Goal: Task Accomplishment & Management: Use online tool/utility

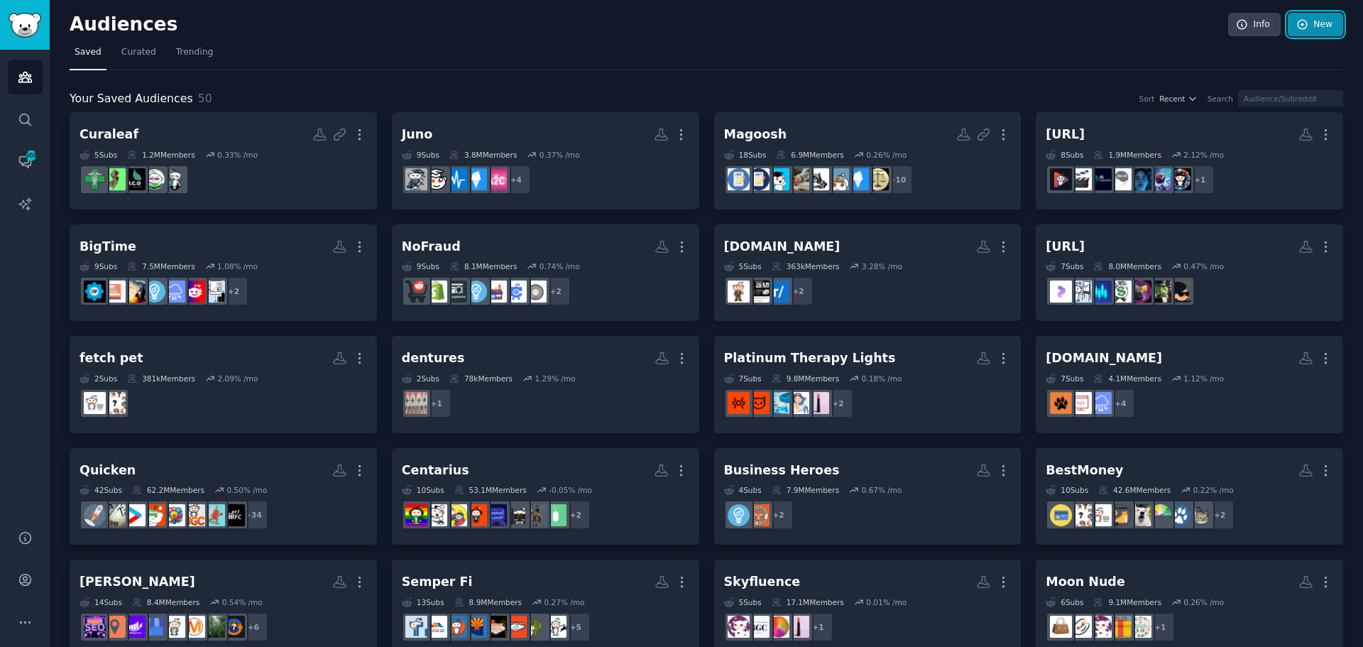
click at [1296, 19] on icon at bounding box center [1302, 24] width 13 height 13
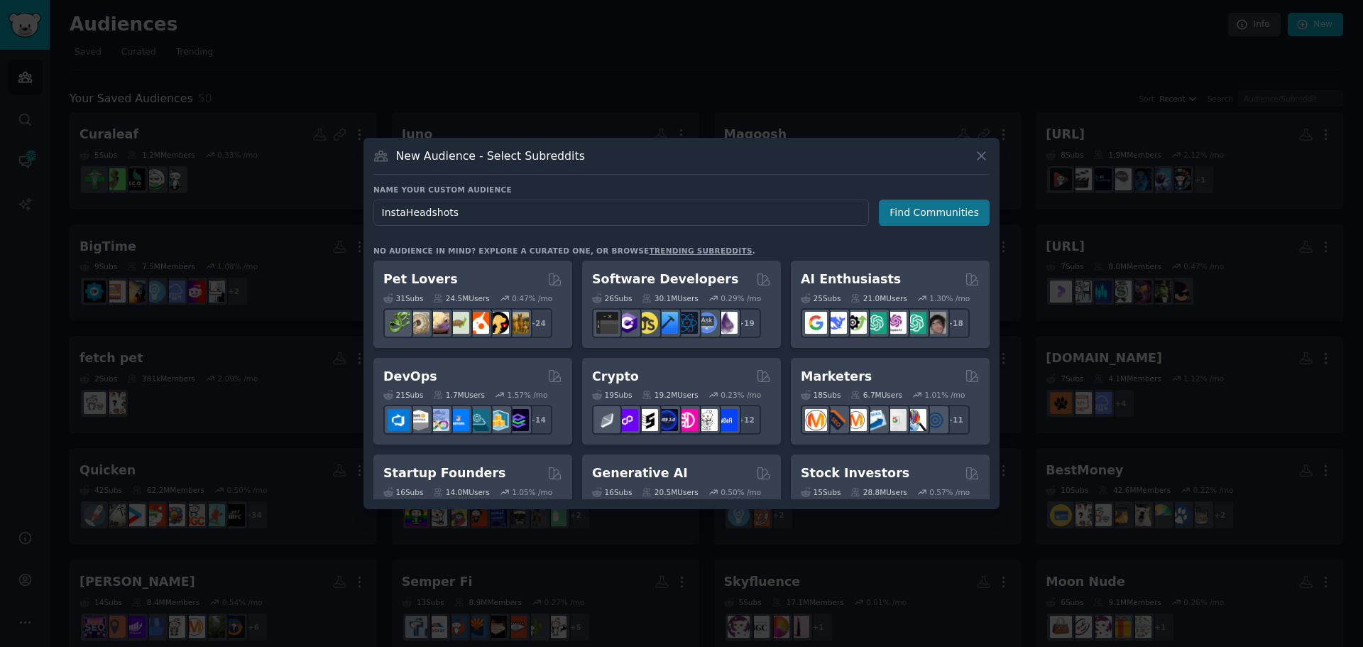
type input "InstaHeadshots"
click at [934, 213] on button "Find Communities" at bounding box center [934, 213] width 111 height 26
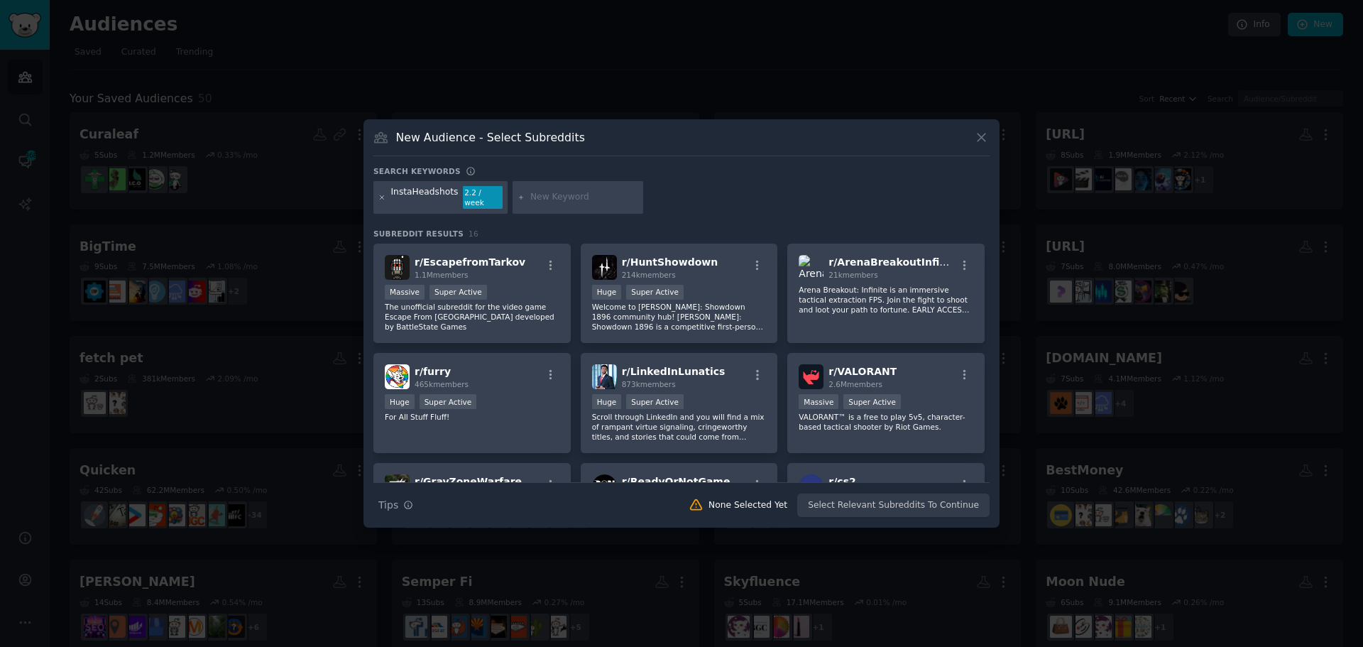
click at [381, 197] on icon at bounding box center [383, 197] width 4 height 4
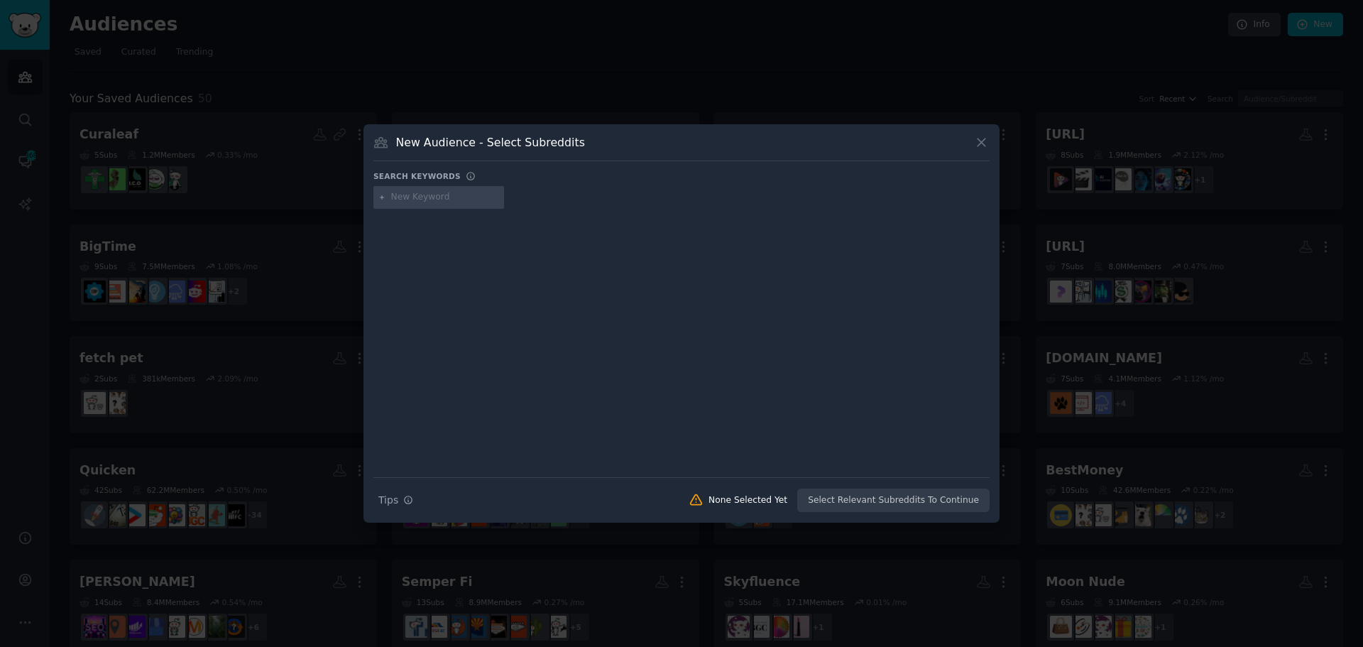
click at [393, 197] on input "text" at bounding box center [445, 197] width 108 height 13
click at [417, 195] on input "text" at bounding box center [445, 197] width 108 height 13
type input "ai headshots"
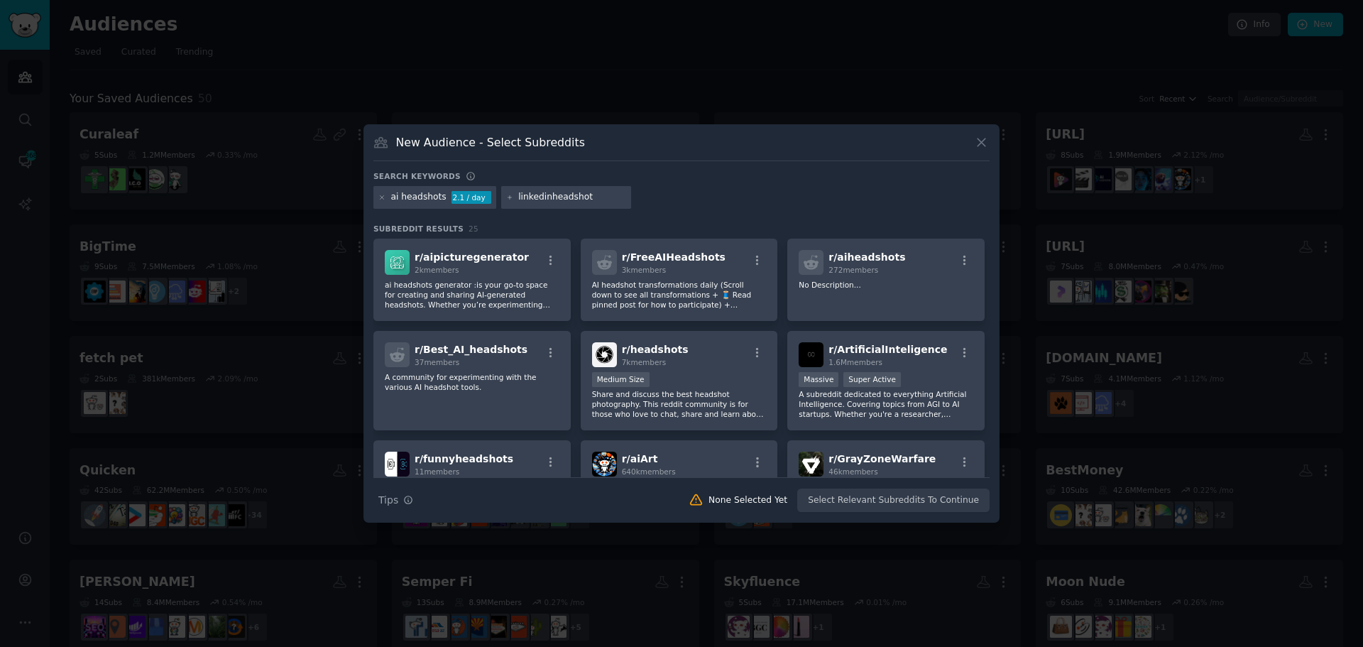
type input "linkedinheadshots"
click at [548, 261] on icon "button" at bounding box center [551, 260] width 13 height 13
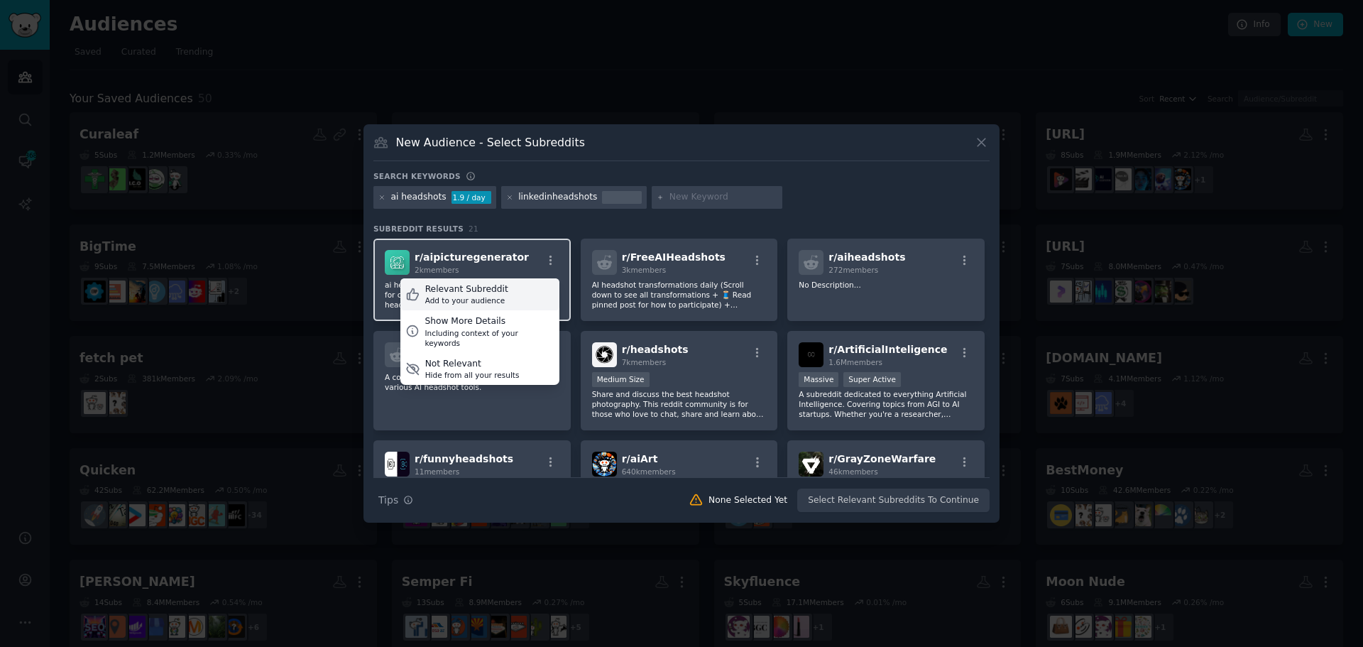
click at [525, 288] on div "Relevant Subreddit Add to your audience" at bounding box center [479, 294] width 159 height 33
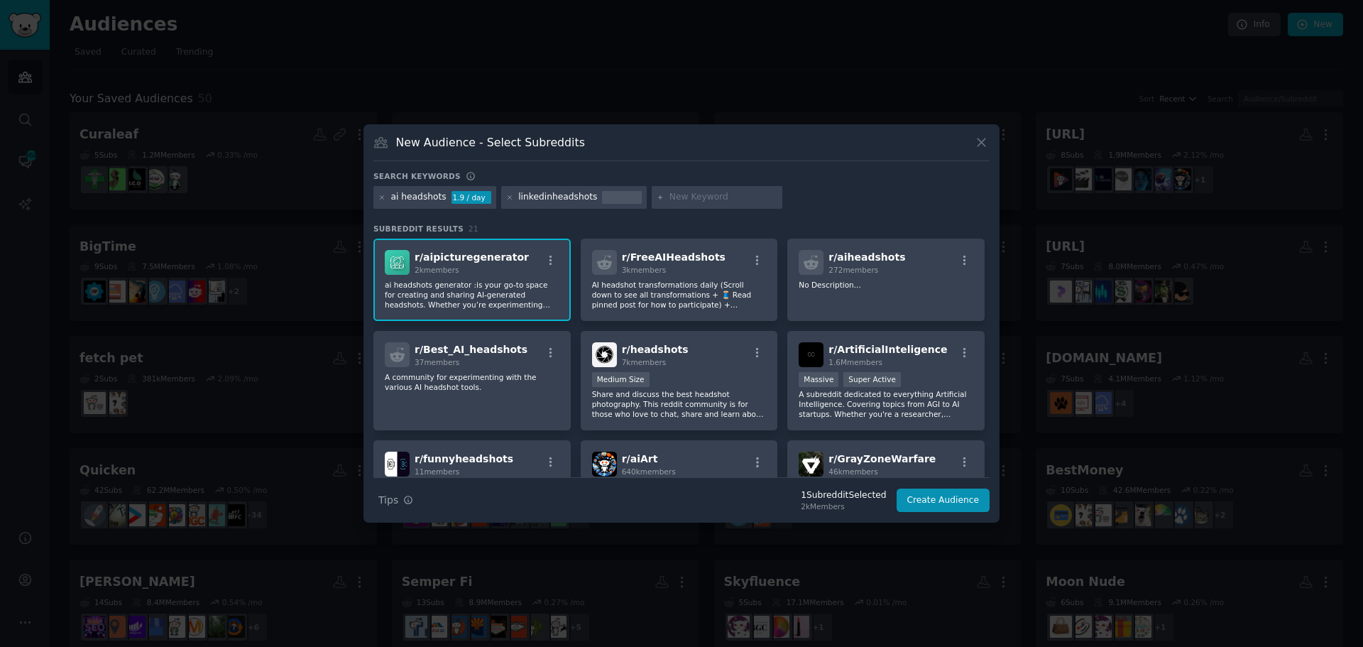
click at [533, 300] on p "ai headshots generator :is your go-to space for creating and sharing AI-generat…" at bounding box center [472, 295] width 175 height 30
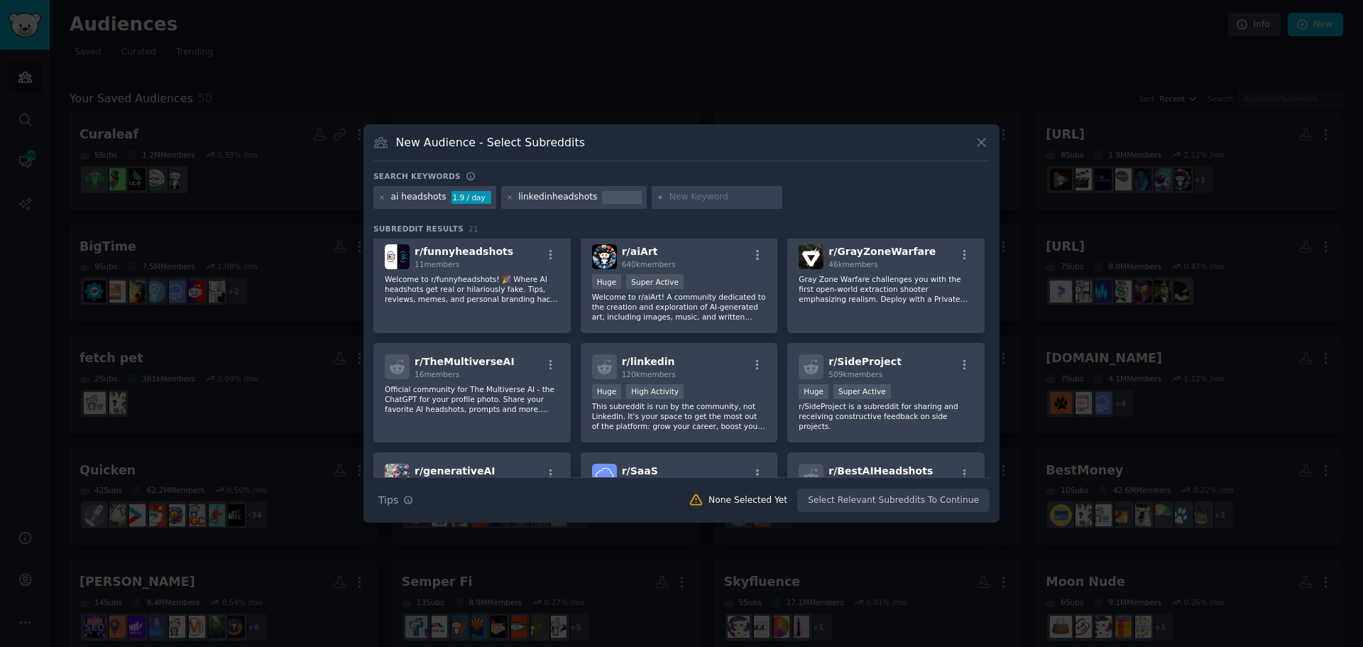
scroll to position [213, 0]
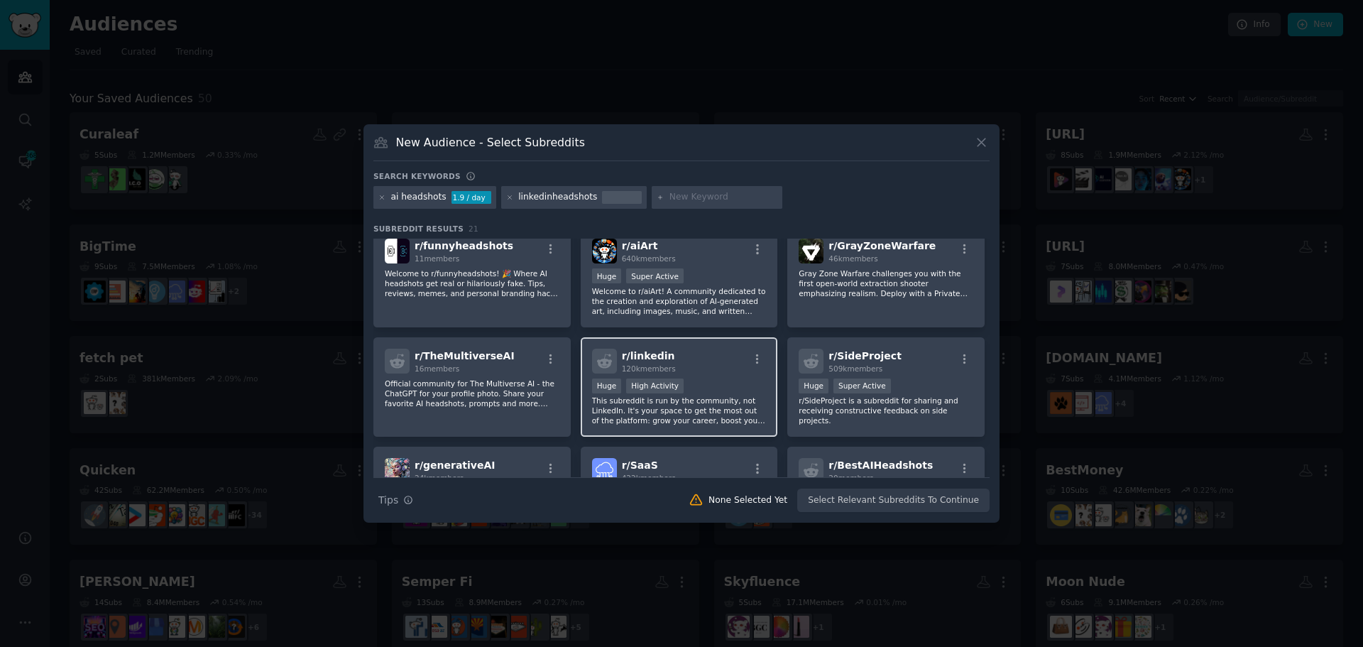
click at [689, 351] on div "r/ linkedin 120k members" at bounding box center [679, 361] width 175 height 25
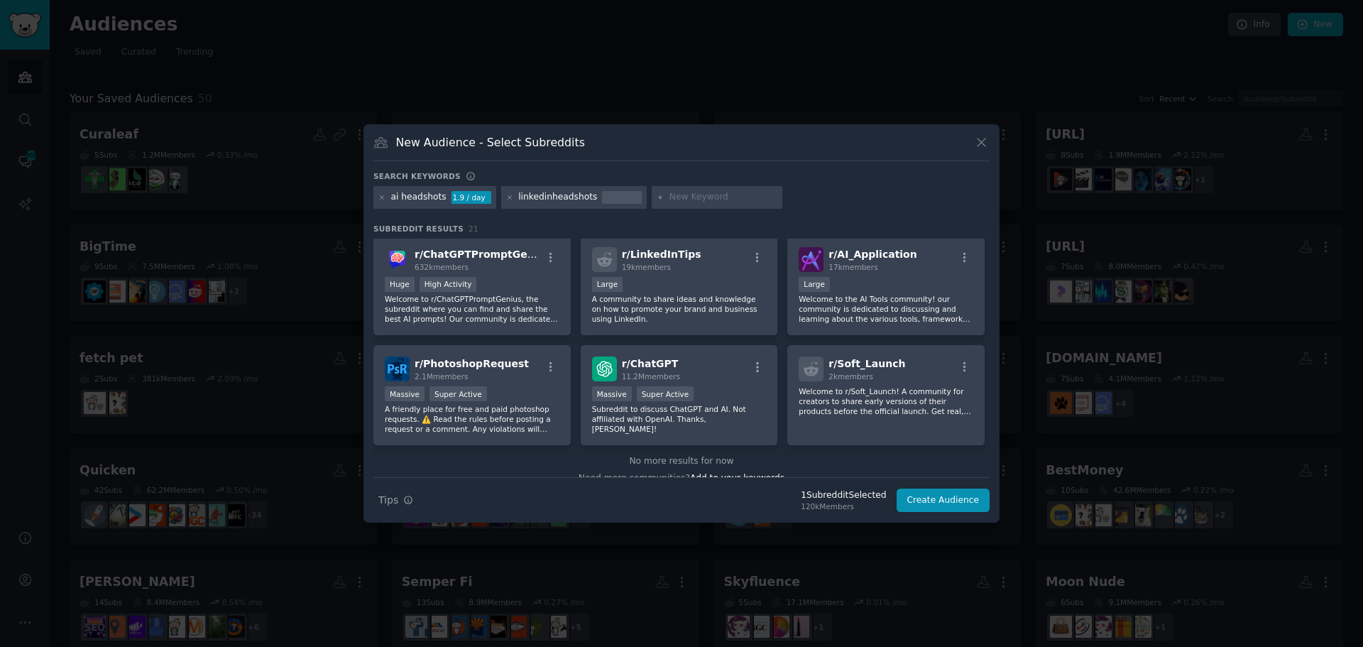
scroll to position [552, 0]
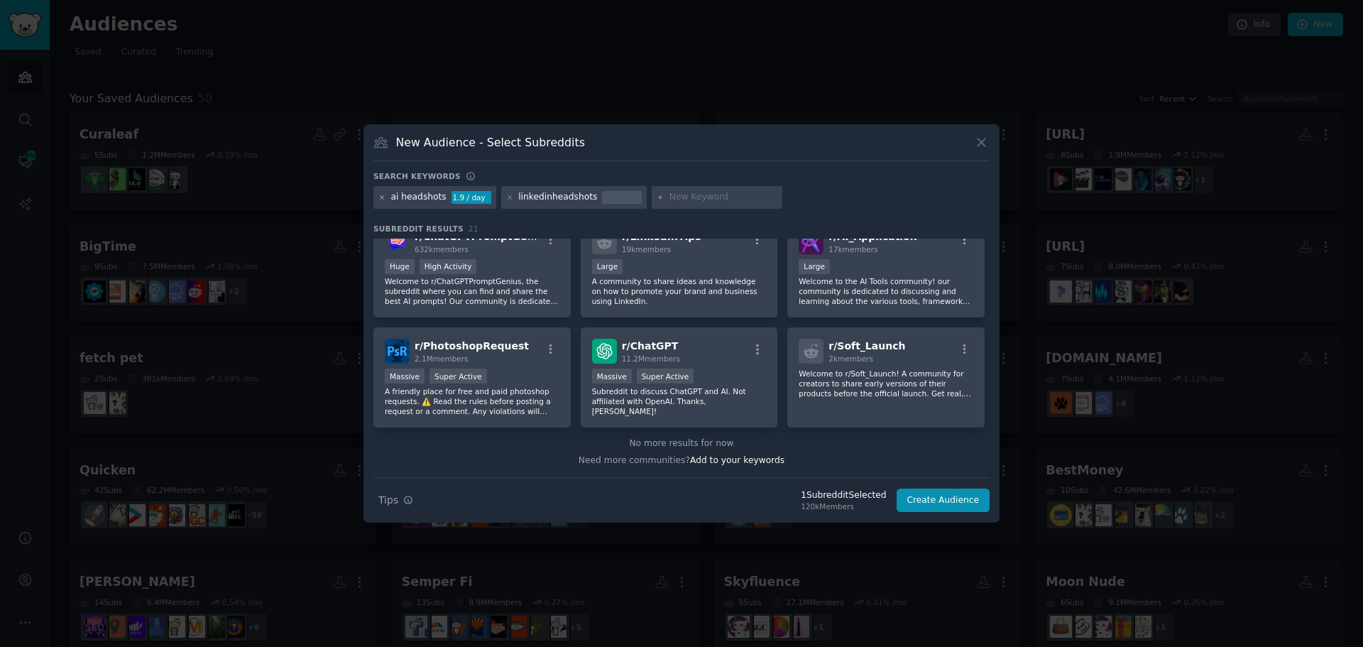
click at [384, 197] on icon at bounding box center [382, 198] width 8 height 8
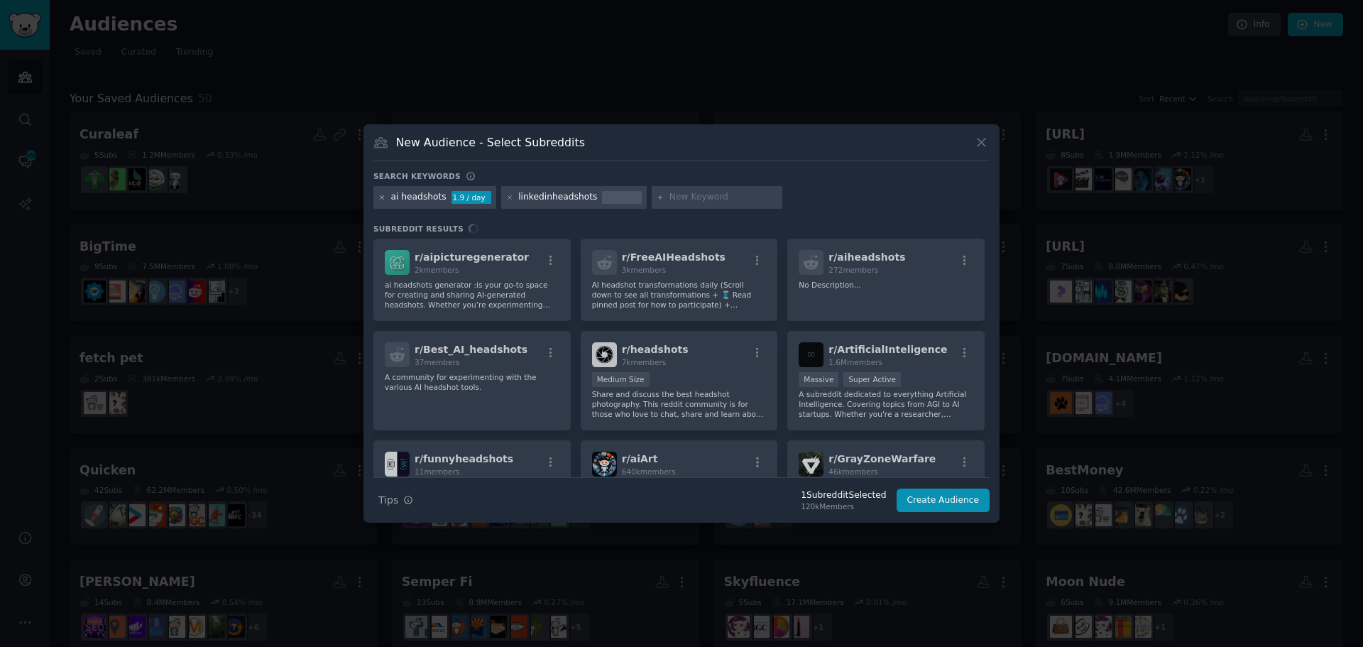
click at [384, 197] on icon at bounding box center [382, 198] width 8 height 8
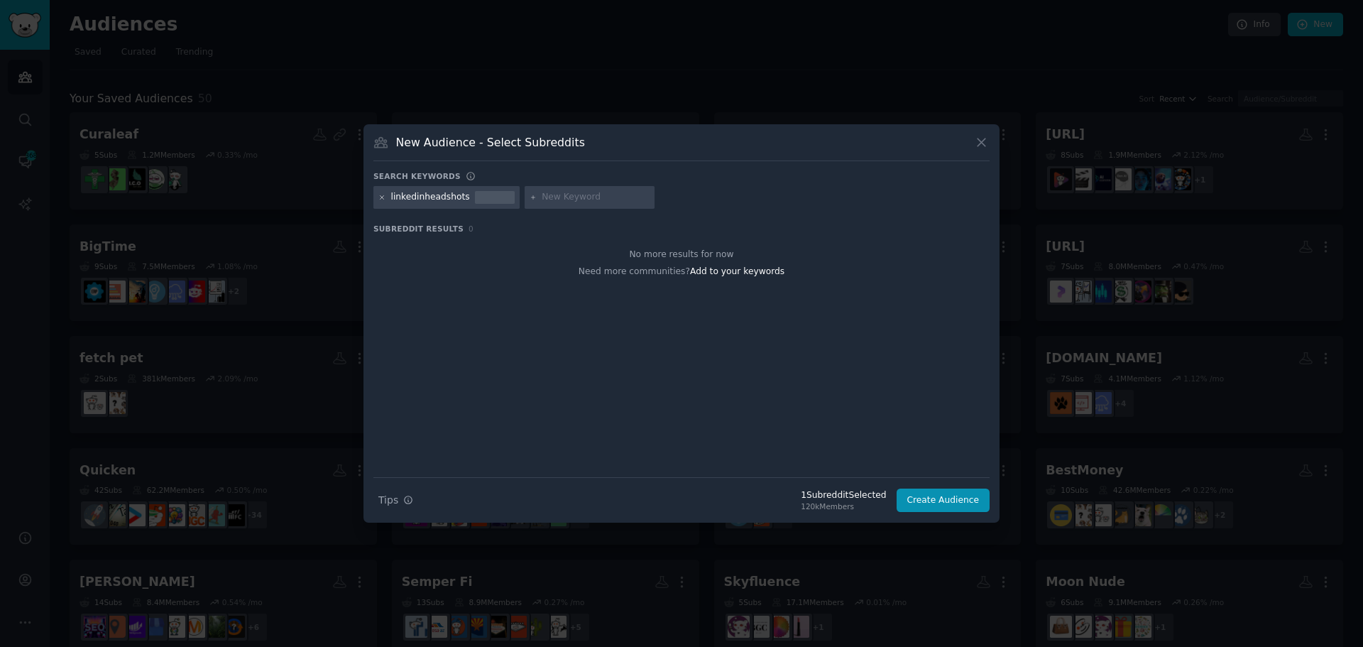
click at [383, 197] on icon at bounding box center [382, 198] width 8 height 8
drag, startPoint x: 441, startPoint y: 197, endPoint x: 427, endPoint y: 197, distance: 14.2
click at [437, 197] on input "text" at bounding box center [445, 197] width 108 height 13
type input "career"
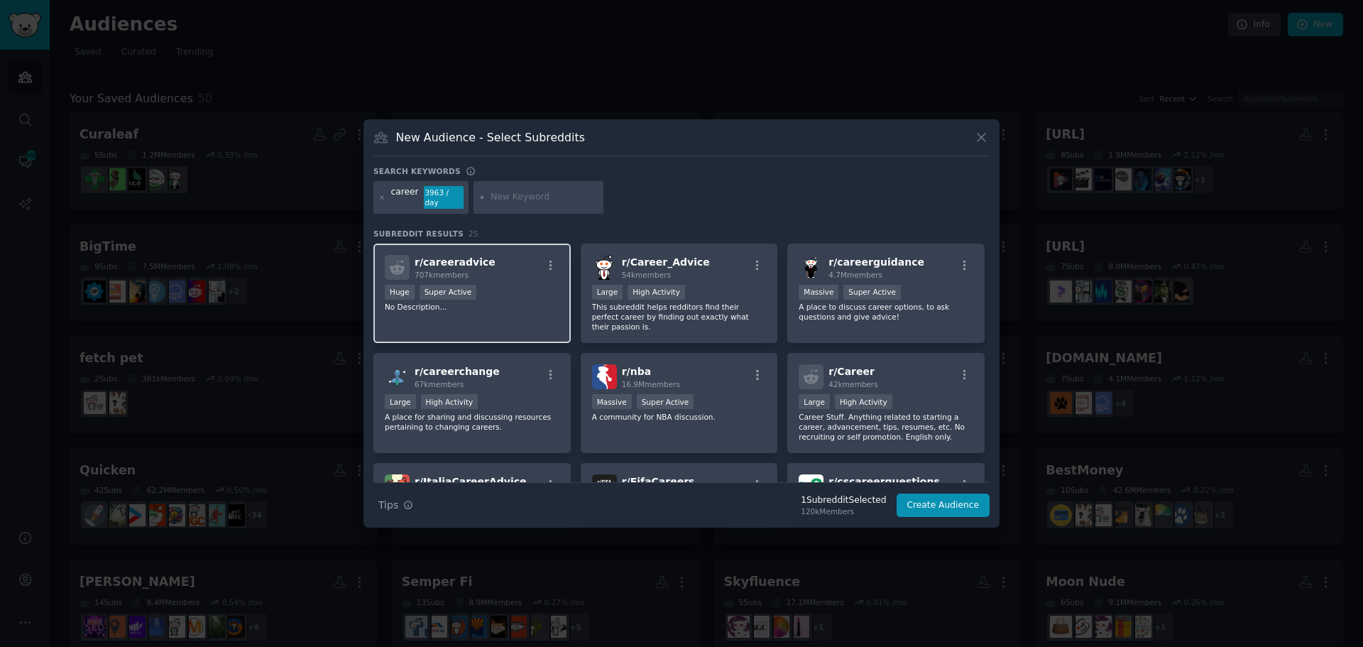
click at [512, 275] on div "r/ careeradvice 707k members Huge Super Active No Description..." at bounding box center [471, 294] width 197 height 100
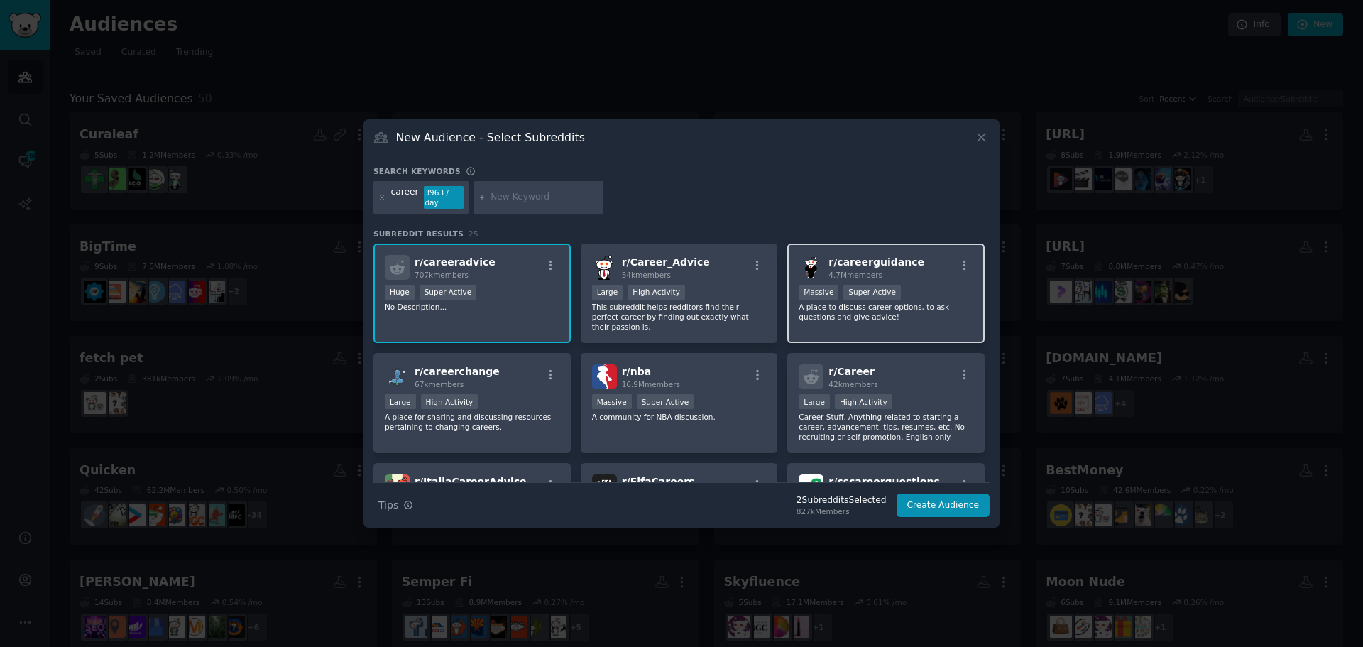
click at [927, 290] on div "Massive Super Active" at bounding box center [886, 294] width 175 height 18
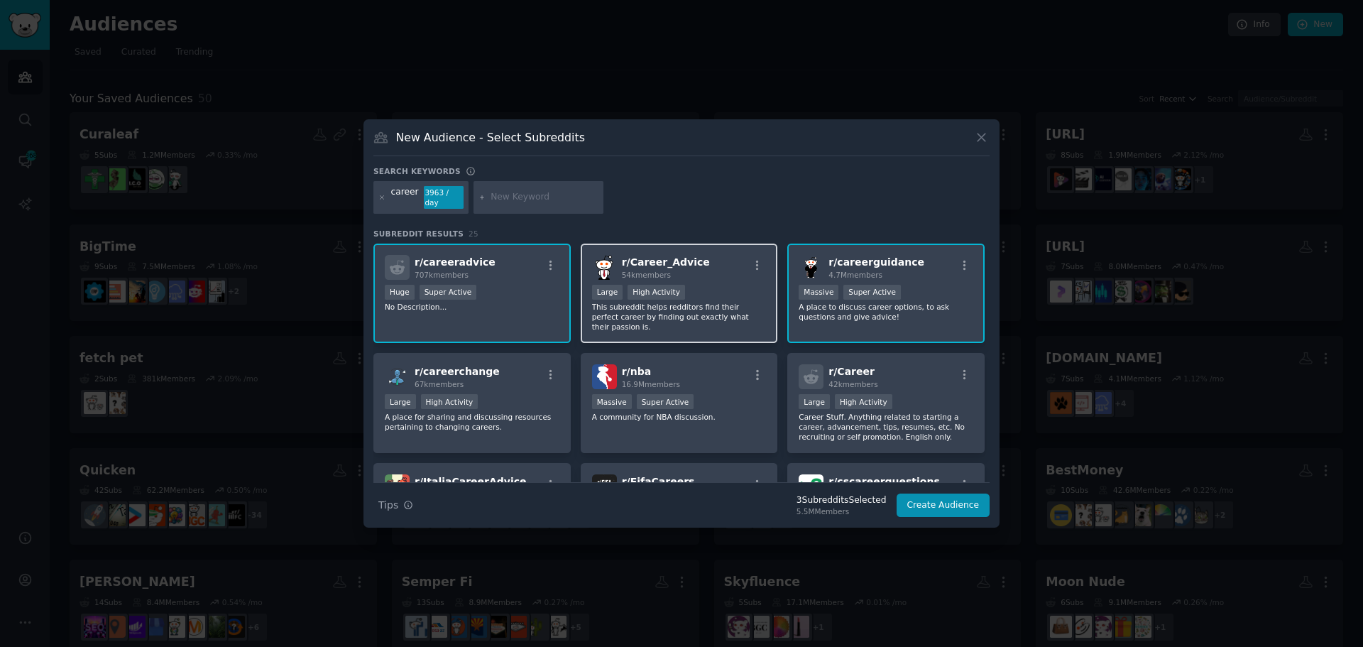
click at [698, 288] on div ">= 80th percentile for submissions / day Large High Activity" at bounding box center [679, 294] width 175 height 18
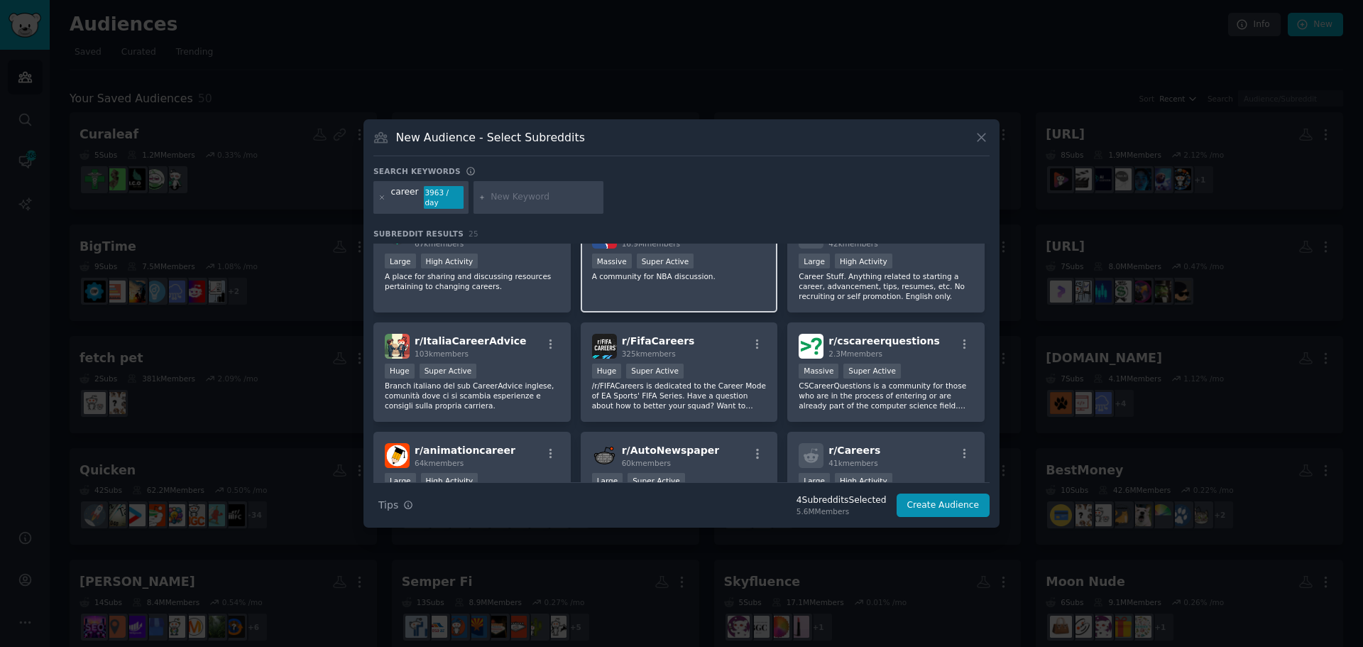
scroll to position [142, 0]
click at [517, 200] on input "text" at bounding box center [545, 197] width 108 height 13
type input "resume"
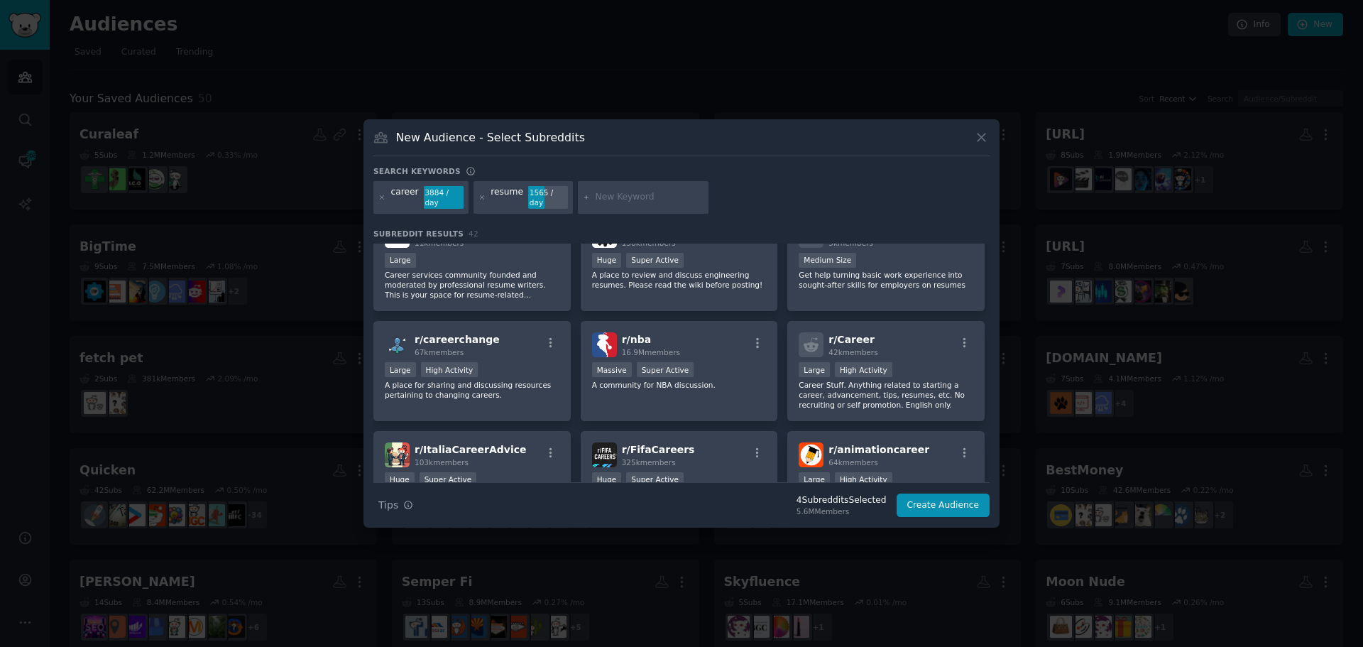
scroll to position [284, 0]
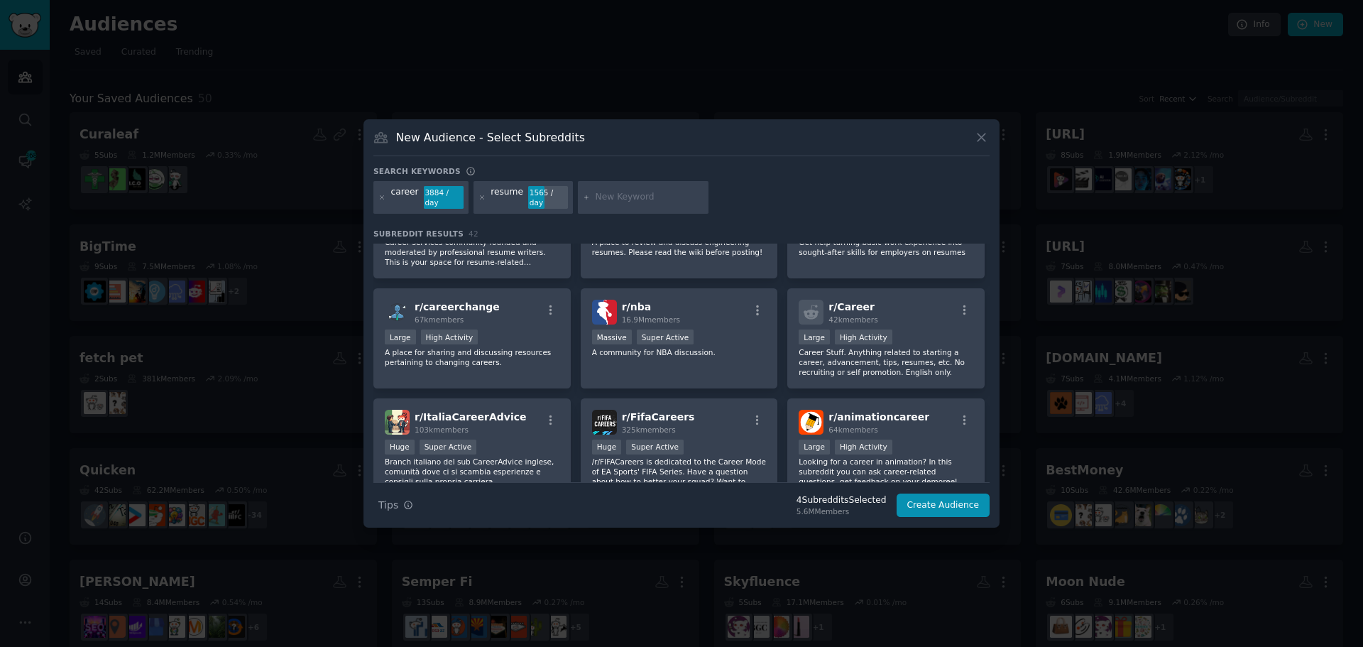
click at [608, 194] on input "text" at bounding box center [650, 197] width 108 height 13
type input "residency"
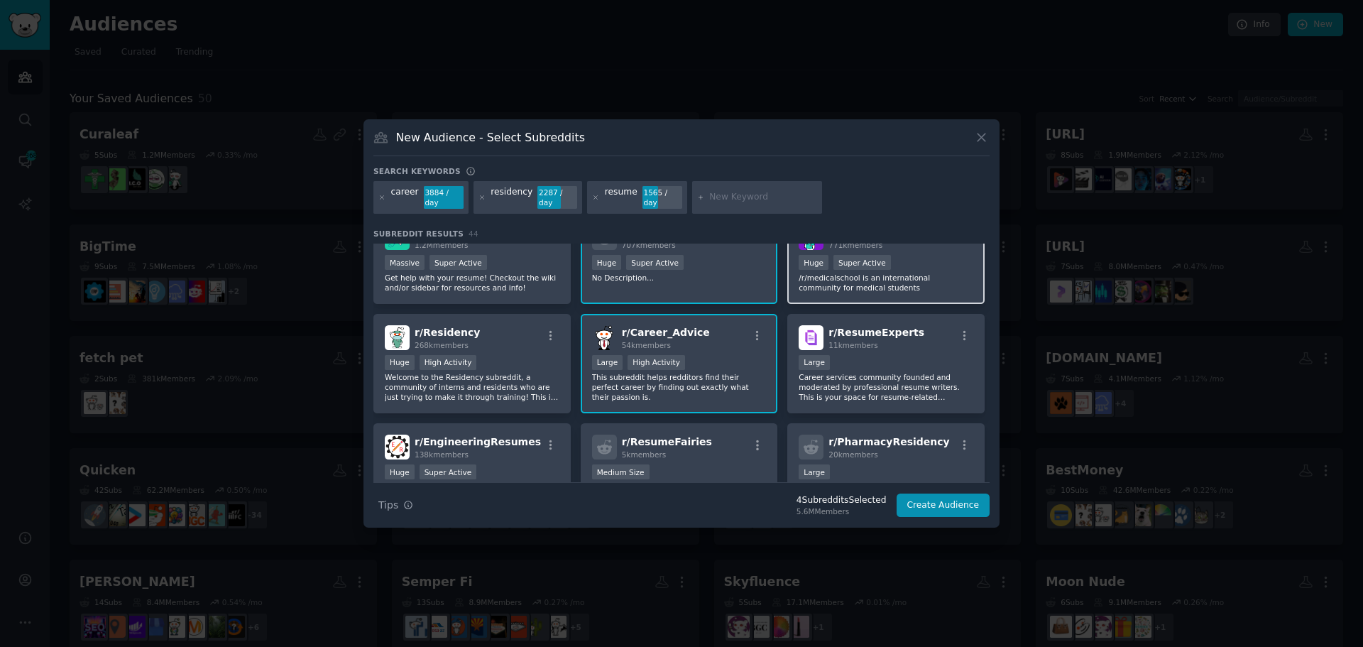
scroll to position [142, 0]
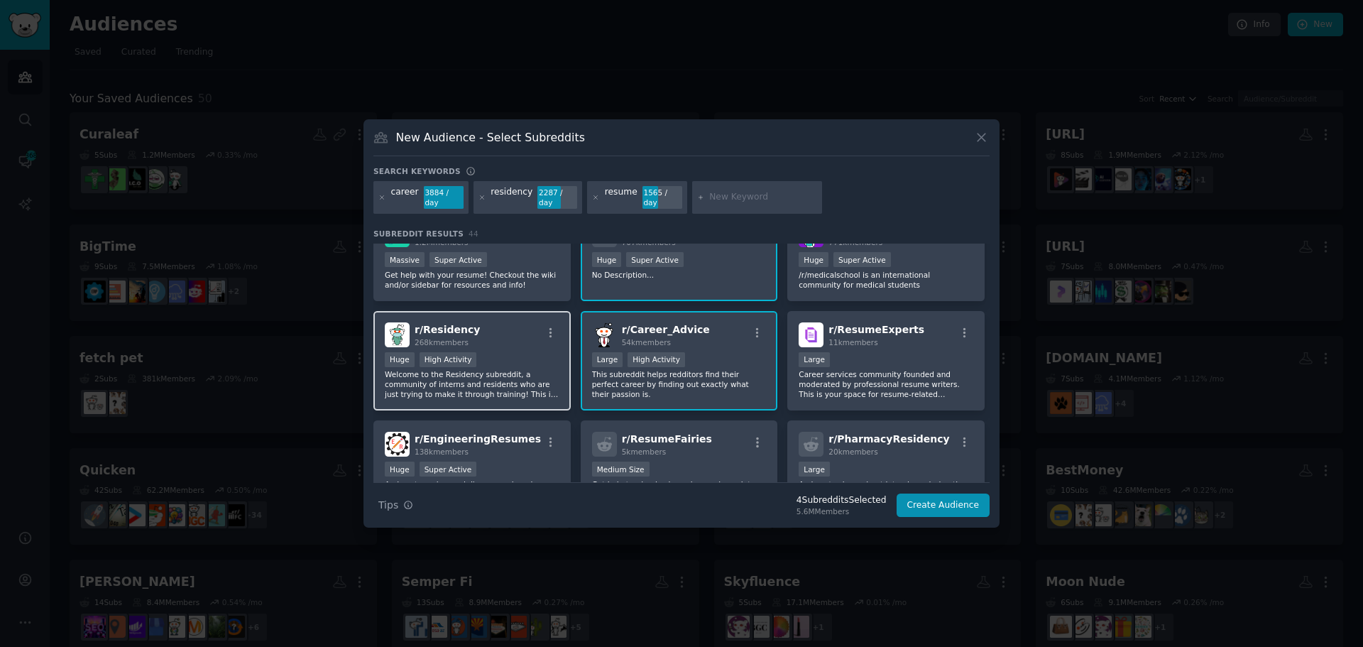
click at [513, 381] on p "Welcome to the Residency subreddit, a community of interns and residents who ar…" at bounding box center [472, 384] width 175 height 30
click at [709, 201] on input "text" at bounding box center [763, 197] width 108 height 13
type input "biglaw"
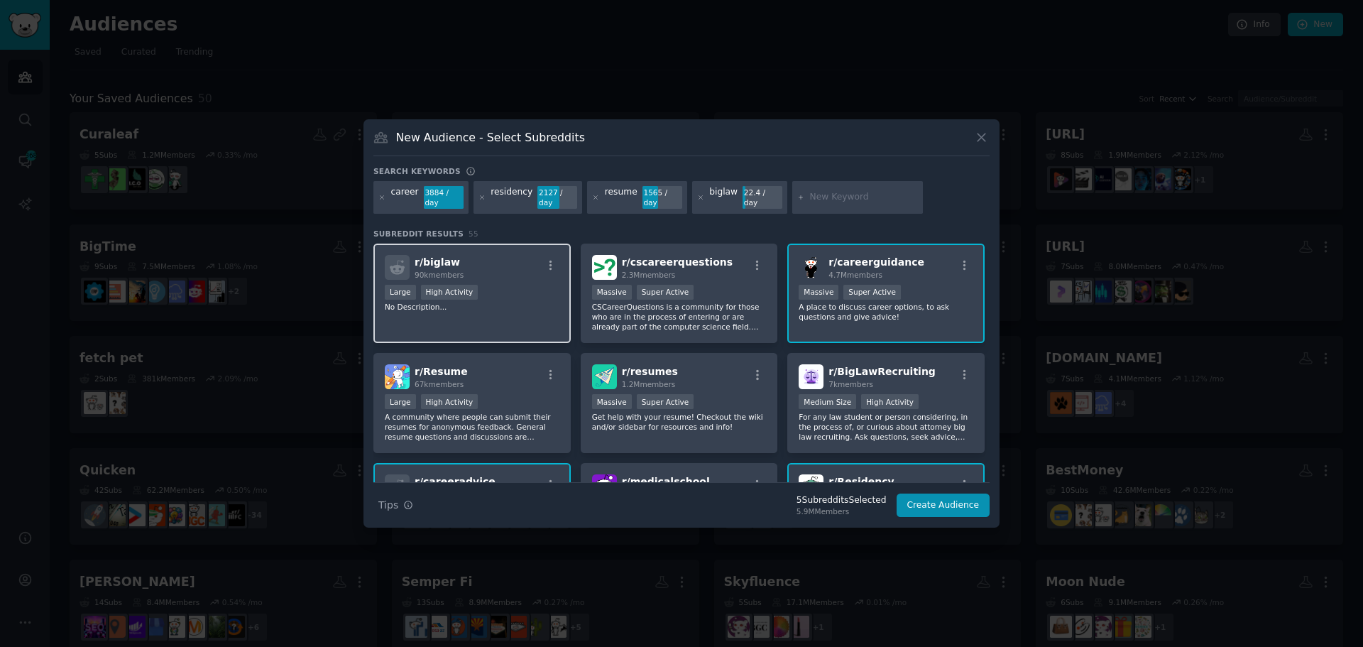
click at [528, 315] on div "r/ biglaw 90k members Large High Activity No Description..." at bounding box center [471, 294] width 197 height 100
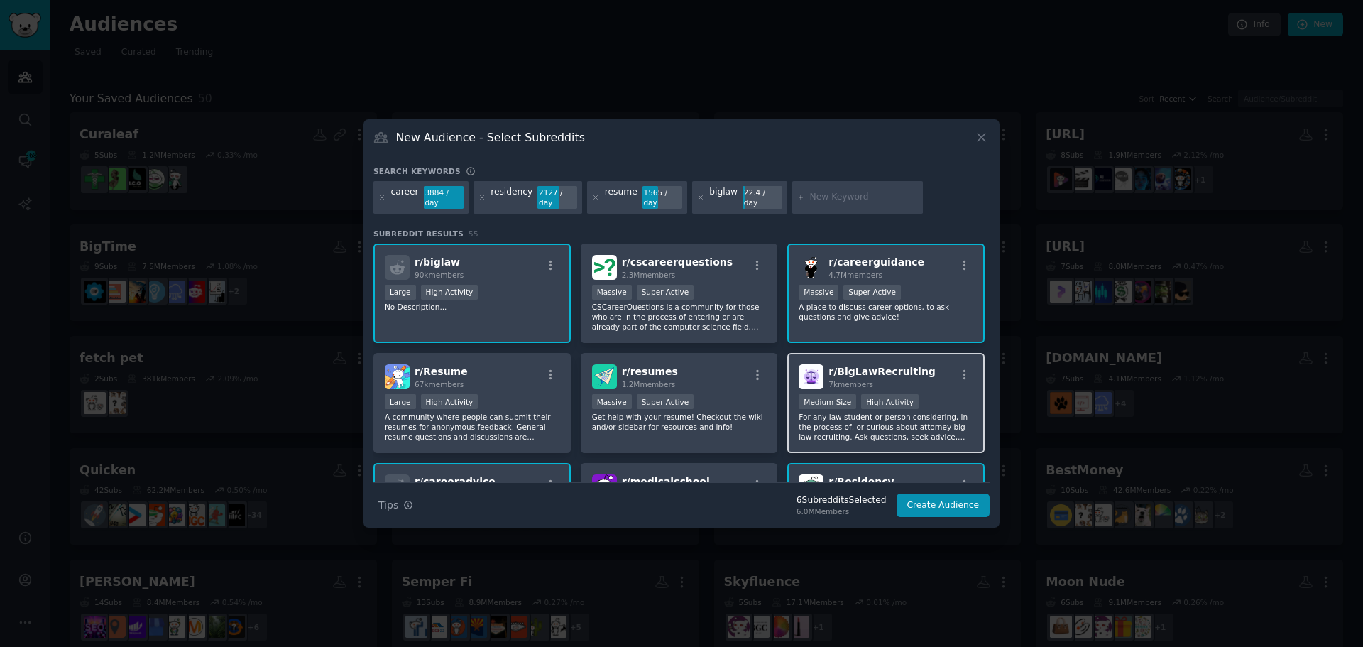
click at [918, 399] on div "Medium Size High Activity" at bounding box center [886, 403] width 175 height 18
click at [814, 202] on input "text" at bounding box center [864, 197] width 108 height 13
type input "realtors"
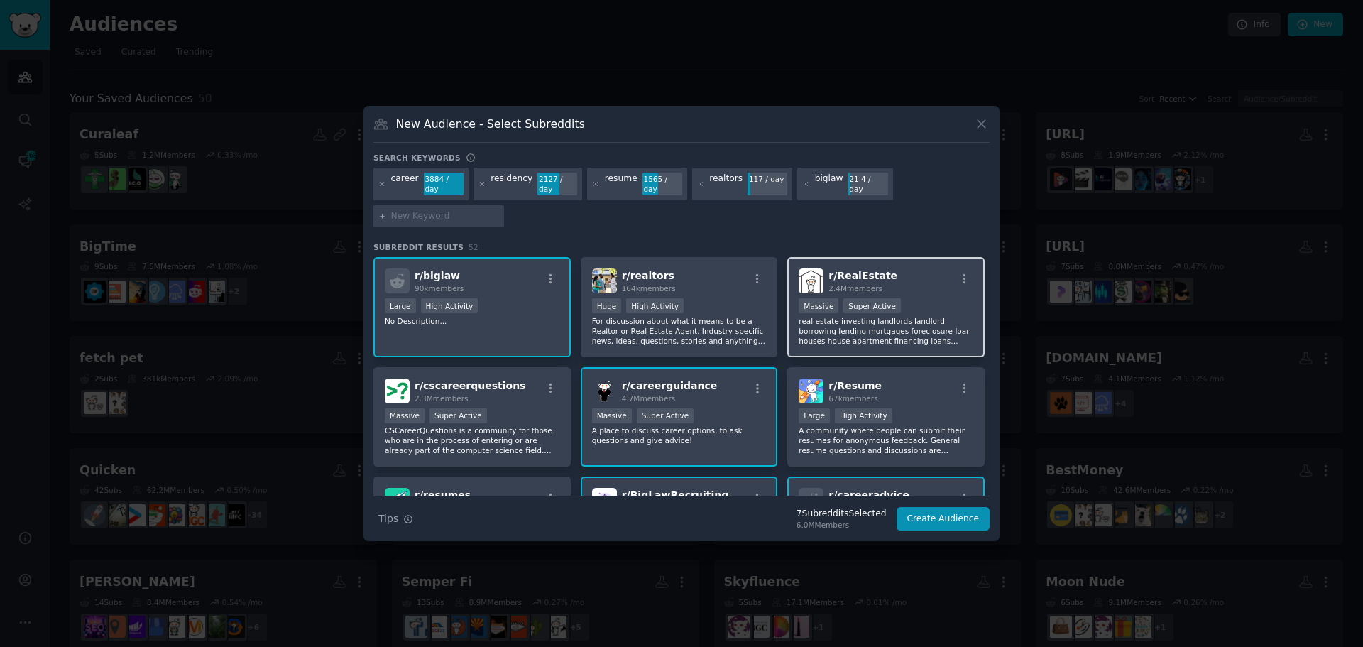
click at [940, 326] on p "real estate investing landlords landlord borrowing lending mortgages foreclosur…" at bounding box center [886, 331] width 175 height 30
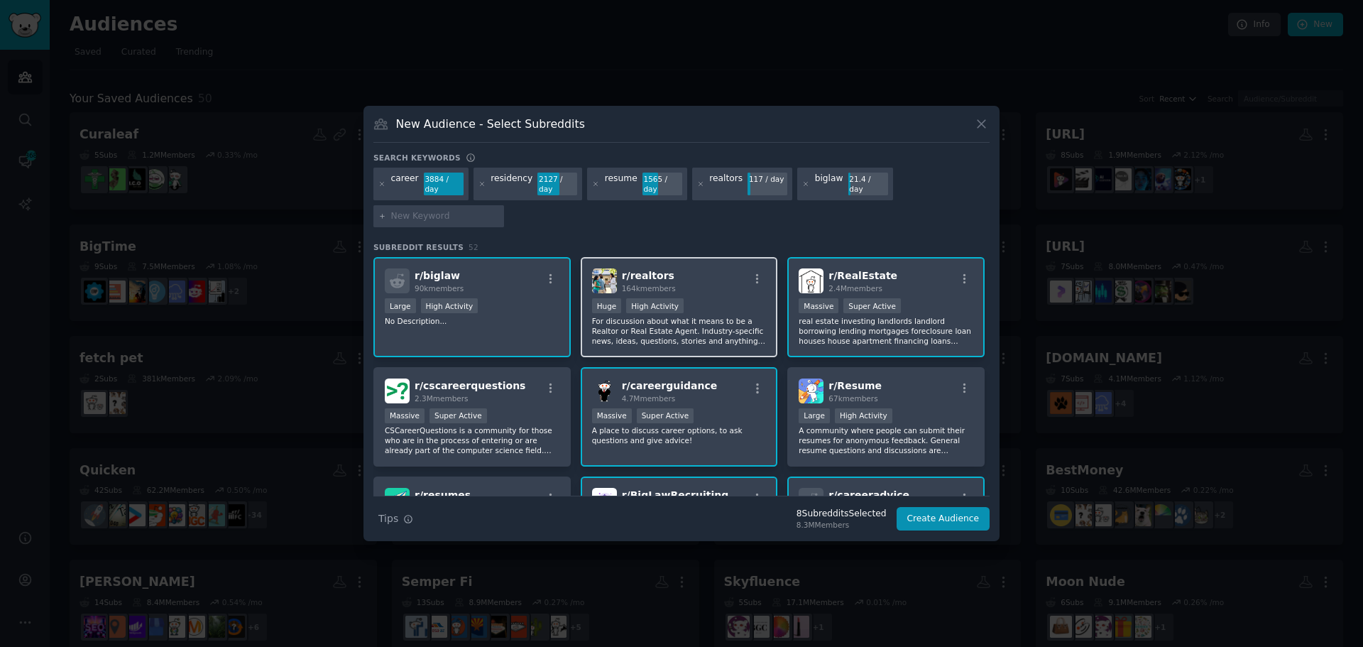
click at [736, 307] on div "Huge High Activity" at bounding box center [679, 307] width 175 height 18
click at [938, 507] on button "Create Audience" at bounding box center [944, 519] width 94 height 24
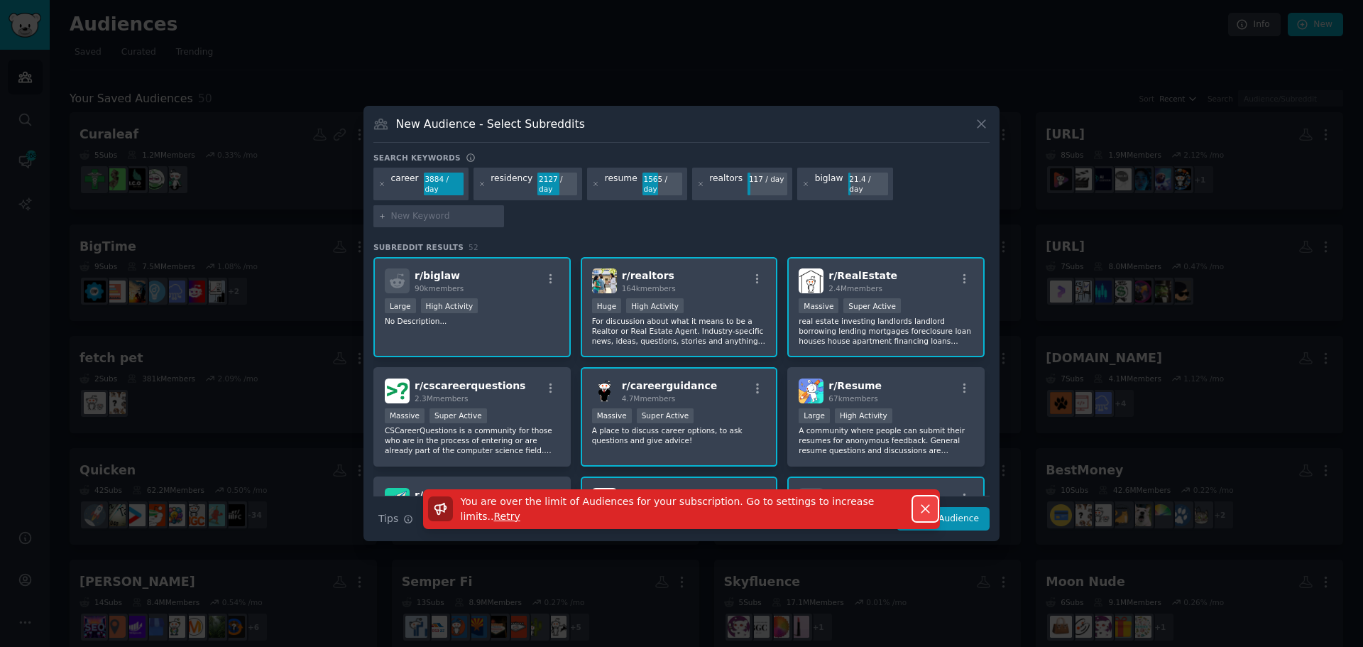
click at [924, 501] on icon "button" at bounding box center [925, 508] width 15 height 15
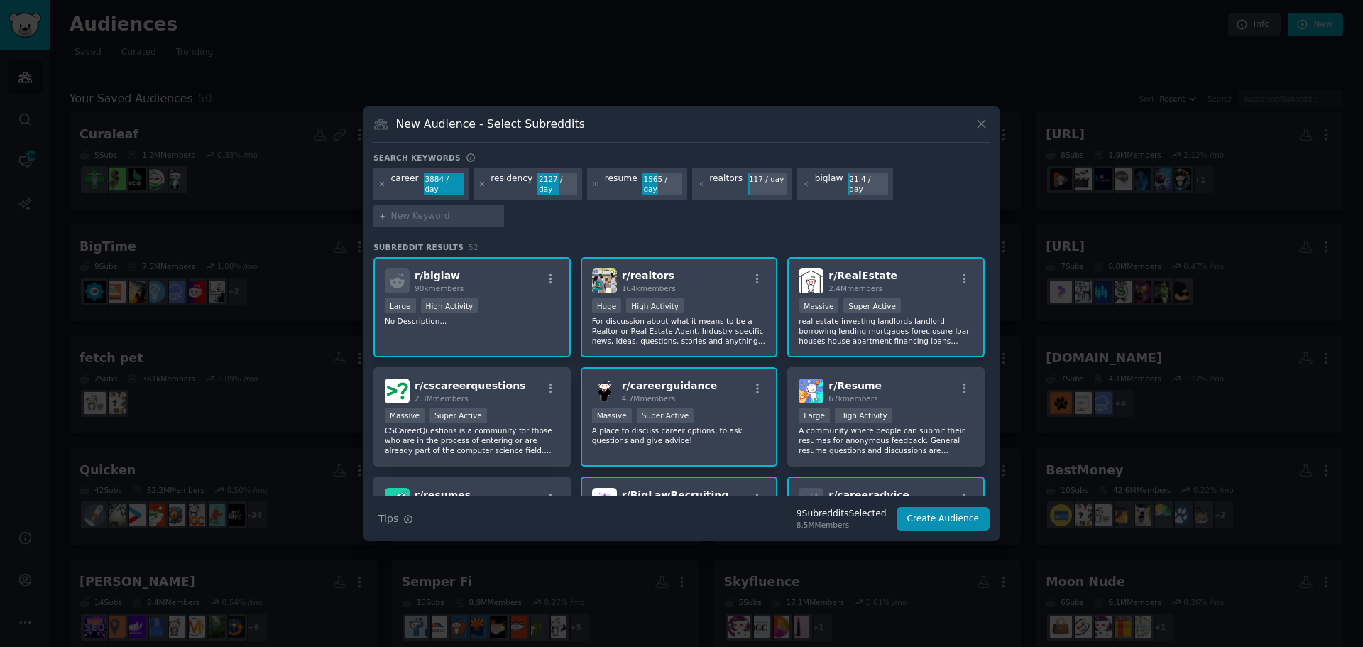
click at [508, 298] on div "Large High Activity" at bounding box center [472, 307] width 175 height 18
click at [934, 523] on button "Create Audience" at bounding box center [944, 519] width 94 height 24
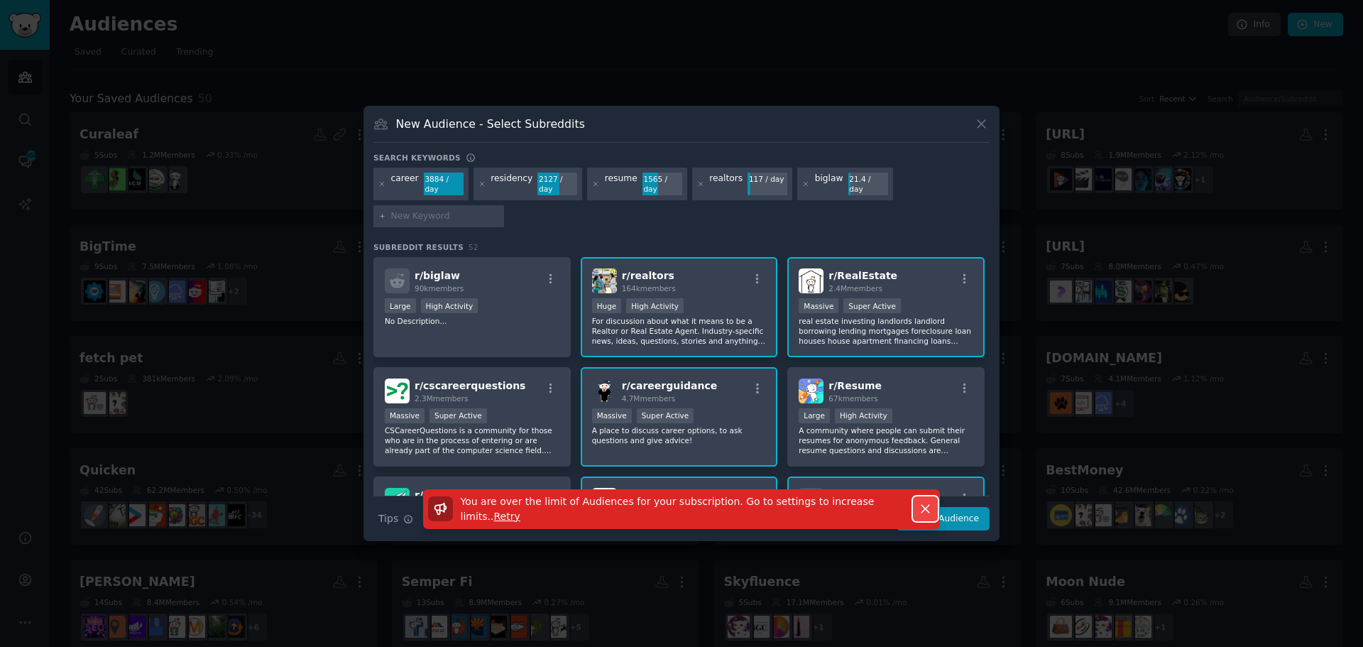
click at [924, 510] on icon "button" at bounding box center [925, 508] width 15 height 15
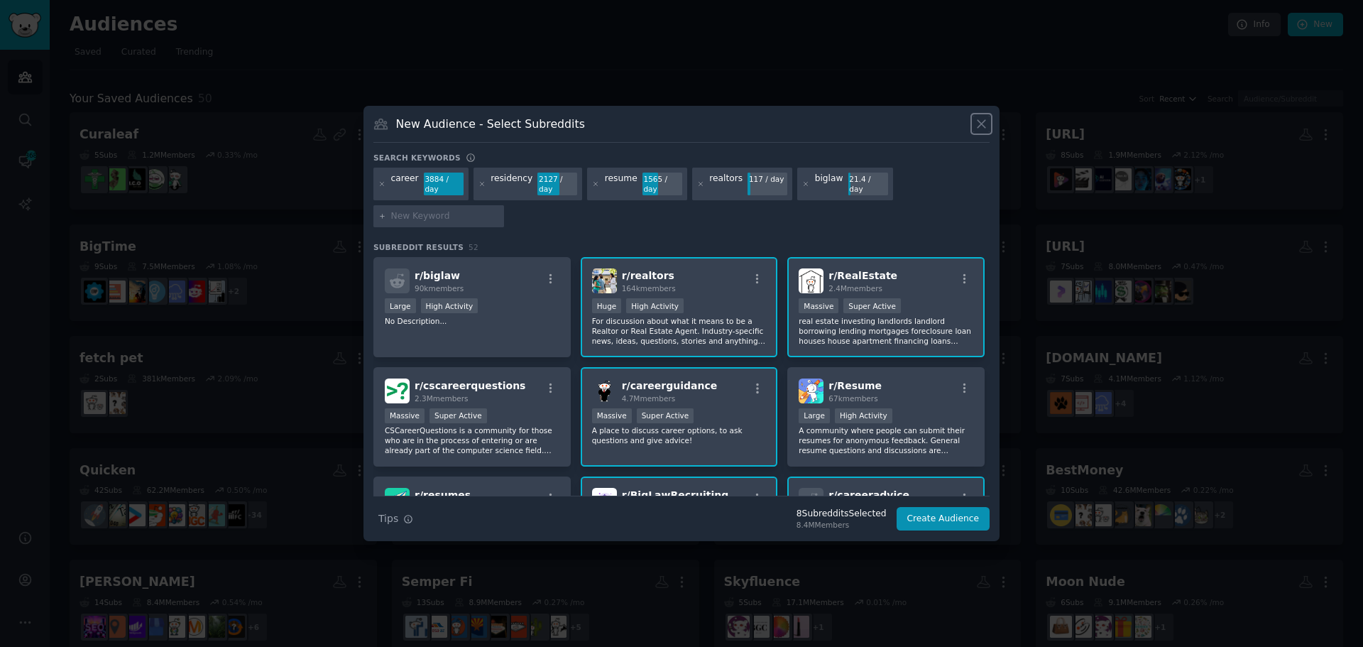
click at [978, 121] on icon at bounding box center [981, 123] width 15 height 15
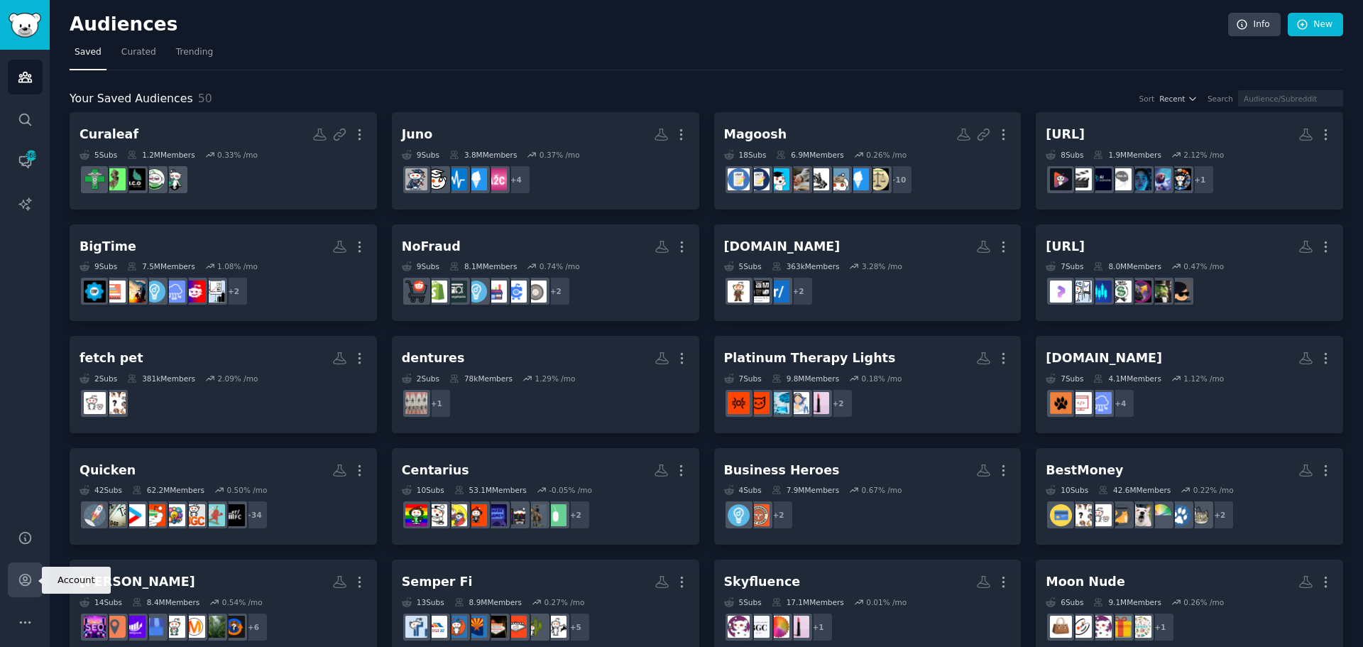
click at [29, 574] on icon "Sidebar" at bounding box center [25, 579] width 15 height 15
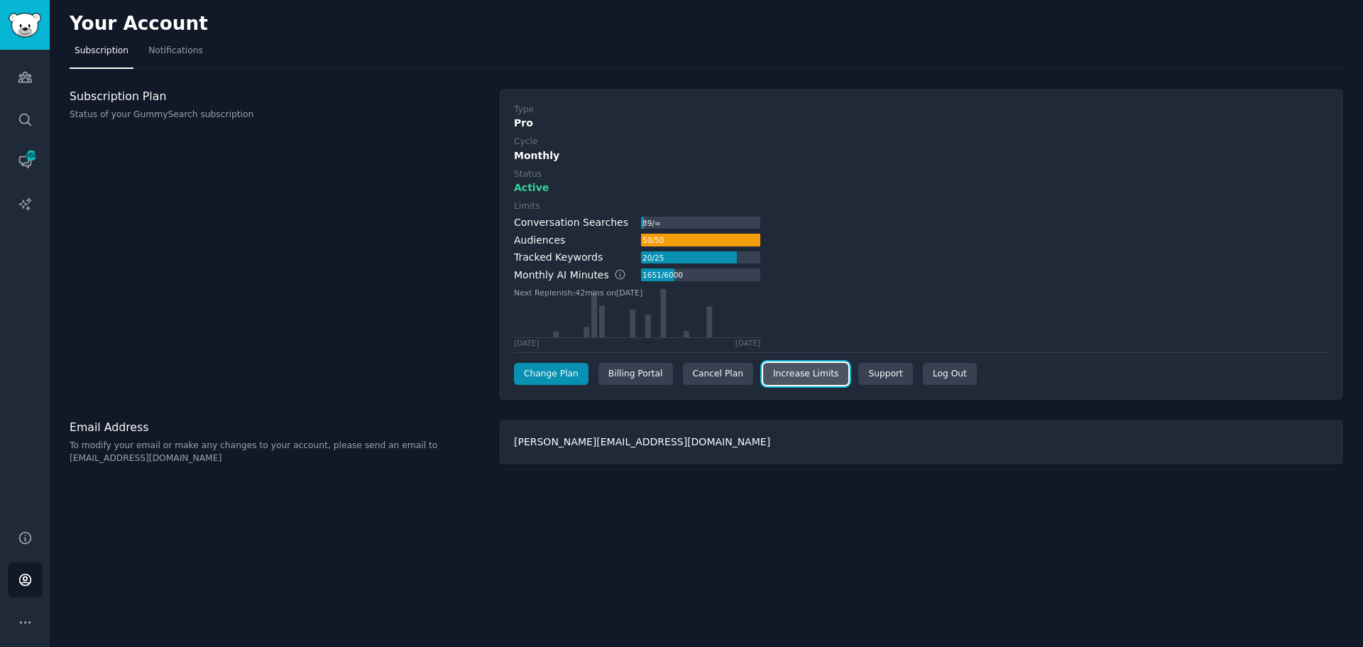
click at [789, 377] on link "Increase Limits" at bounding box center [806, 374] width 86 height 23
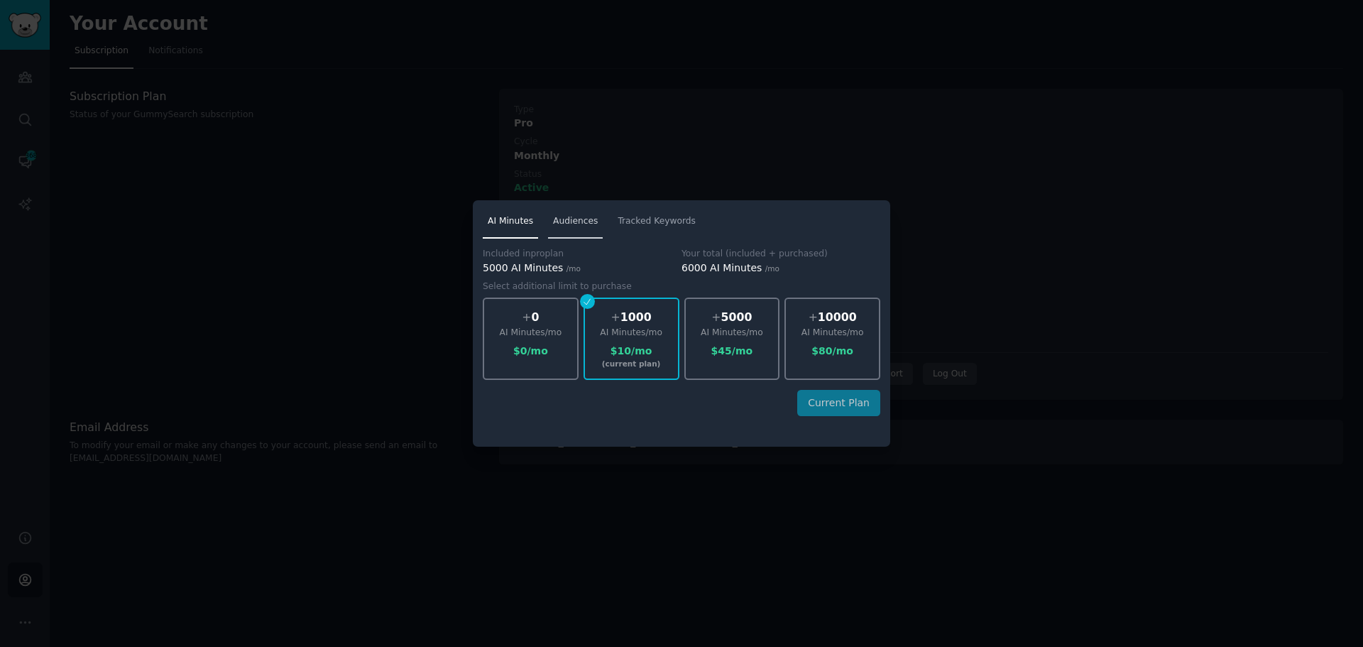
click at [569, 220] on span "Audiences" at bounding box center [575, 221] width 45 height 13
click at [601, 431] on div "Included in pro plan 25 Audiences Your total (included + purchased) 50 Audience…" at bounding box center [682, 337] width 398 height 199
click at [856, 512] on div at bounding box center [681, 323] width 1363 height 647
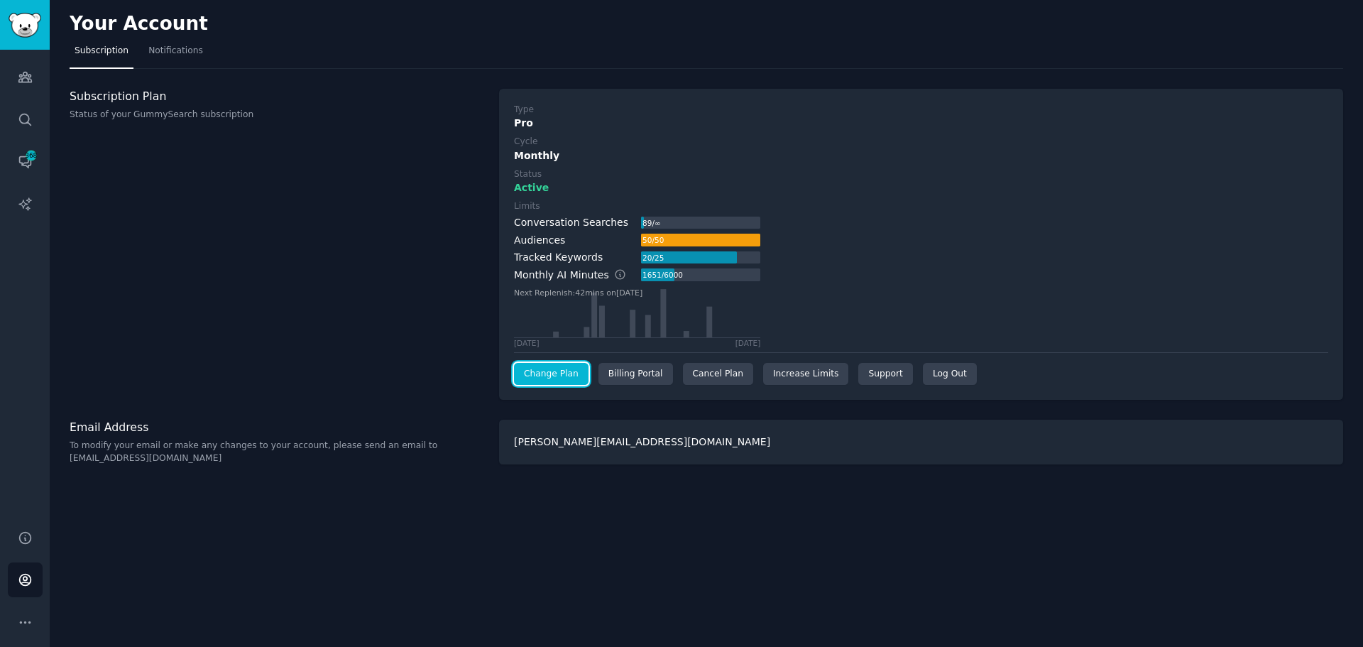
click at [534, 379] on link "Change Plan" at bounding box center [551, 374] width 75 height 23
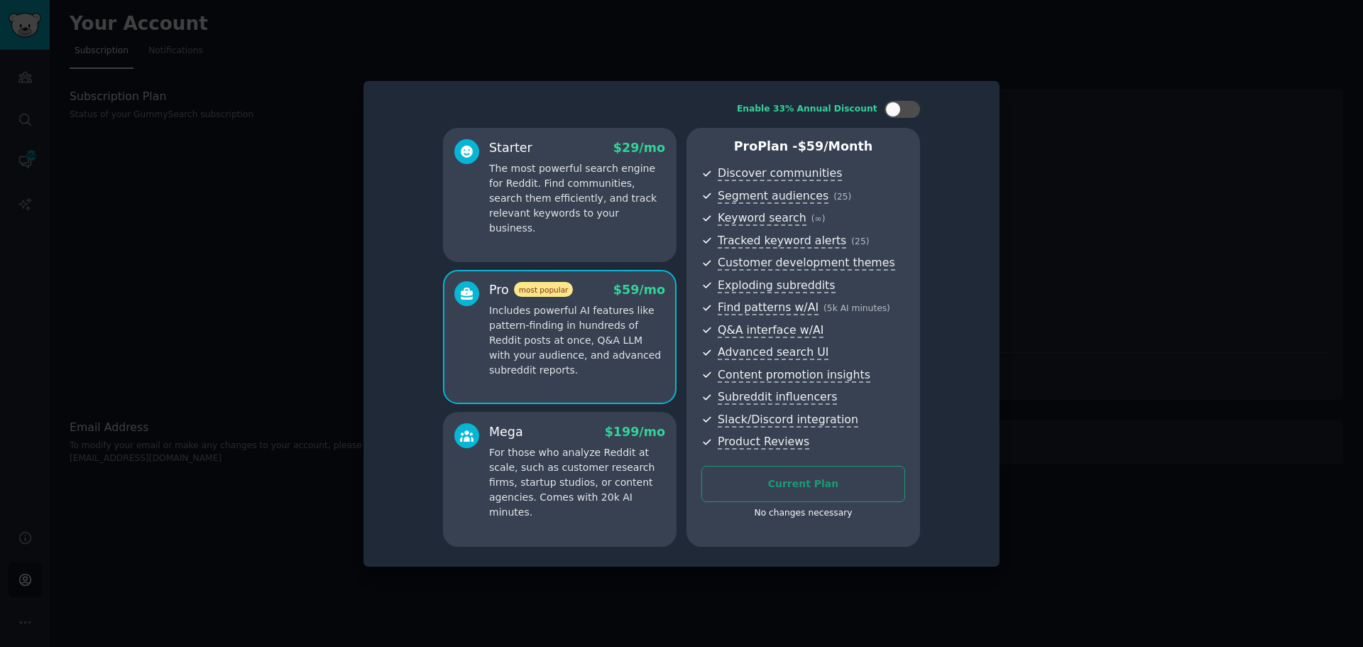
click at [618, 513] on div "Mega $ 199 /mo For those who analyze Reddit at scale, such as customer research…" at bounding box center [560, 479] width 234 height 135
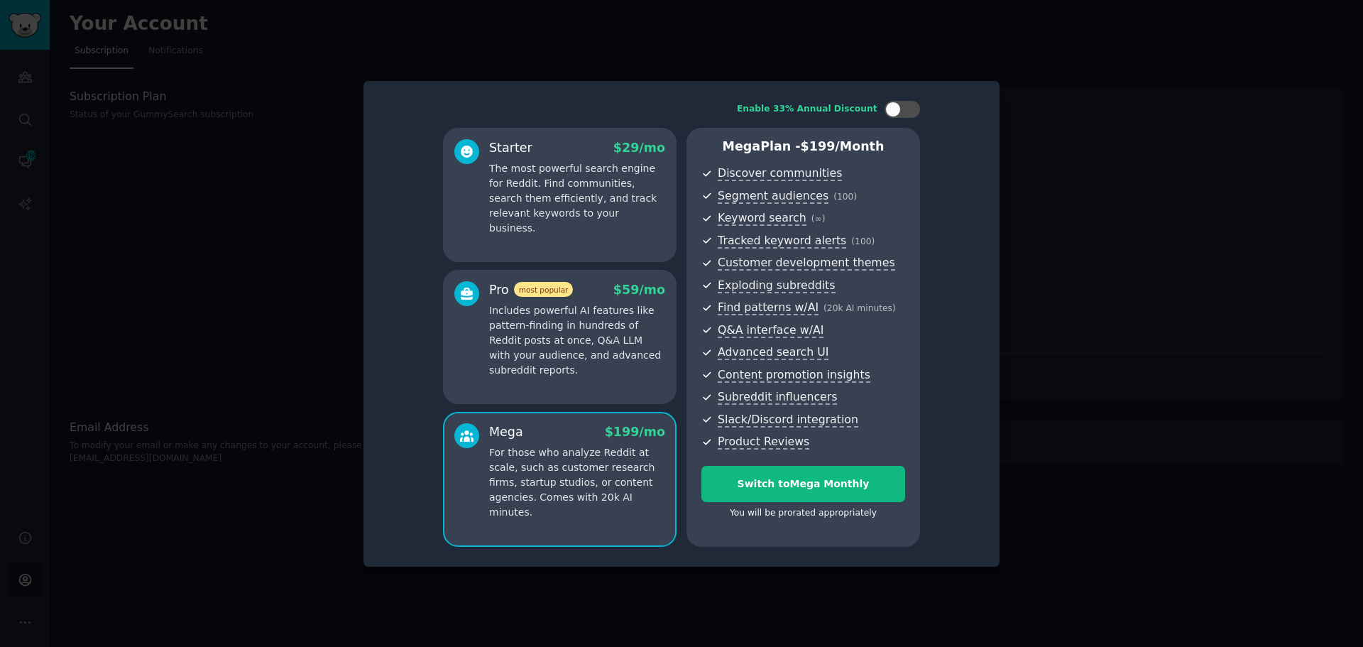
click at [557, 379] on div "Pro most popular $ 59 /mo Includes powerful AI features like pattern-finding in…" at bounding box center [560, 337] width 234 height 135
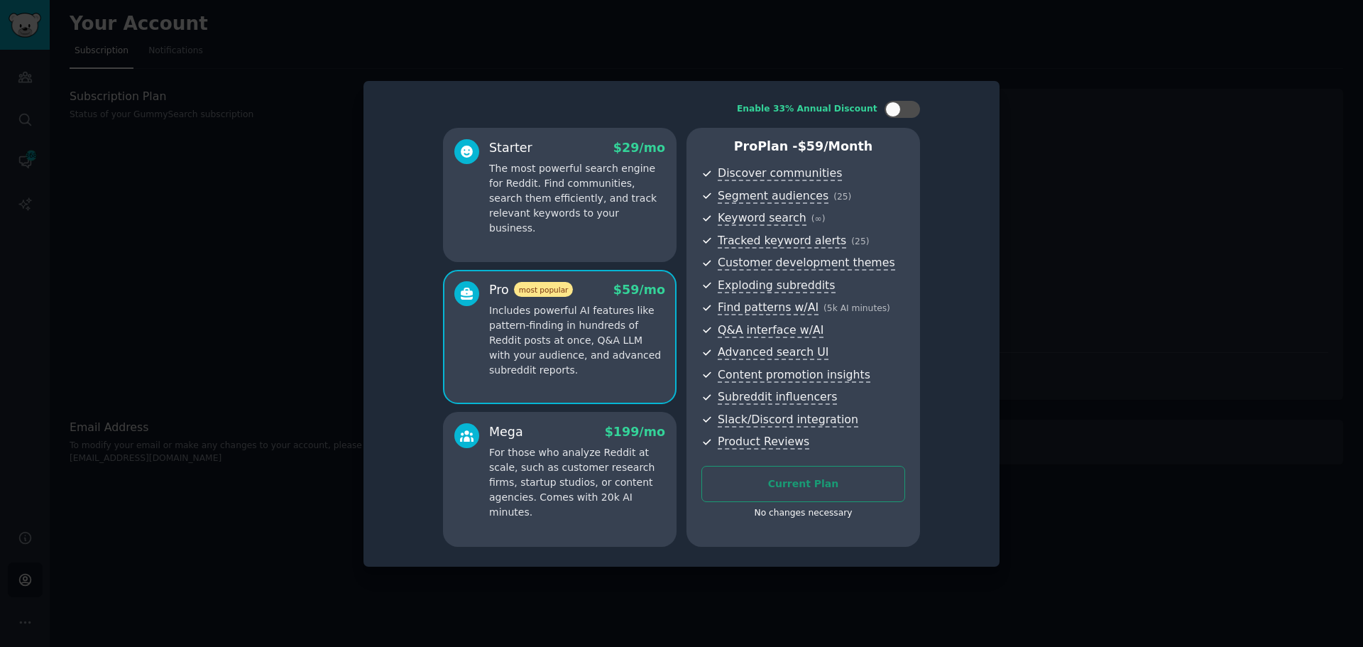
click at [555, 488] on p "For those who analyze Reddit at scale, such as customer research firms, startup…" at bounding box center [577, 482] width 176 height 75
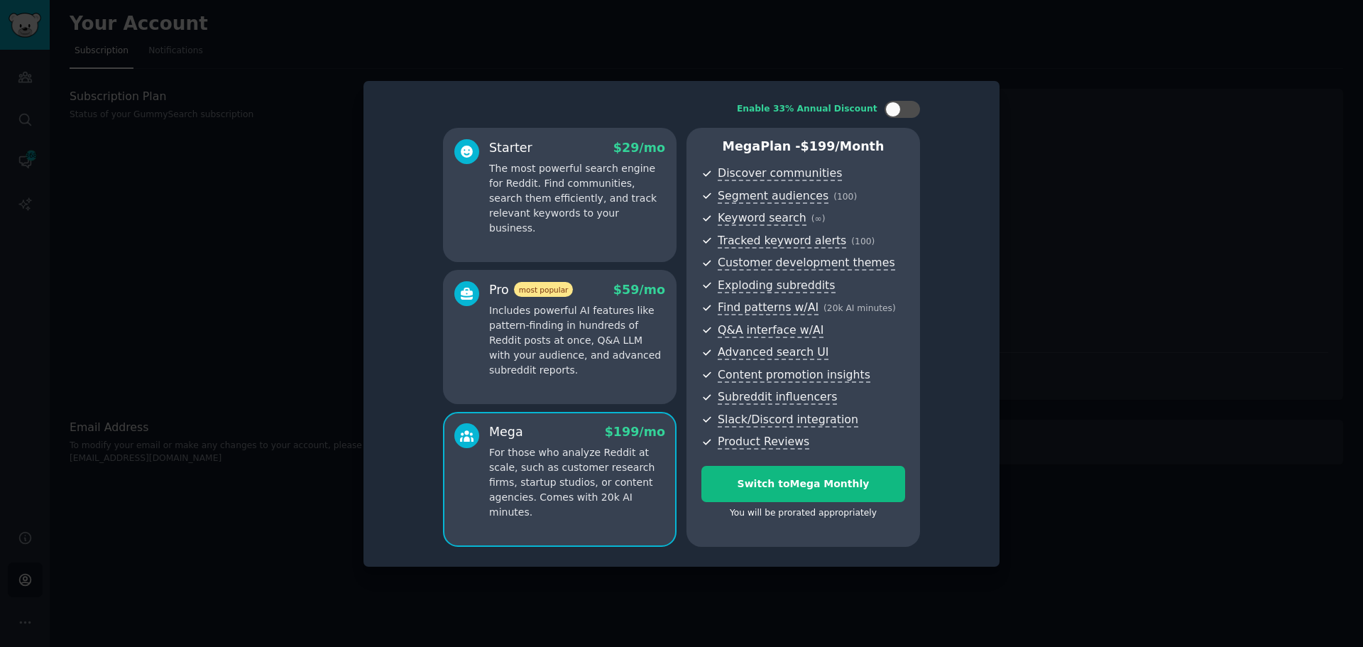
click at [1084, 260] on div at bounding box center [681, 323] width 1363 height 647
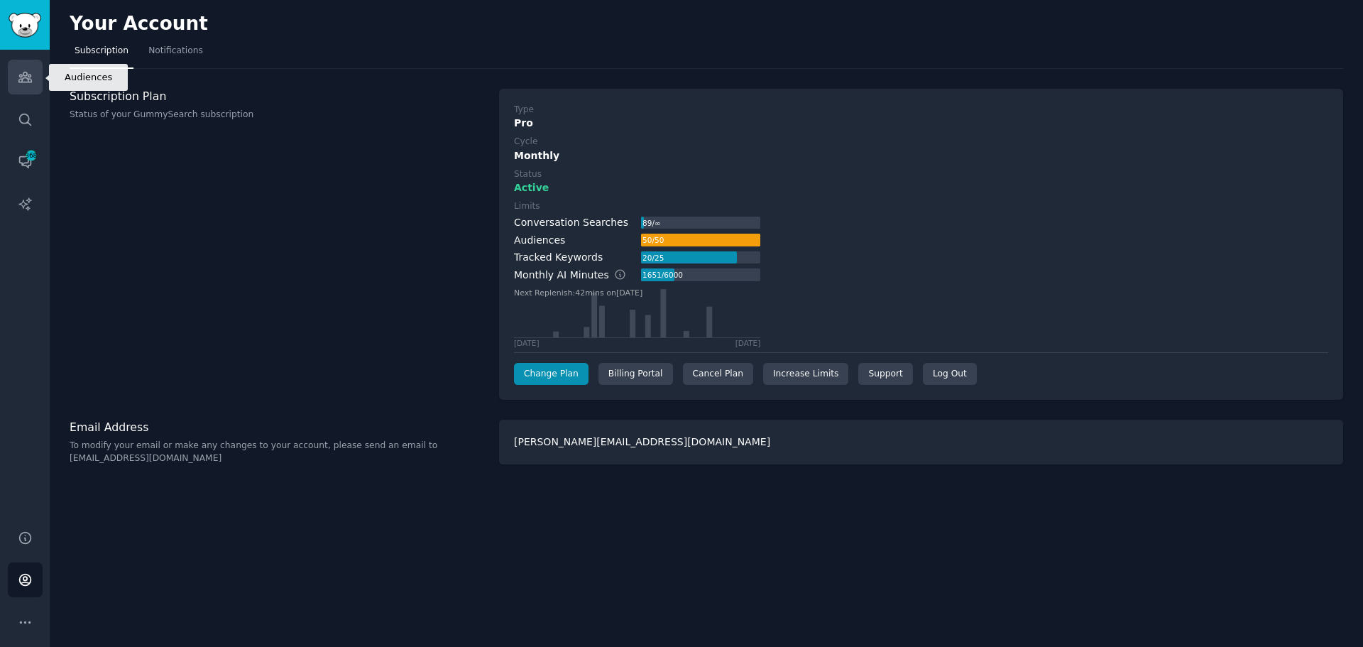
click at [18, 73] on icon "Sidebar" at bounding box center [25, 77] width 15 height 15
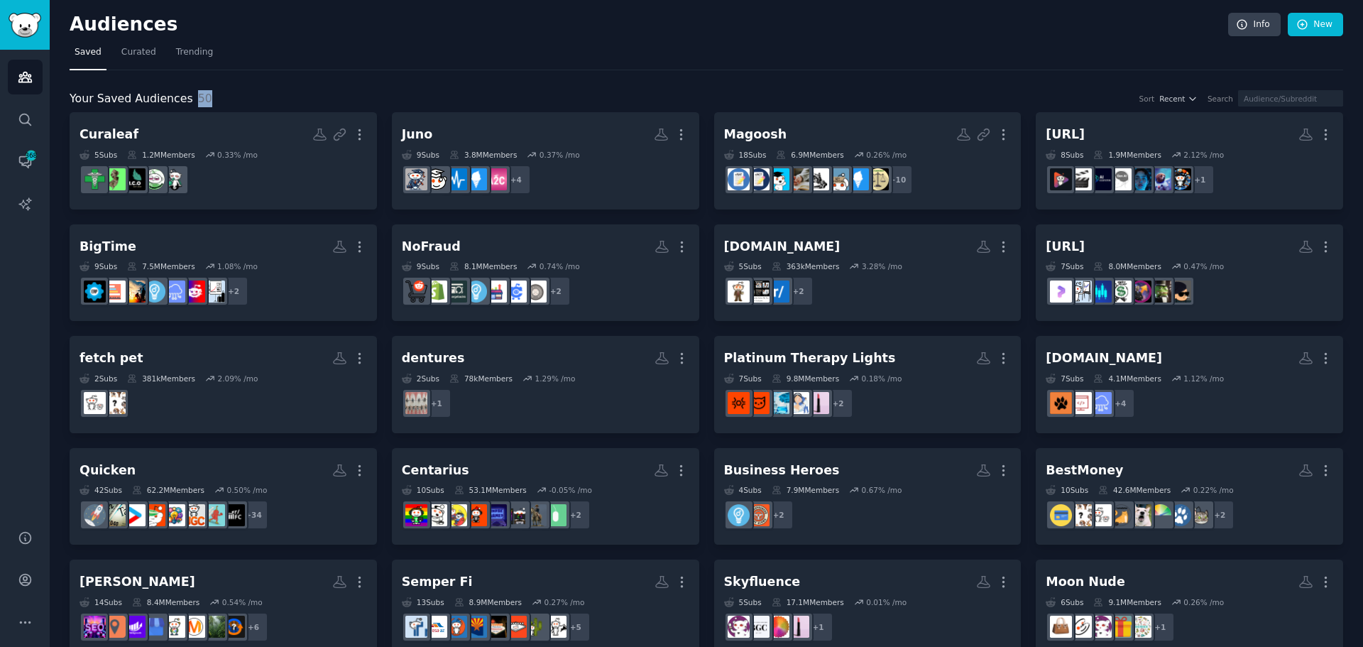
drag, startPoint x: 188, startPoint y: 97, endPoint x: 217, endPoint y: 101, distance: 29.3
click at [217, 101] on div "Your Saved Audiences 50 Sort Recent Search" at bounding box center [707, 99] width 1274 height 18
click at [288, 92] on div "Your Saved Audiences 50 Sort Recent Search" at bounding box center [707, 99] width 1274 height 18
click at [1327, 30] on link "New" at bounding box center [1315, 25] width 55 height 24
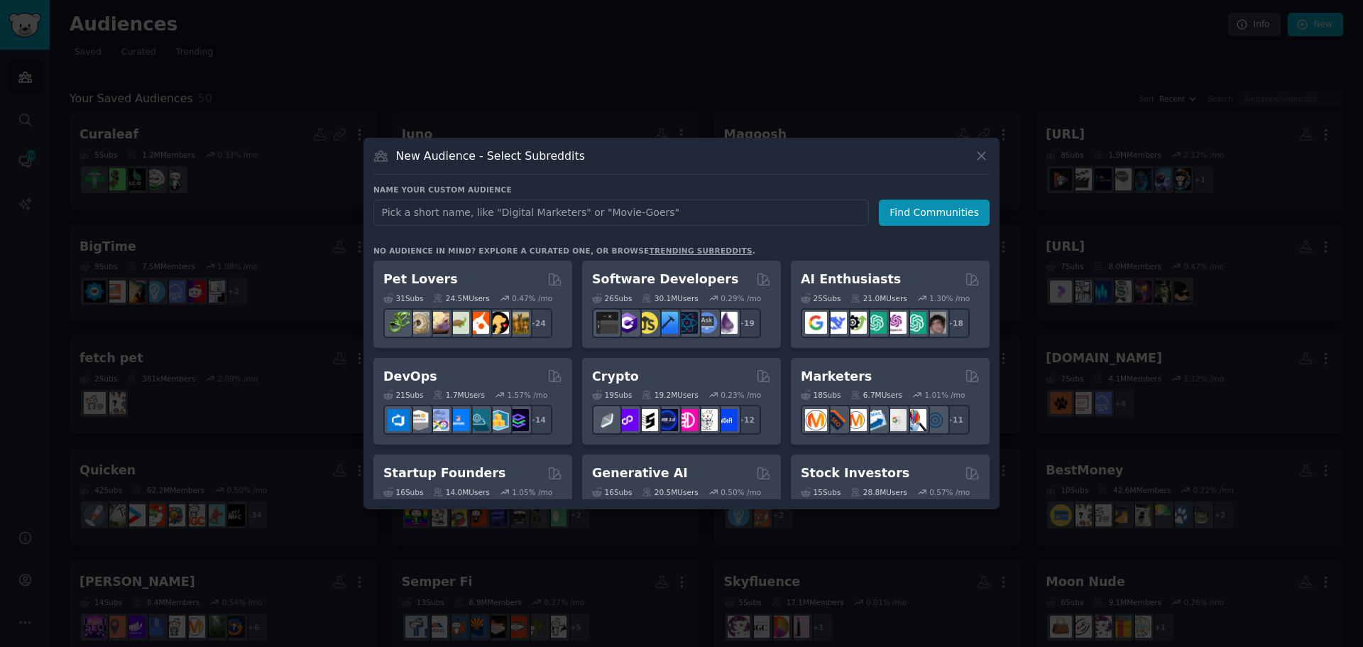
click at [834, 66] on div at bounding box center [681, 323] width 1363 height 647
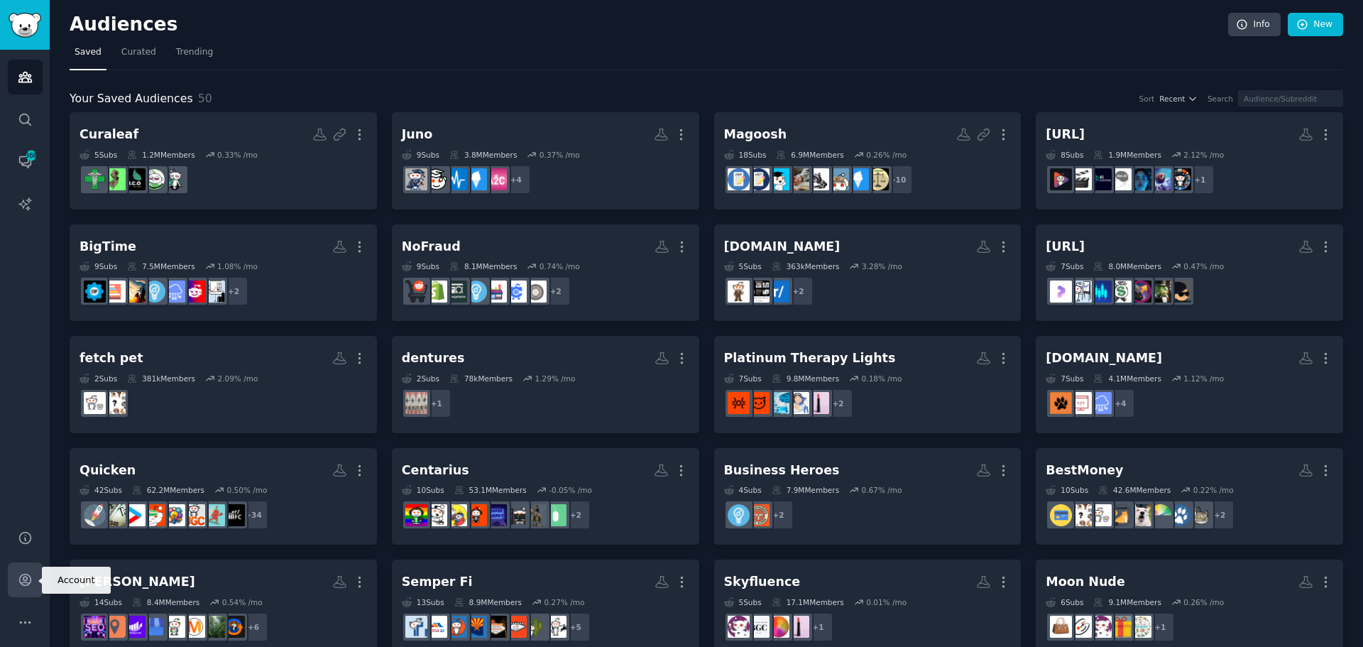
click at [31, 584] on icon "Sidebar" at bounding box center [25, 579] width 15 height 15
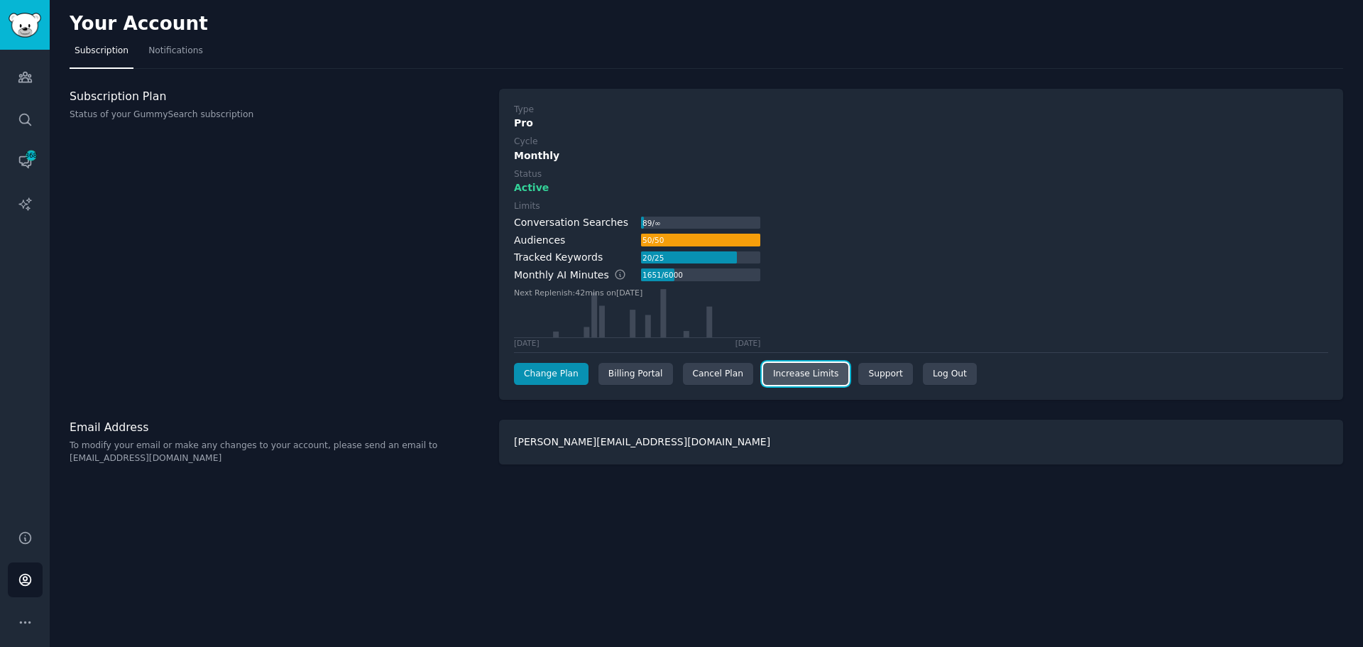
click at [792, 378] on link "Increase Limits" at bounding box center [806, 374] width 86 height 23
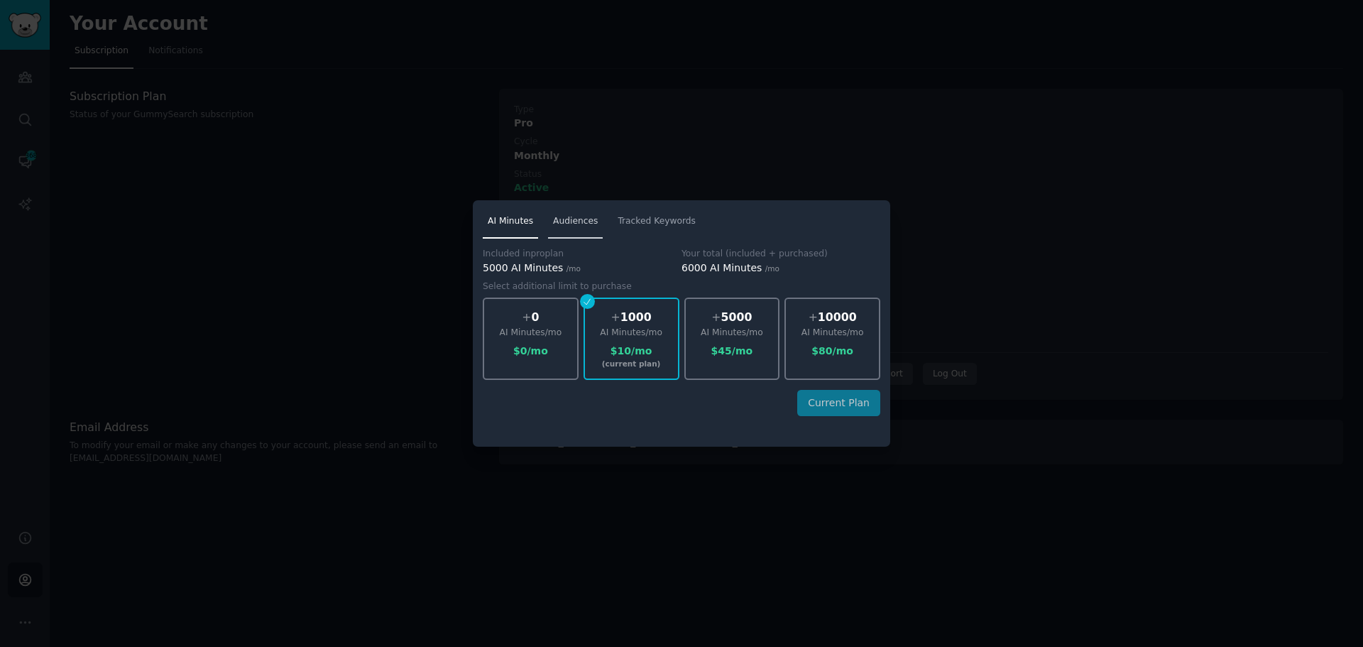
click at [564, 213] on link "Audiences" at bounding box center [575, 224] width 55 height 29
click at [973, 233] on div at bounding box center [681, 323] width 1363 height 647
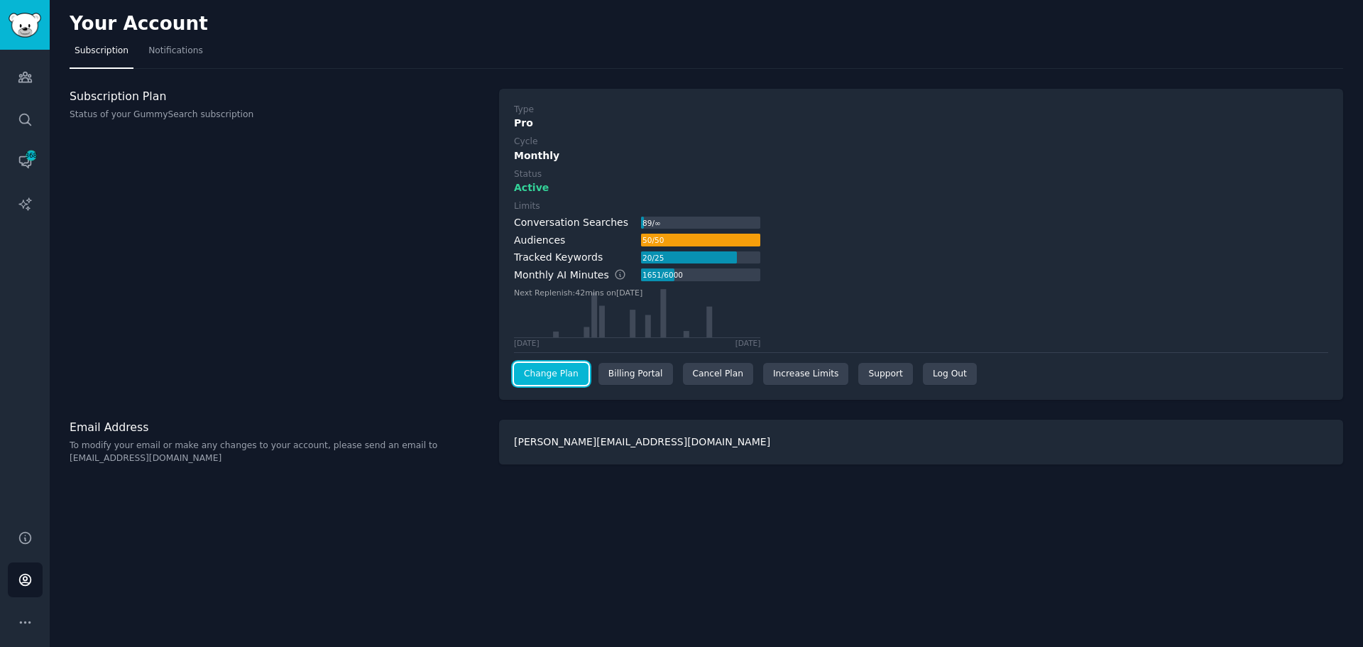
click at [558, 381] on link "Change Plan" at bounding box center [551, 374] width 75 height 23
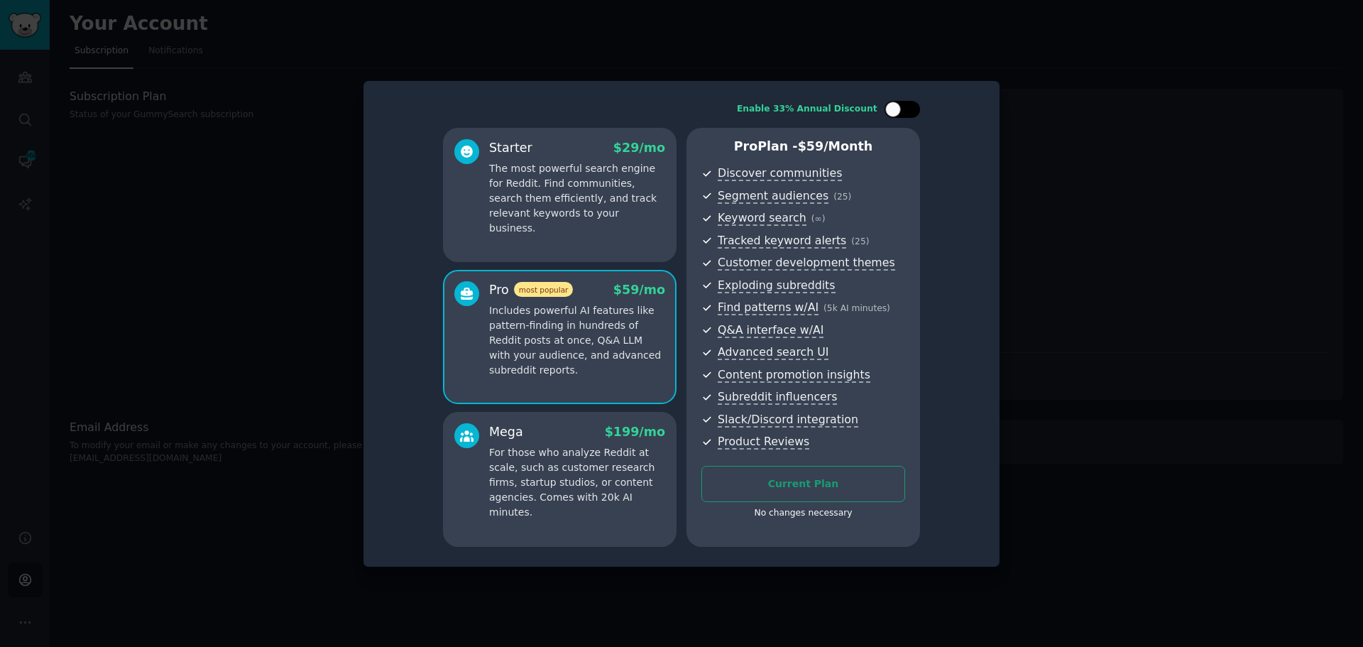
click at [905, 109] on div at bounding box center [902, 109] width 35 height 17
click at [905, 109] on div at bounding box center [912, 110] width 16 height 16
checkbox input "false"
click at [1140, 95] on div at bounding box center [681, 323] width 1363 height 647
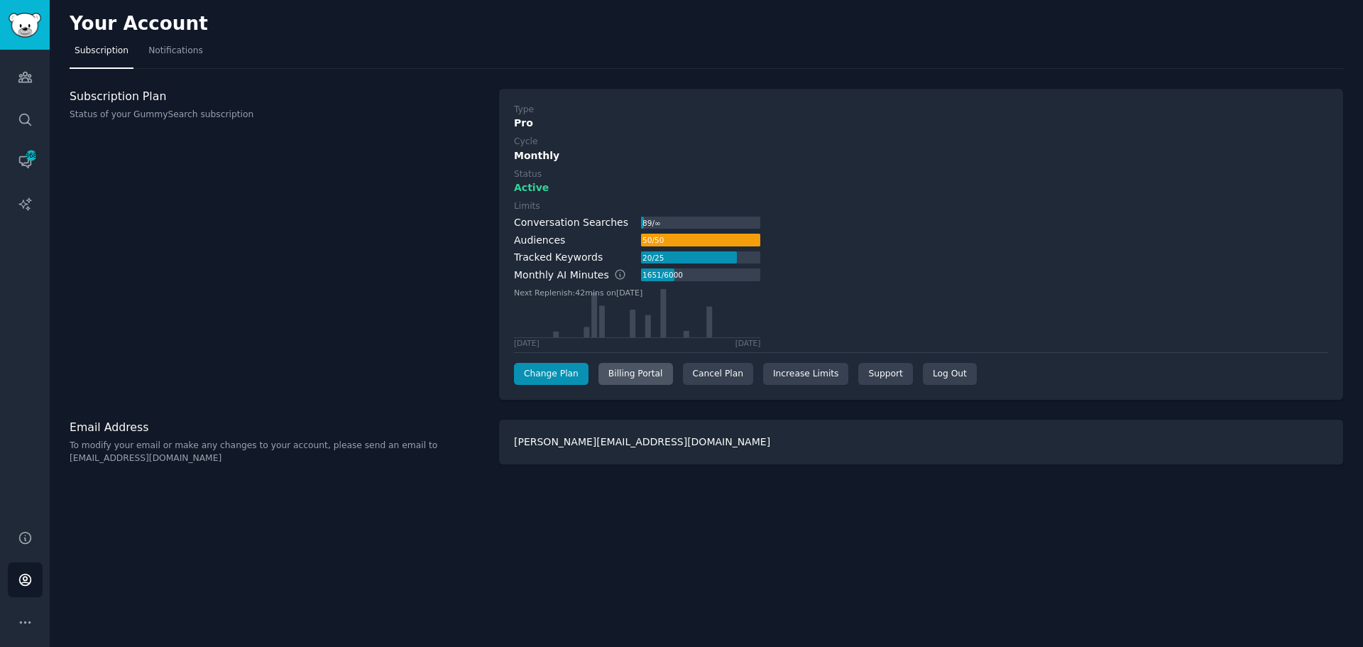
click at [624, 364] on div "Billing Portal" at bounding box center [636, 374] width 75 height 23
click at [32, 161] on icon "Sidebar" at bounding box center [31, 155] width 13 height 13
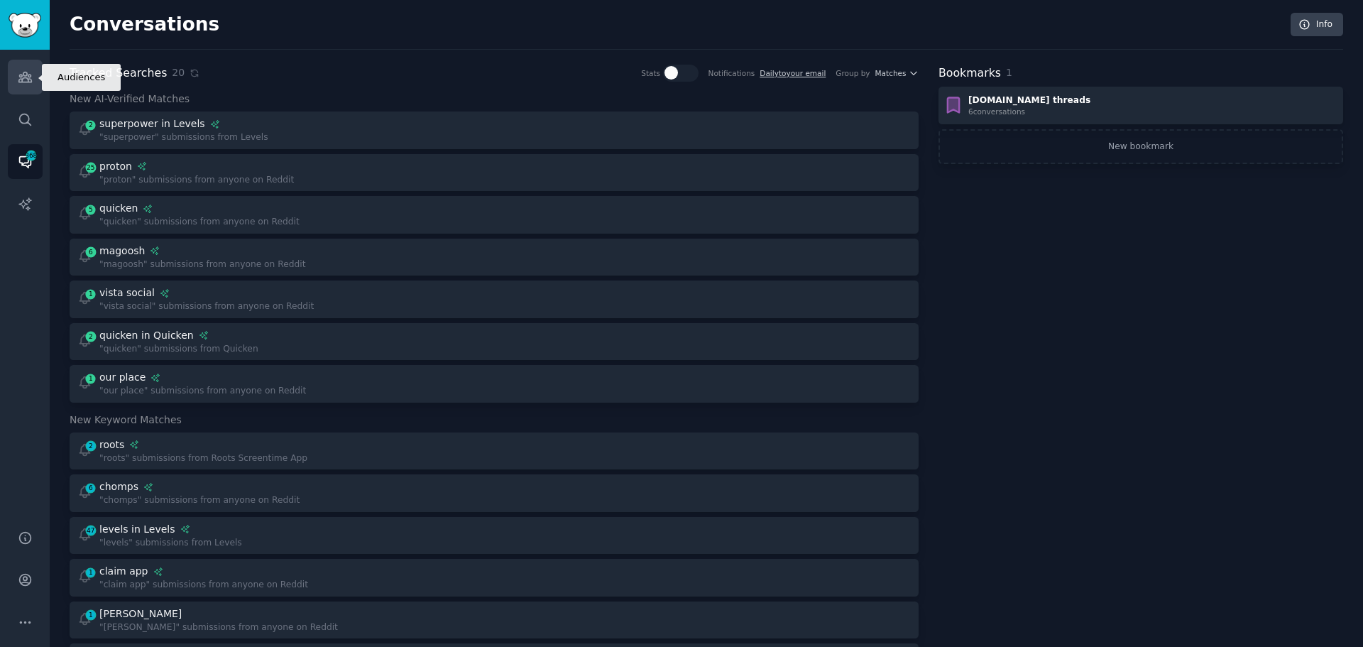
click at [18, 70] on icon "Sidebar" at bounding box center [25, 77] width 15 height 15
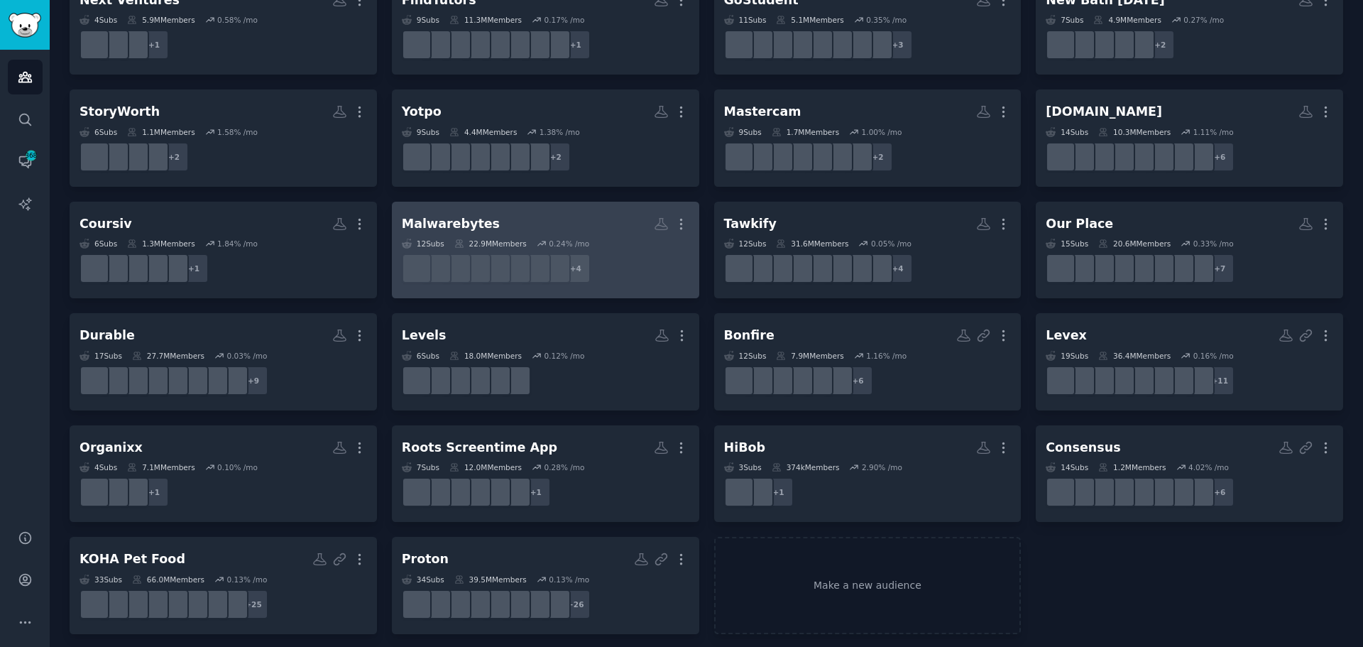
scroll to position [924, 0]
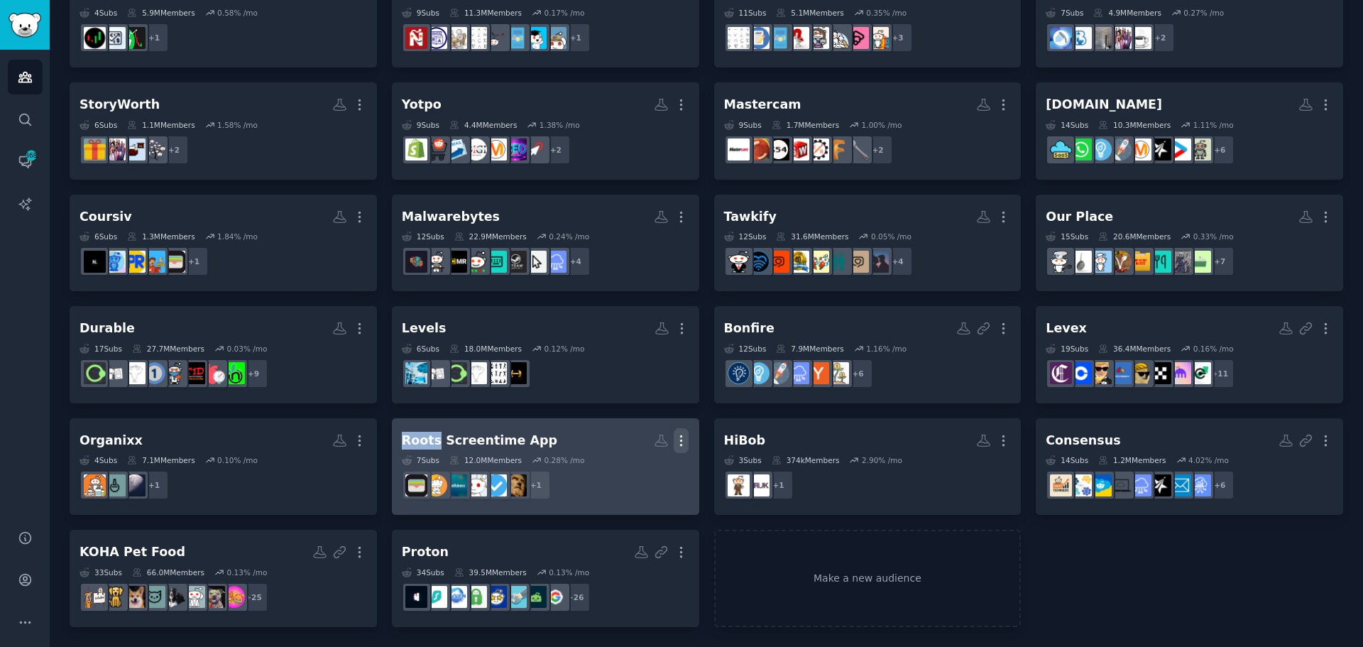
click at [674, 445] on icon "button" at bounding box center [681, 440] width 15 height 15
click at [628, 474] on p "Delete" at bounding box center [642, 470] width 33 height 15
click at [680, 443] on icon "button" at bounding box center [681, 440] width 15 height 15
click at [679, 439] on icon "button" at bounding box center [681, 440] width 15 height 15
click at [675, 439] on icon "button" at bounding box center [681, 440] width 15 height 15
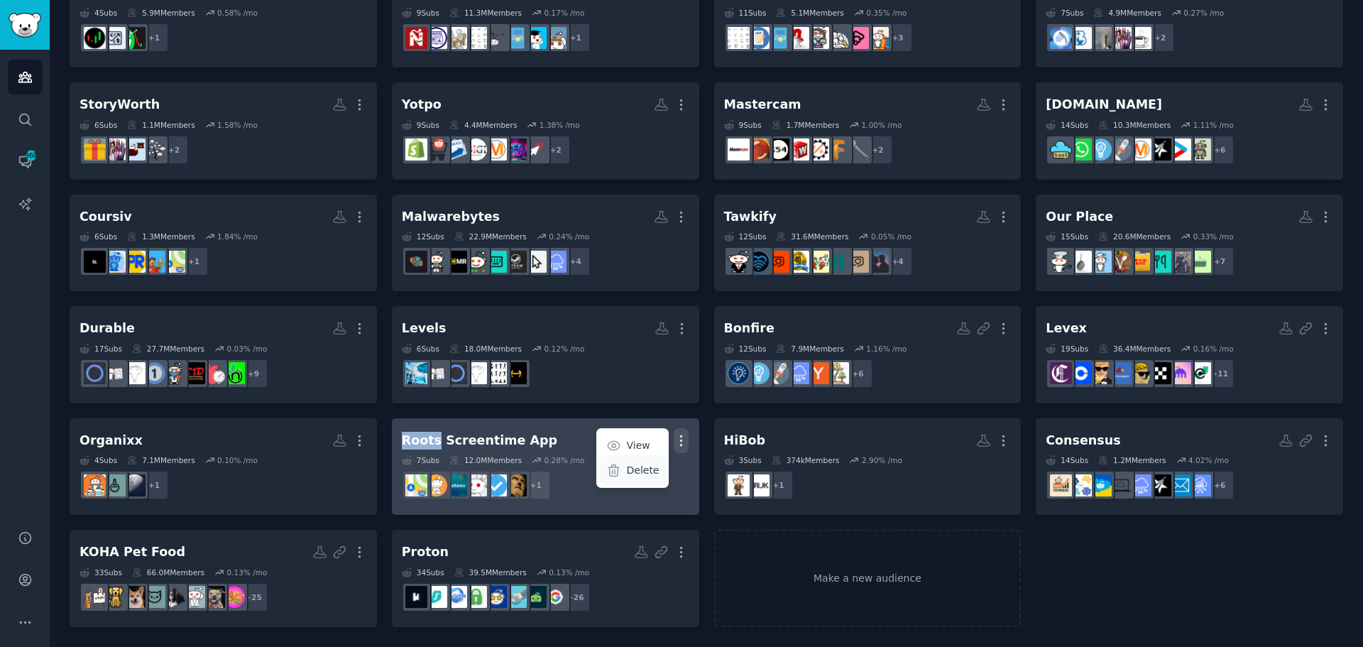
click at [640, 481] on div "Delete" at bounding box center [632, 470] width 67 height 30
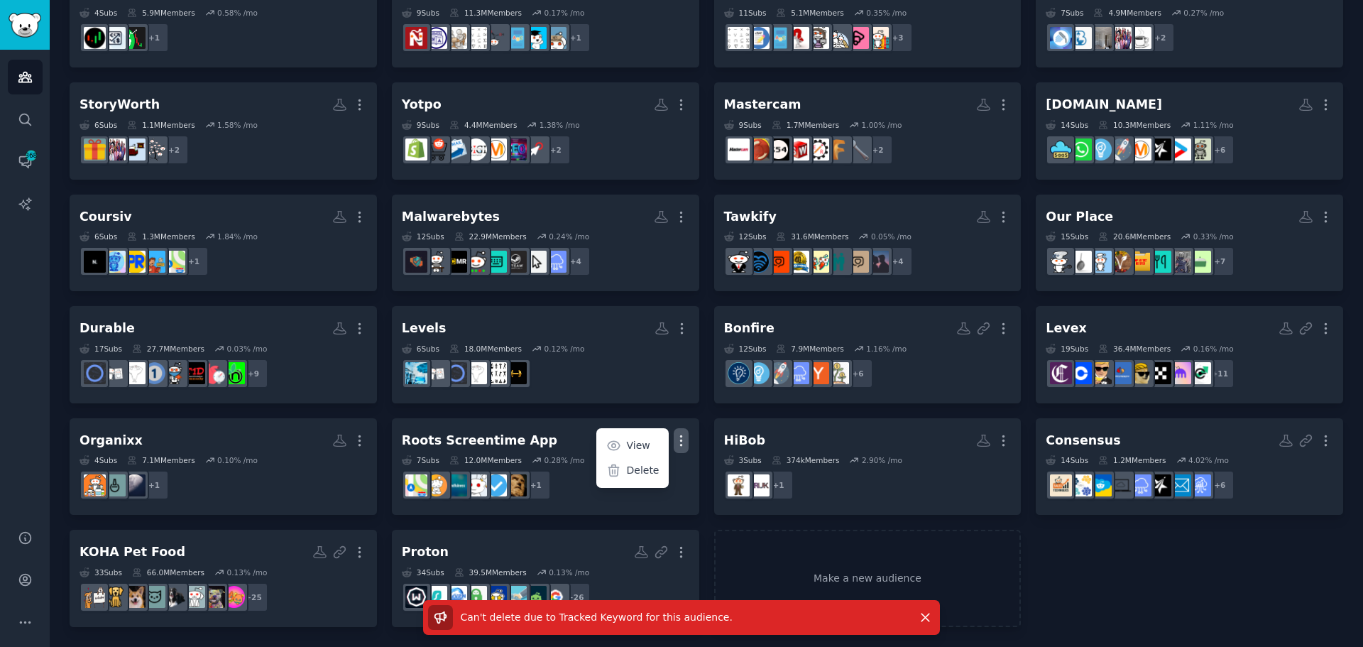
click at [439, 625] on span at bounding box center [440, 617] width 25 height 25
click at [496, 613] on span "Can't delete due to Tracked Keyword for this audience ." at bounding box center [597, 616] width 272 height 11
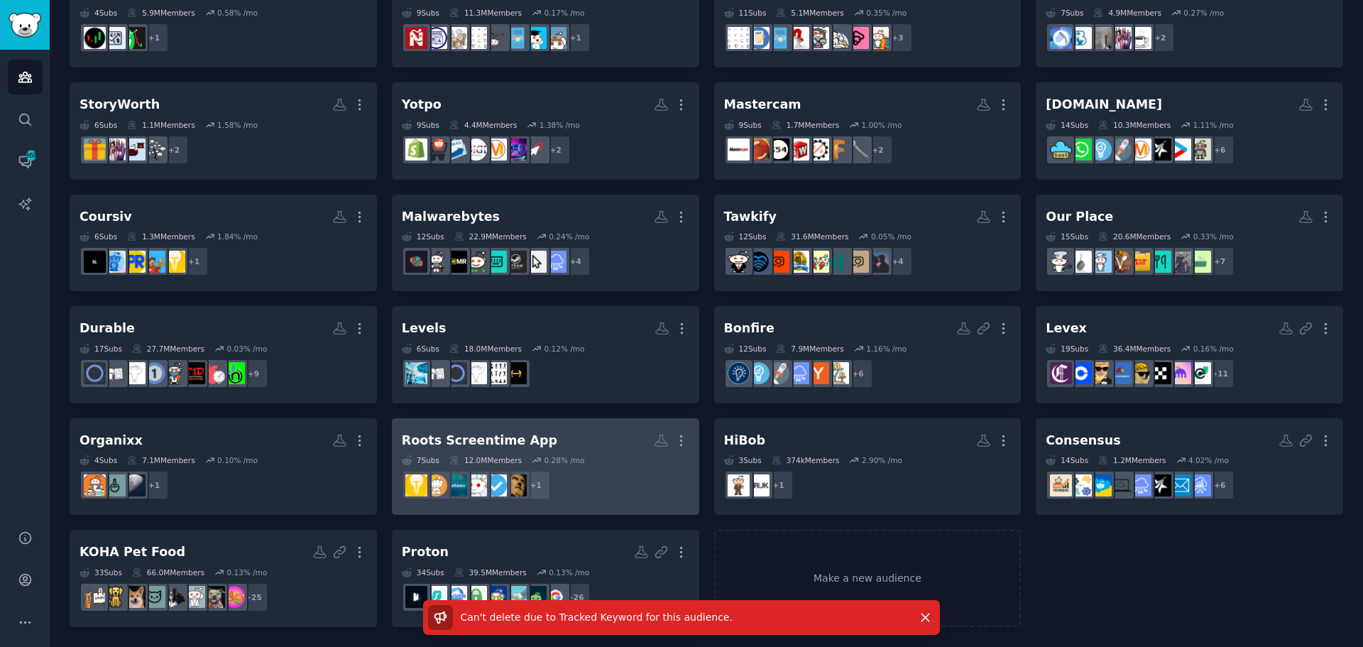
click at [614, 435] on h2 "Roots Screentime App Custom Audience More" at bounding box center [546, 440] width 288 height 25
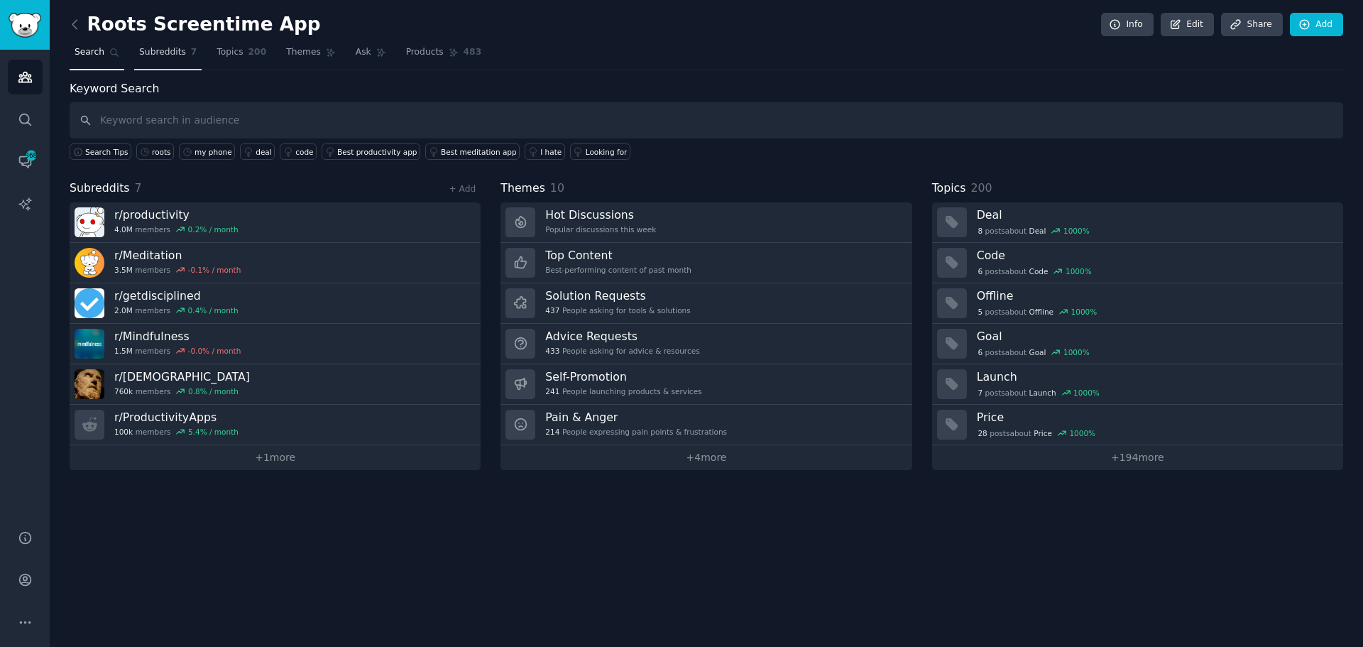
click at [169, 46] on span "Subreddits" at bounding box center [162, 52] width 47 height 13
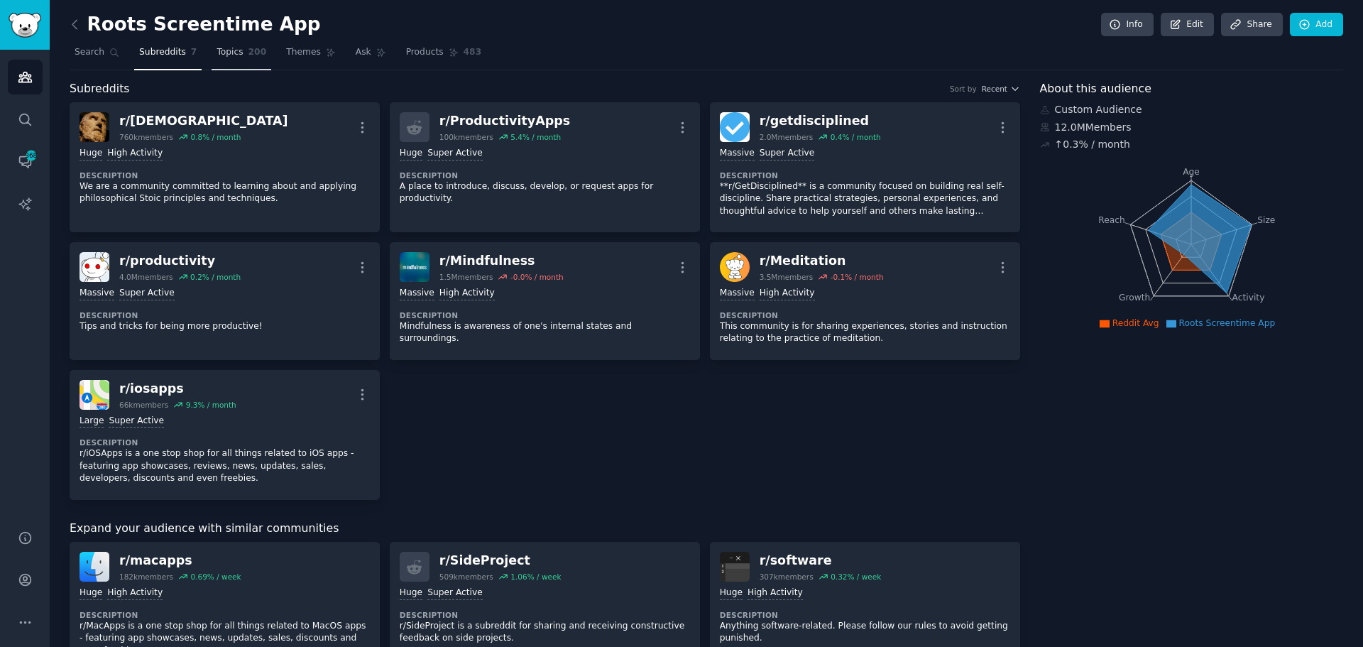
click at [212, 49] on link "Topics 200" at bounding box center [242, 55] width 60 height 29
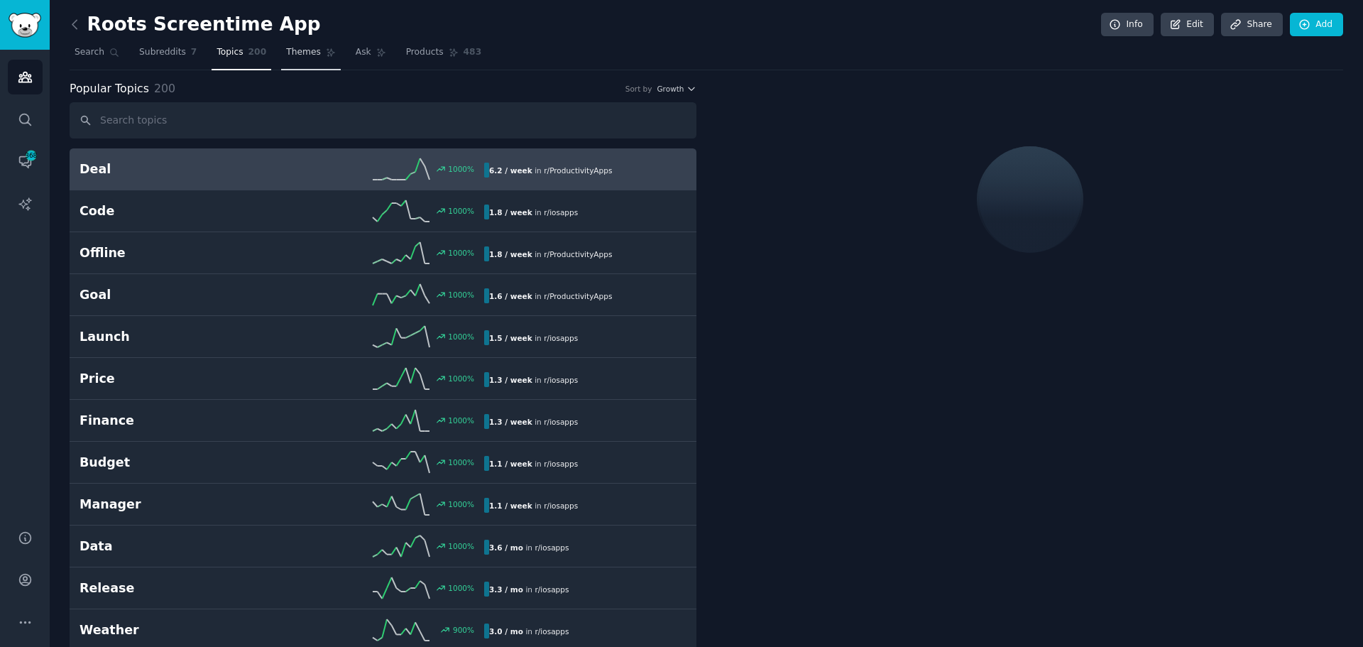
click at [286, 53] on span "Themes" at bounding box center [303, 52] width 35 height 13
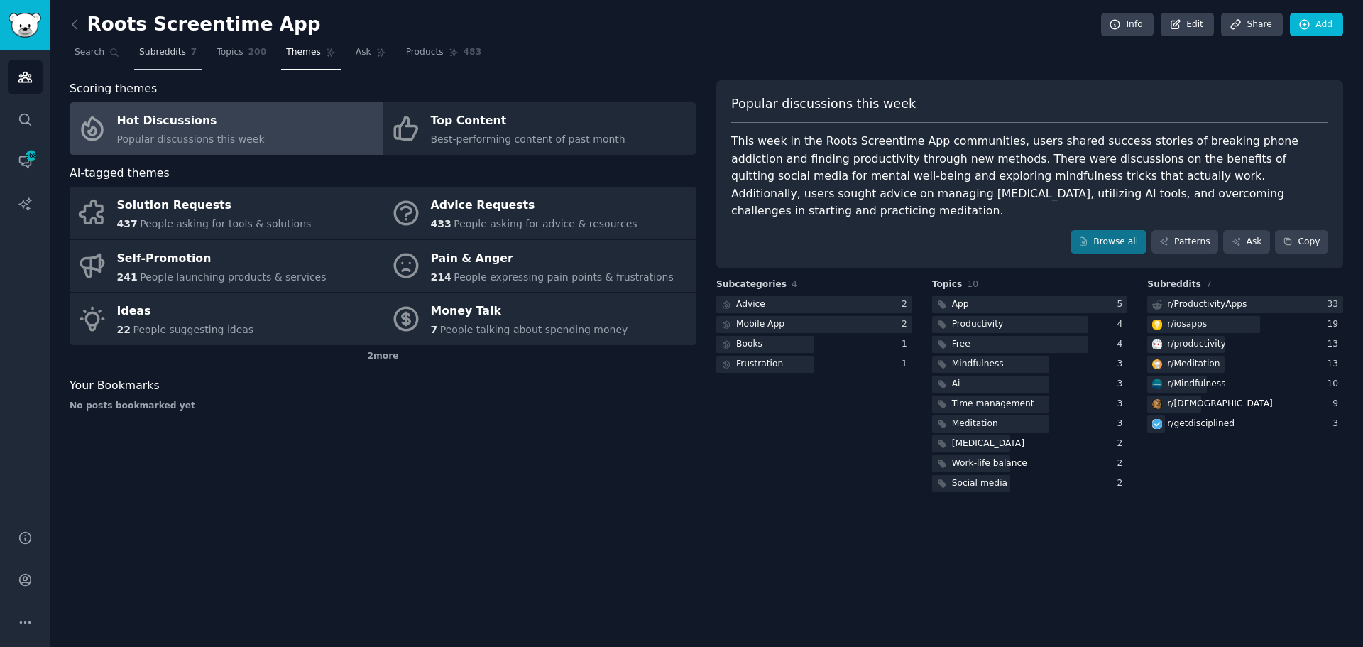
click at [170, 49] on span "Subreddits" at bounding box center [162, 52] width 47 height 13
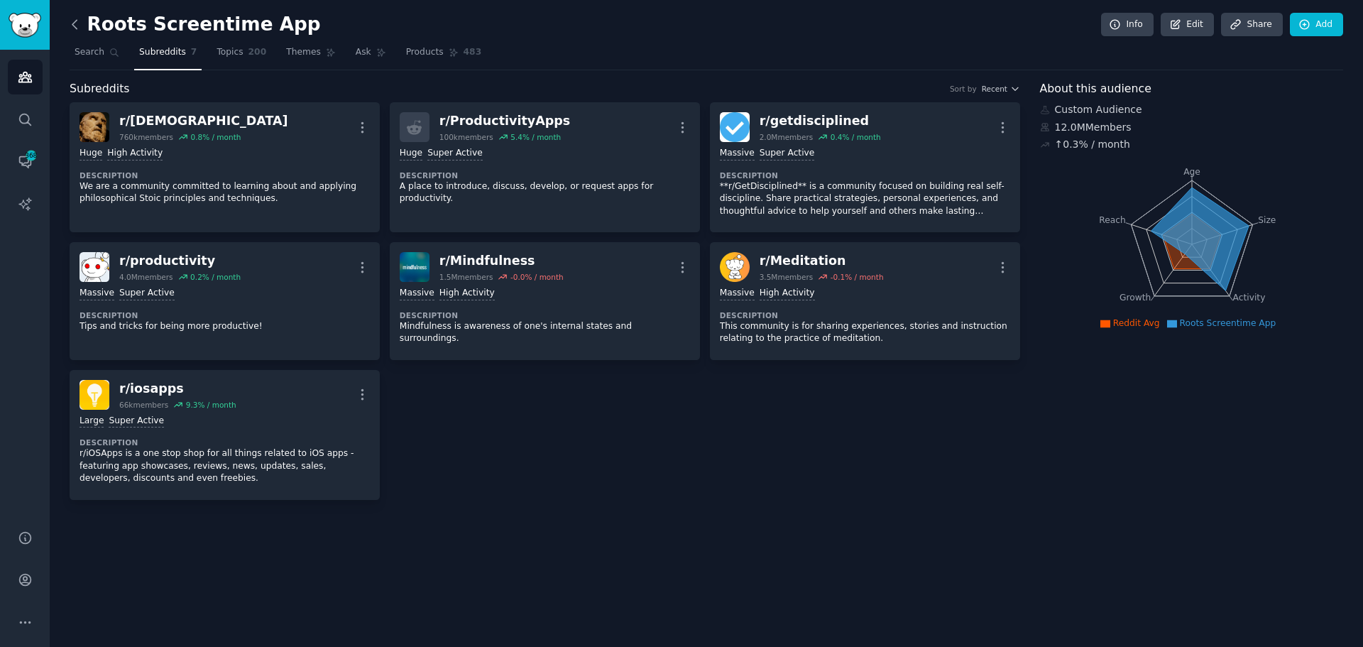
click at [81, 29] on icon at bounding box center [74, 24] width 15 height 15
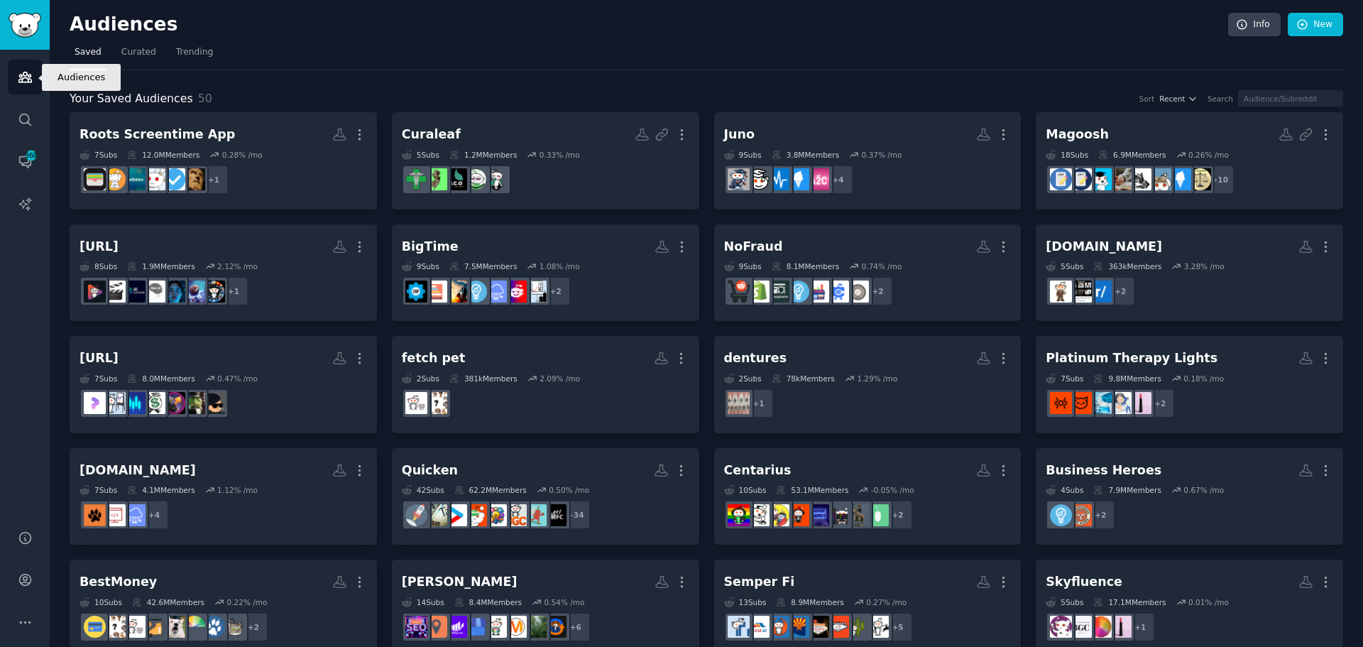
click at [21, 67] on link "Audiences" at bounding box center [25, 77] width 35 height 35
click at [21, 16] on img "Sidebar" at bounding box center [25, 25] width 33 height 25
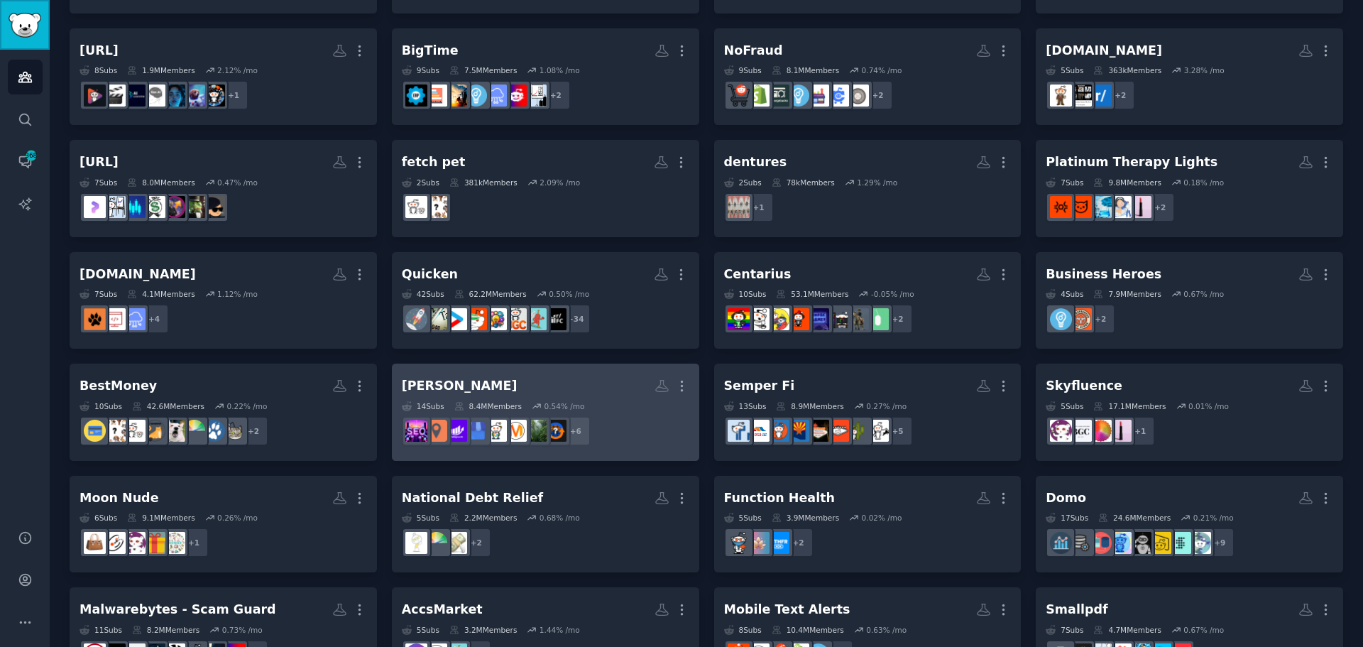
scroll to position [213, 0]
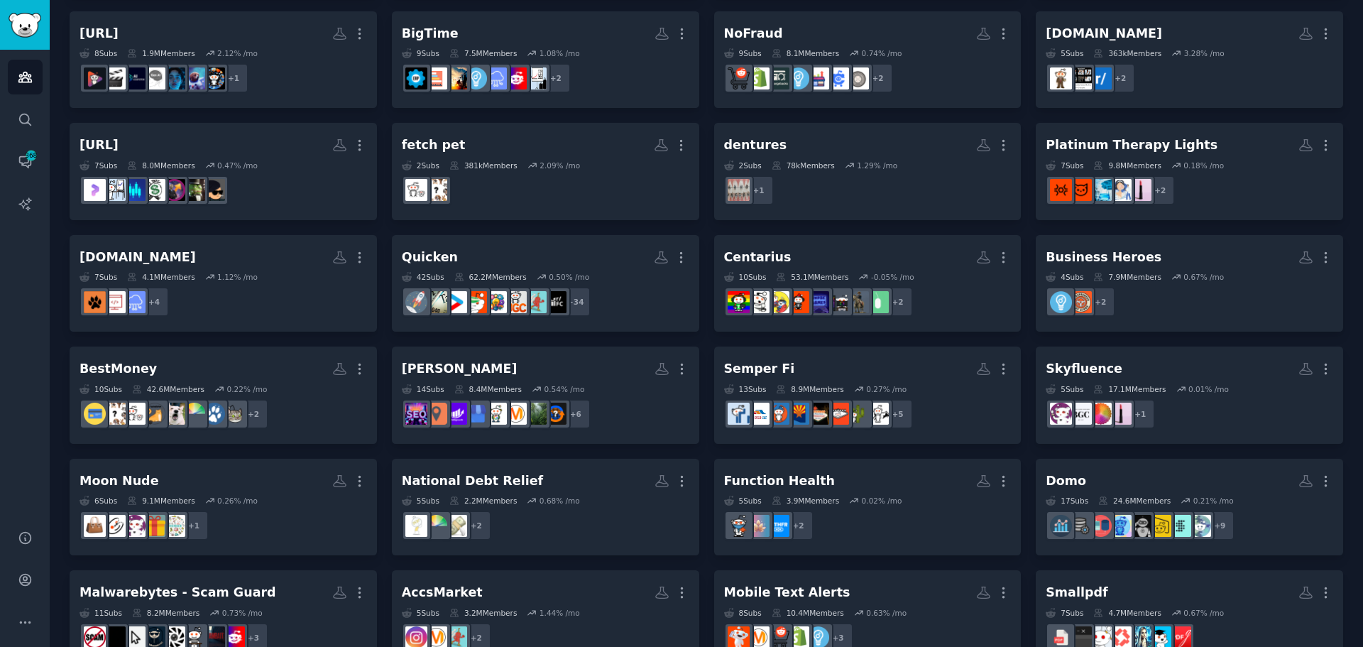
click at [385, 232] on div "Roots Screentime App More 7 Sub s 12.0M Members 0.28 % /mo r/Stoicism + 1 Cural…" at bounding box center [707, 618] width 1274 height 1439
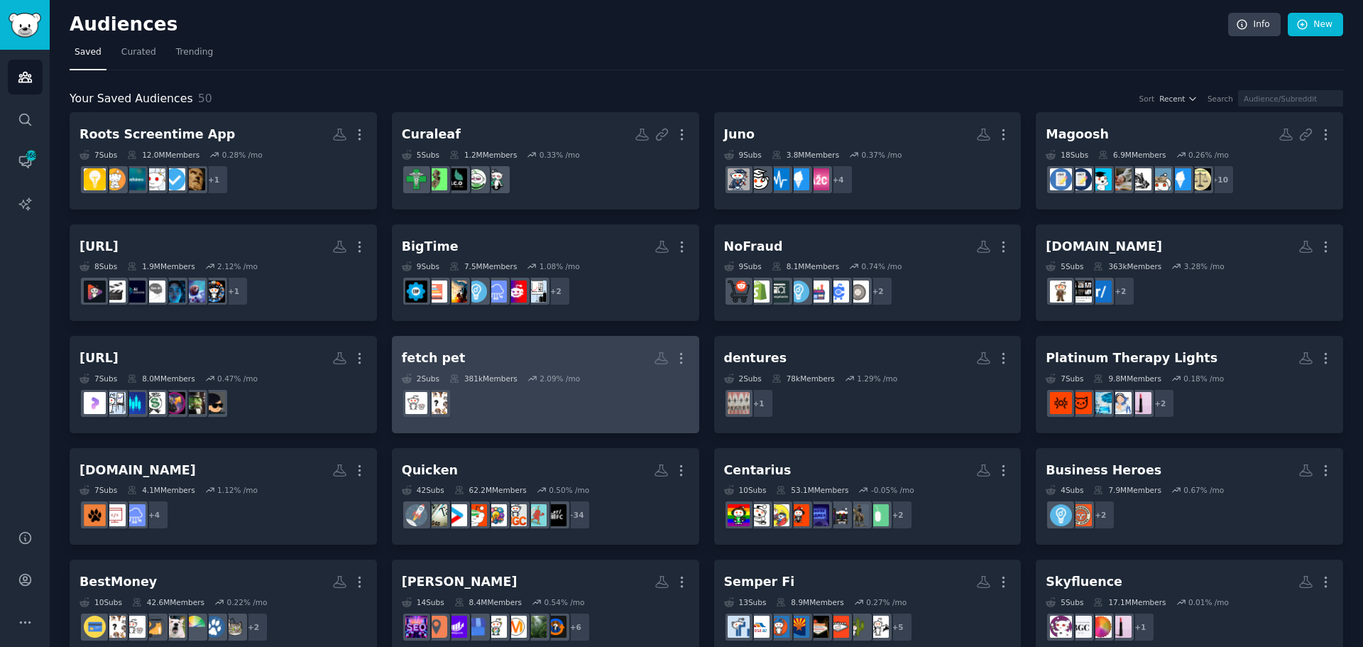
scroll to position [924, 0]
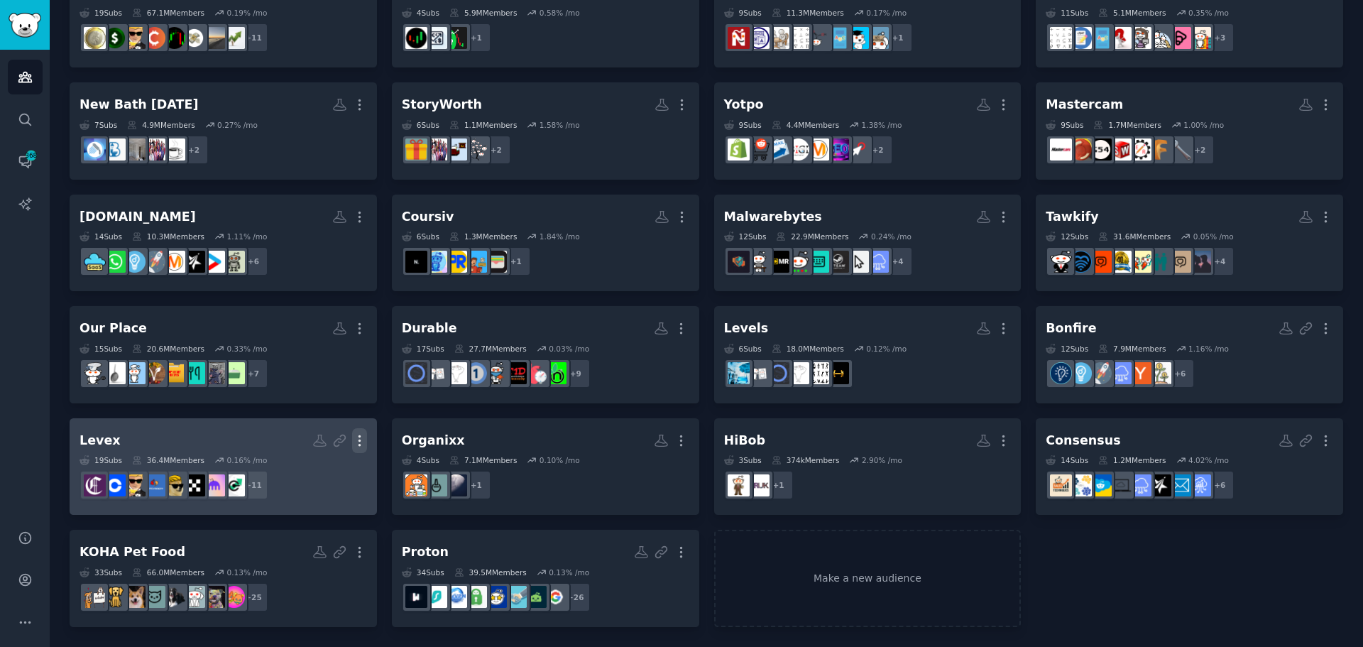
click at [364, 435] on icon "button" at bounding box center [359, 440] width 15 height 15
click at [300, 463] on icon at bounding box center [292, 470] width 15 height 15
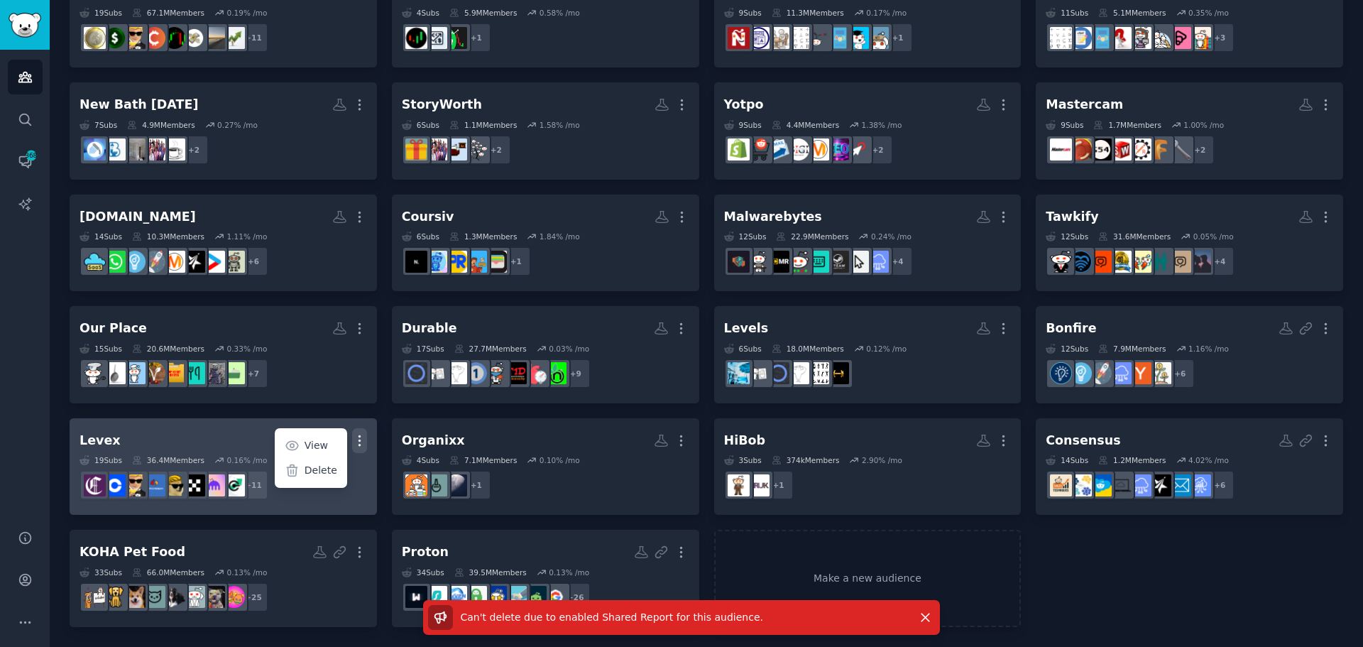
click at [208, 431] on h2 "Levex More View Delete" at bounding box center [224, 440] width 288 height 25
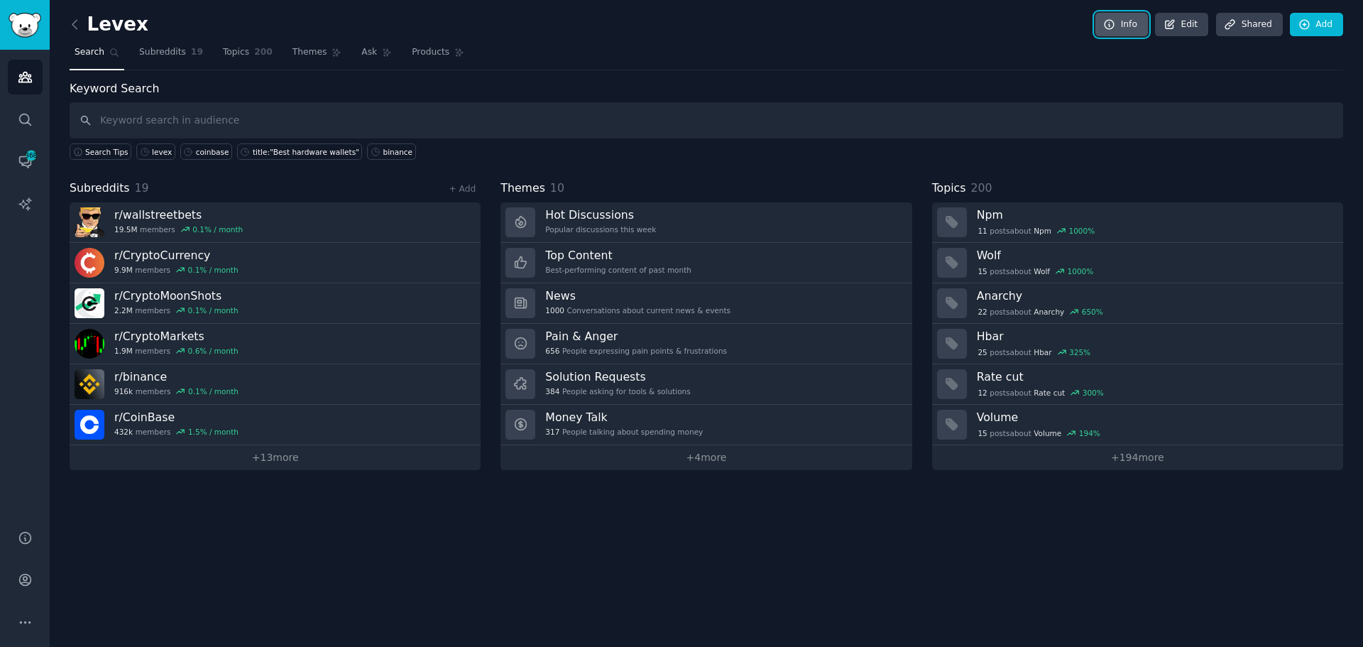
click at [1116, 29] on icon at bounding box center [1109, 24] width 13 height 13
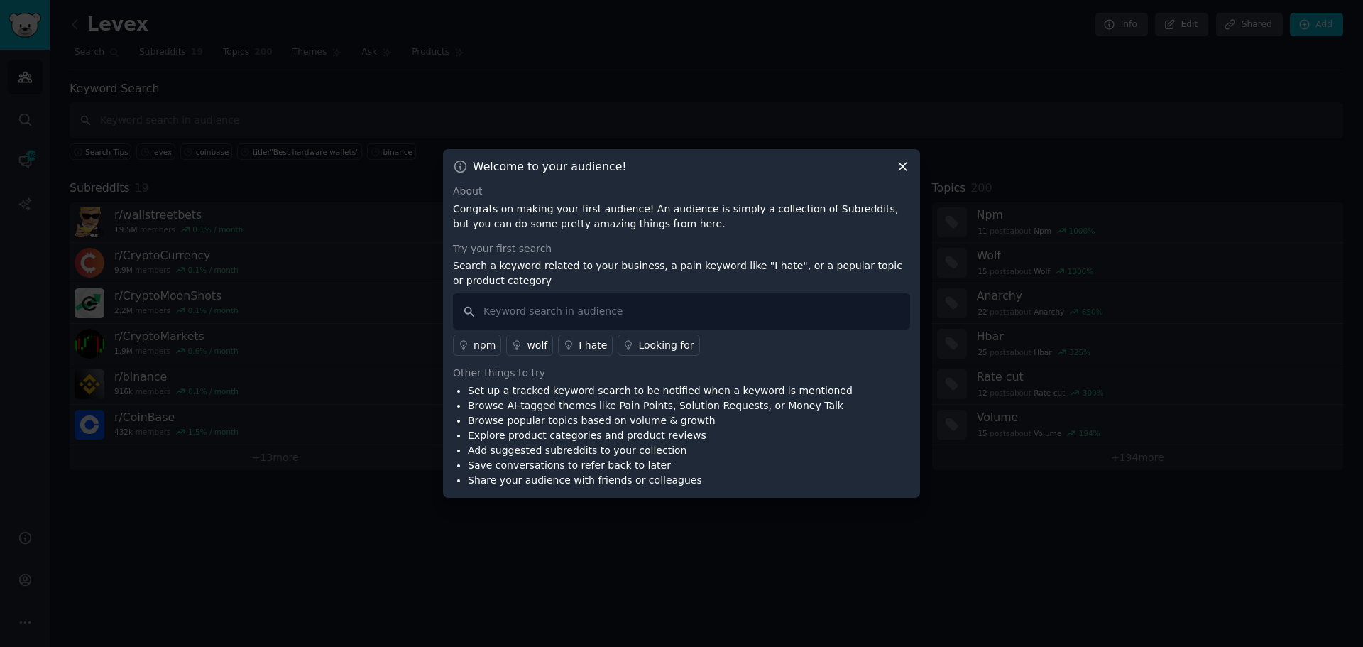
click at [1159, 37] on div at bounding box center [681, 323] width 1363 height 647
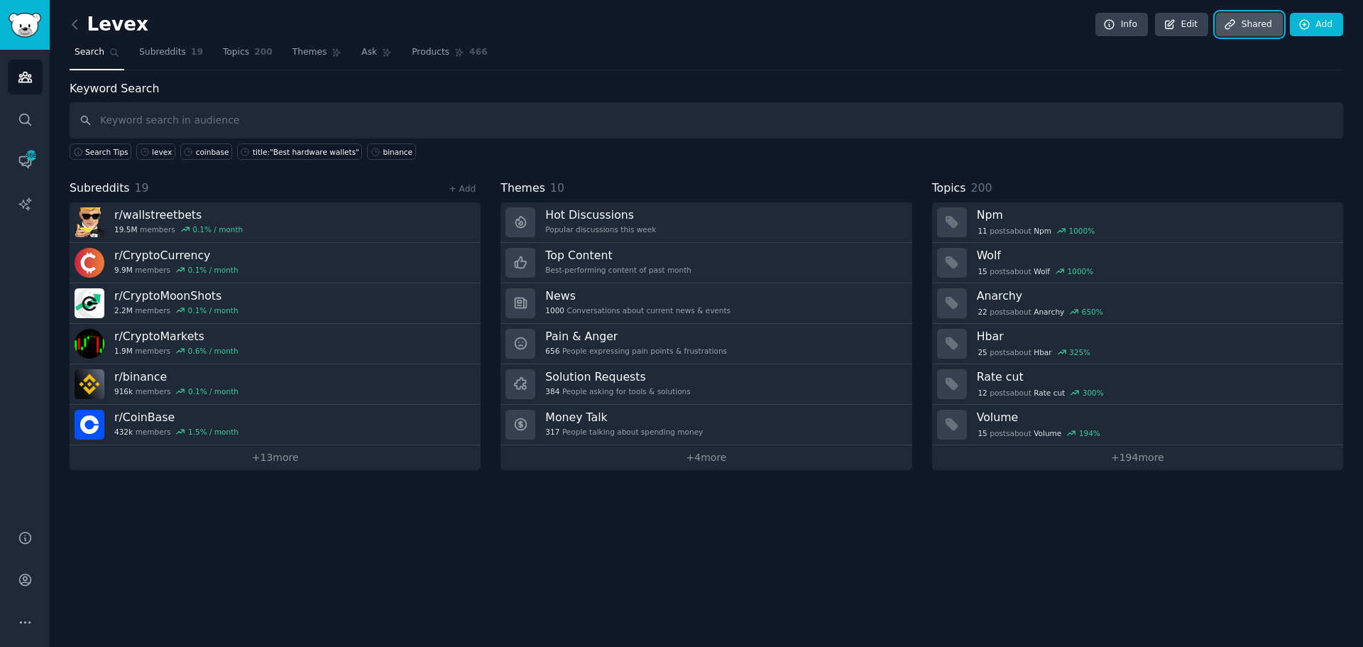
click at [1246, 23] on link "Share d" at bounding box center [1249, 25] width 67 height 24
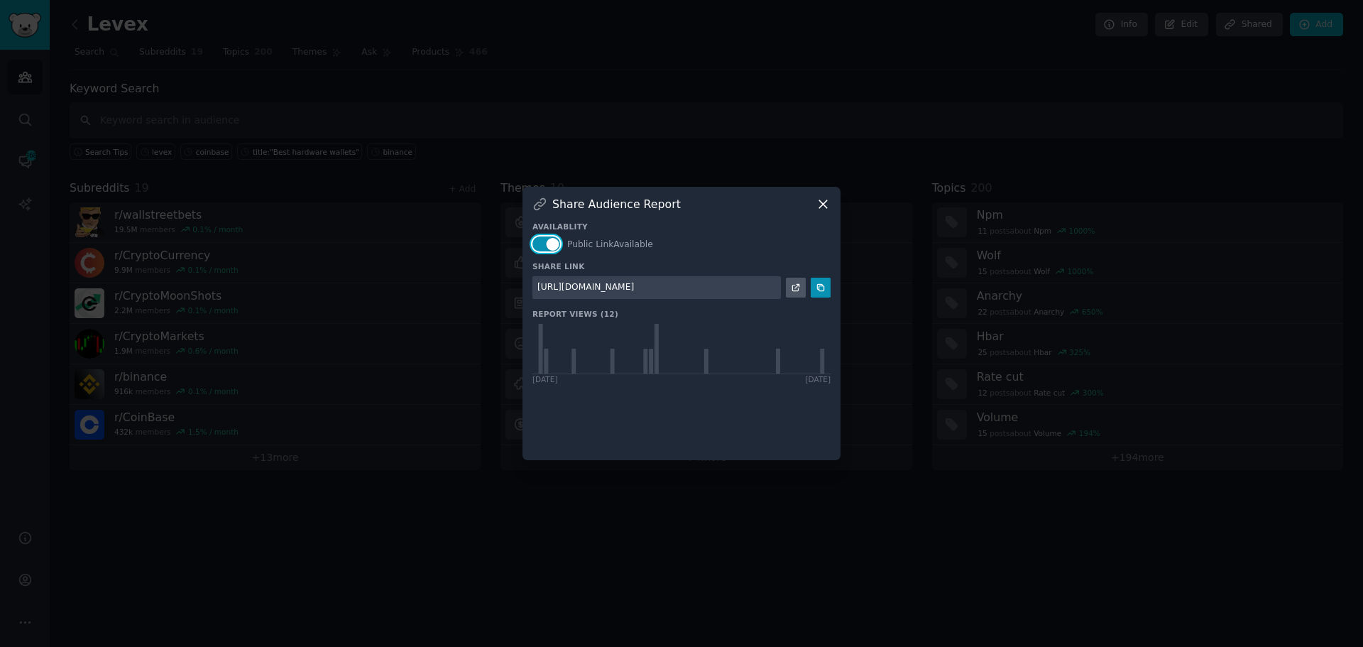
click at [547, 246] on button "button" at bounding box center [546, 243] width 28 height 15
click at [817, 202] on icon at bounding box center [823, 204] width 15 height 15
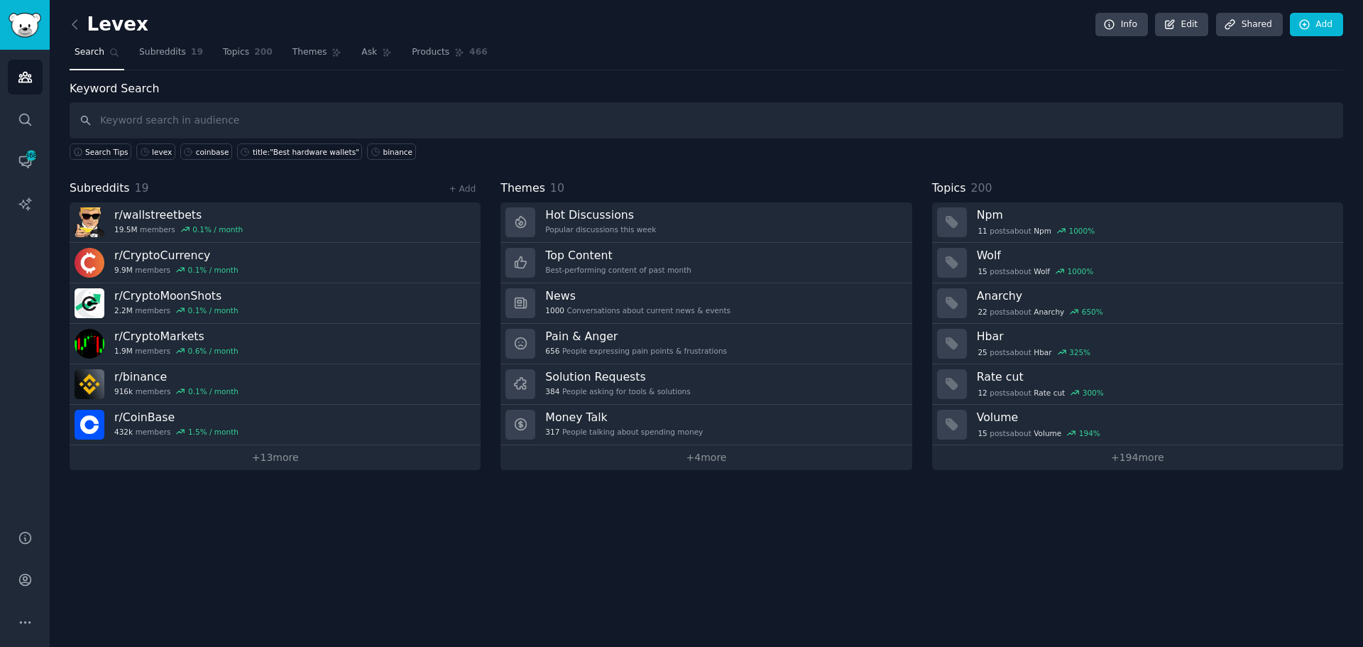
click at [1099, 25] on div "Info Edit Share d Add" at bounding box center [1216, 25] width 256 height 24
click at [1127, 25] on link "Info" at bounding box center [1121, 25] width 53 height 24
click at [79, 27] on icon at bounding box center [74, 24] width 15 height 15
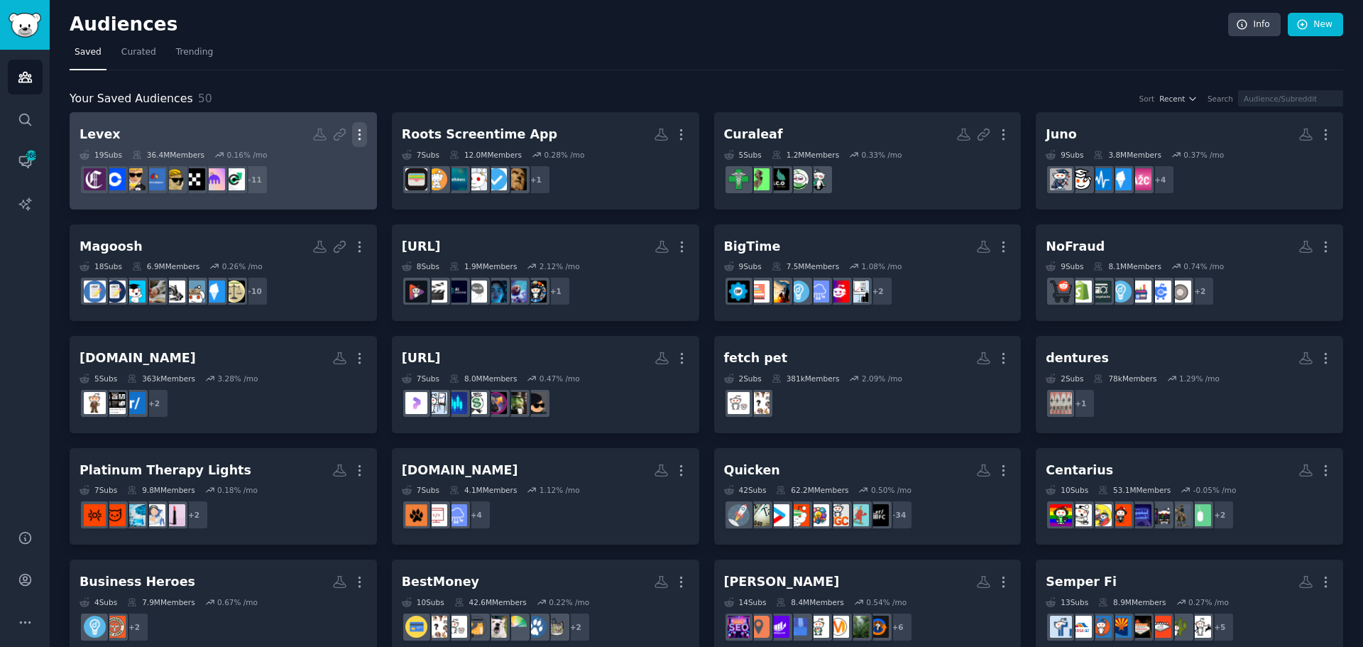
click at [361, 135] on icon "button" at bounding box center [359, 134] width 15 height 15
click at [332, 161] on p "Delete" at bounding box center [321, 164] width 33 height 15
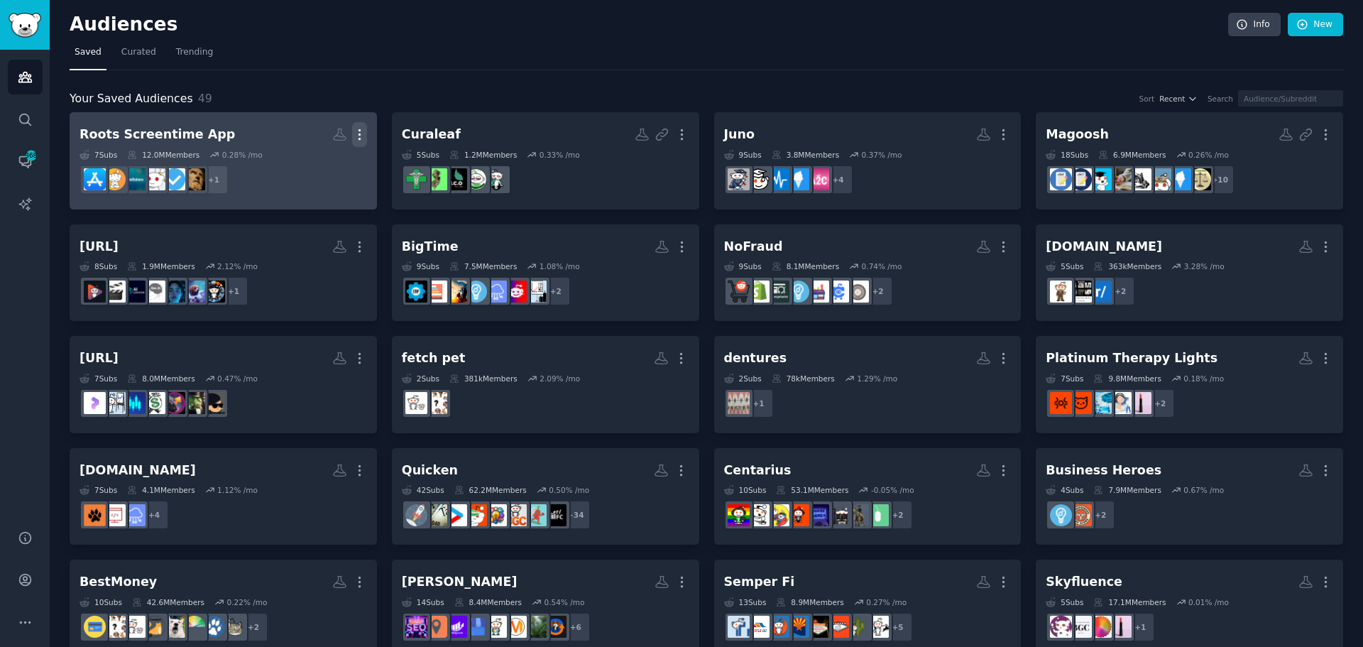
click at [359, 134] on icon "button" at bounding box center [359, 135] width 1 height 10
click at [328, 162] on p "Delete" at bounding box center [321, 164] width 33 height 15
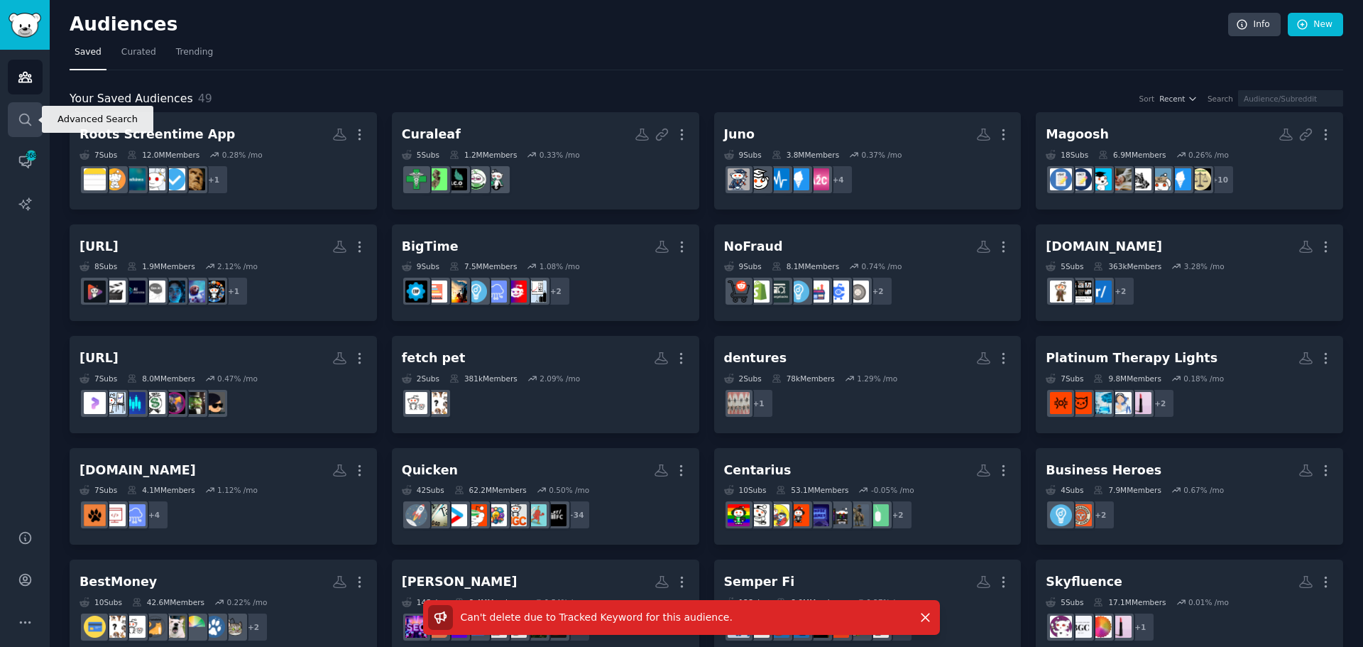
click at [21, 126] on icon "Sidebar" at bounding box center [25, 119] width 15 height 15
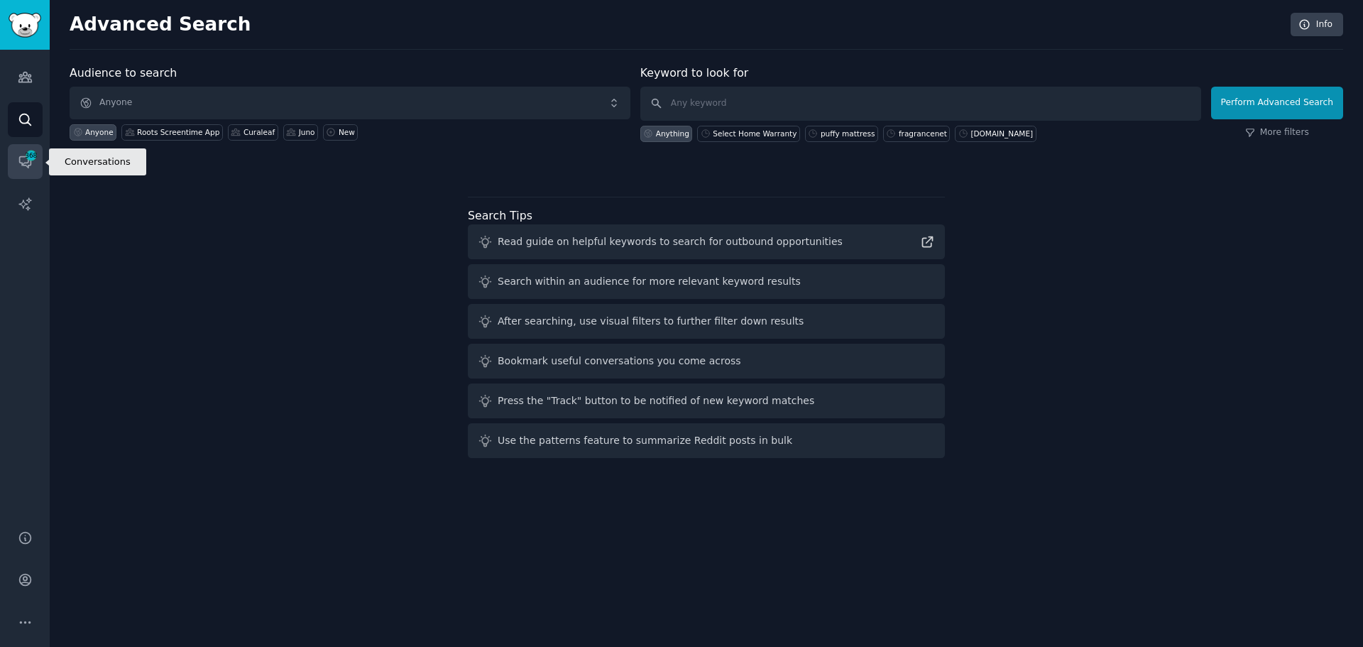
click at [31, 163] on icon "Sidebar" at bounding box center [24, 162] width 11 height 11
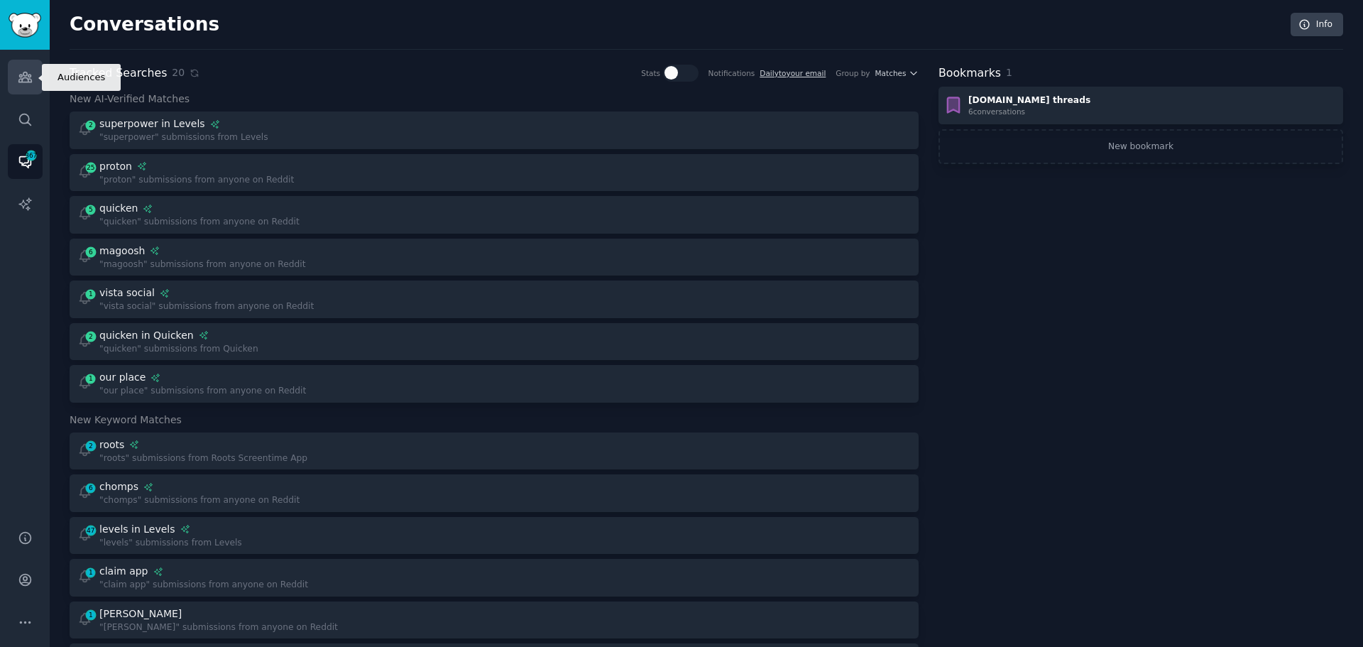
click at [30, 72] on icon "Sidebar" at bounding box center [25, 77] width 15 height 15
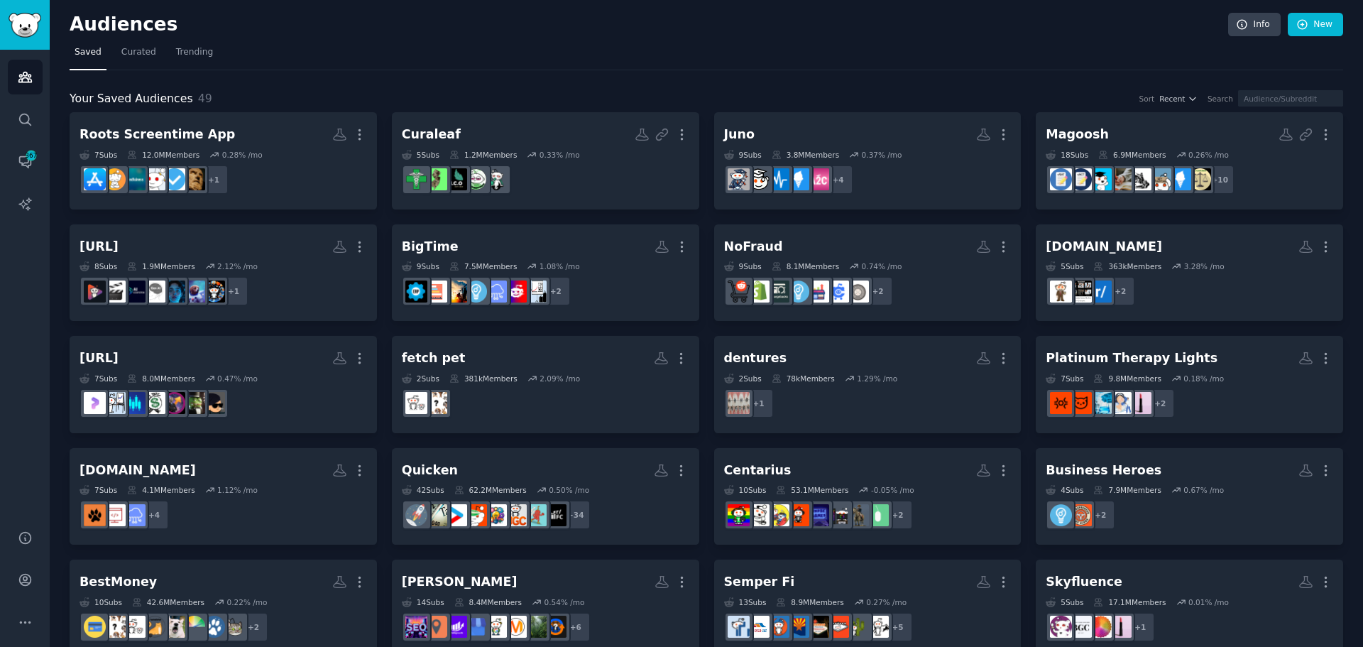
click at [267, 92] on div "Your Saved Audiences 49 Sort Recent Search" at bounding box center [707, 99] width 1274 height 18
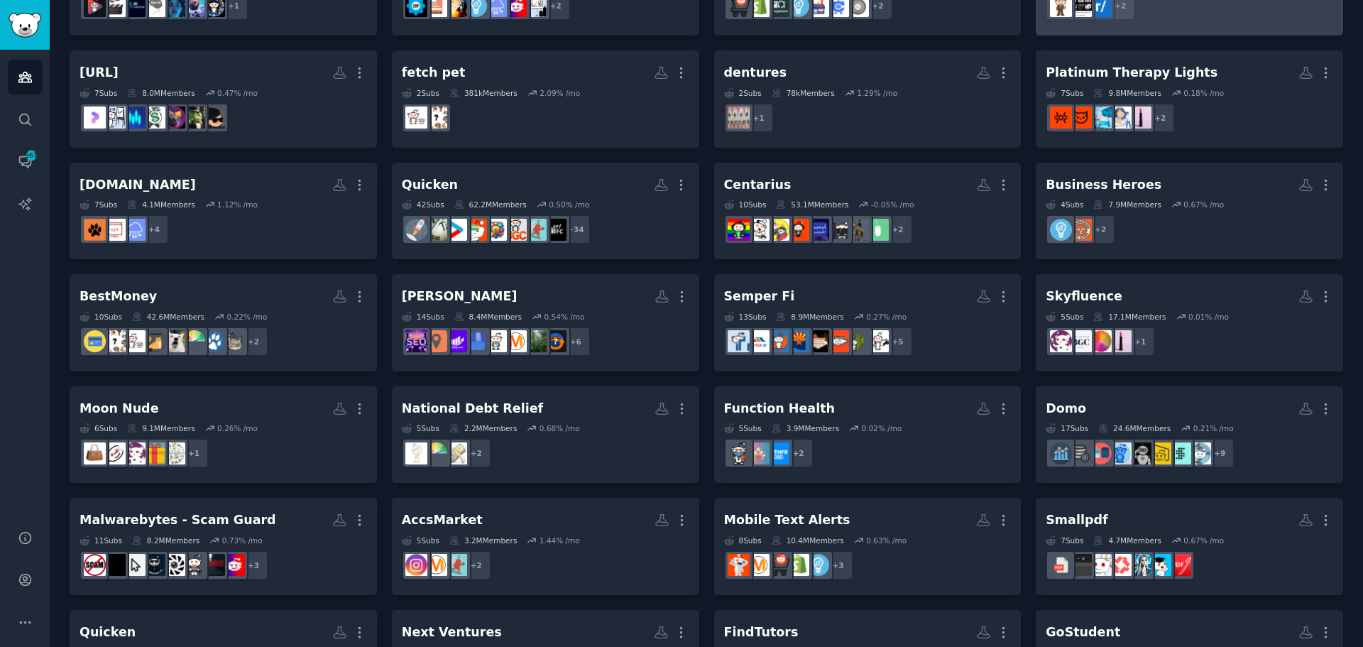
scroll to position [817, 0]
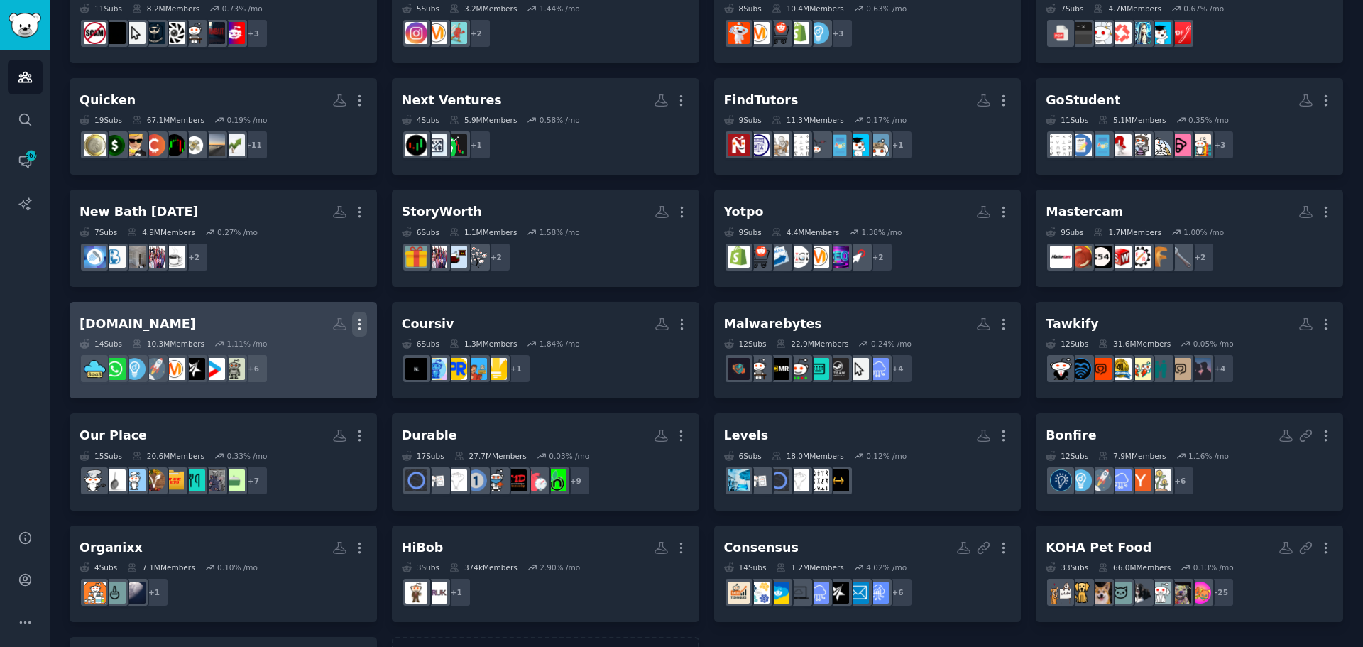
click at [366, 315] on button "More" at bounding box center [359, 324] width 15 height 25
click at [307, 353] on p "Delete" at bounding box center [321, 353] width 33 height 15
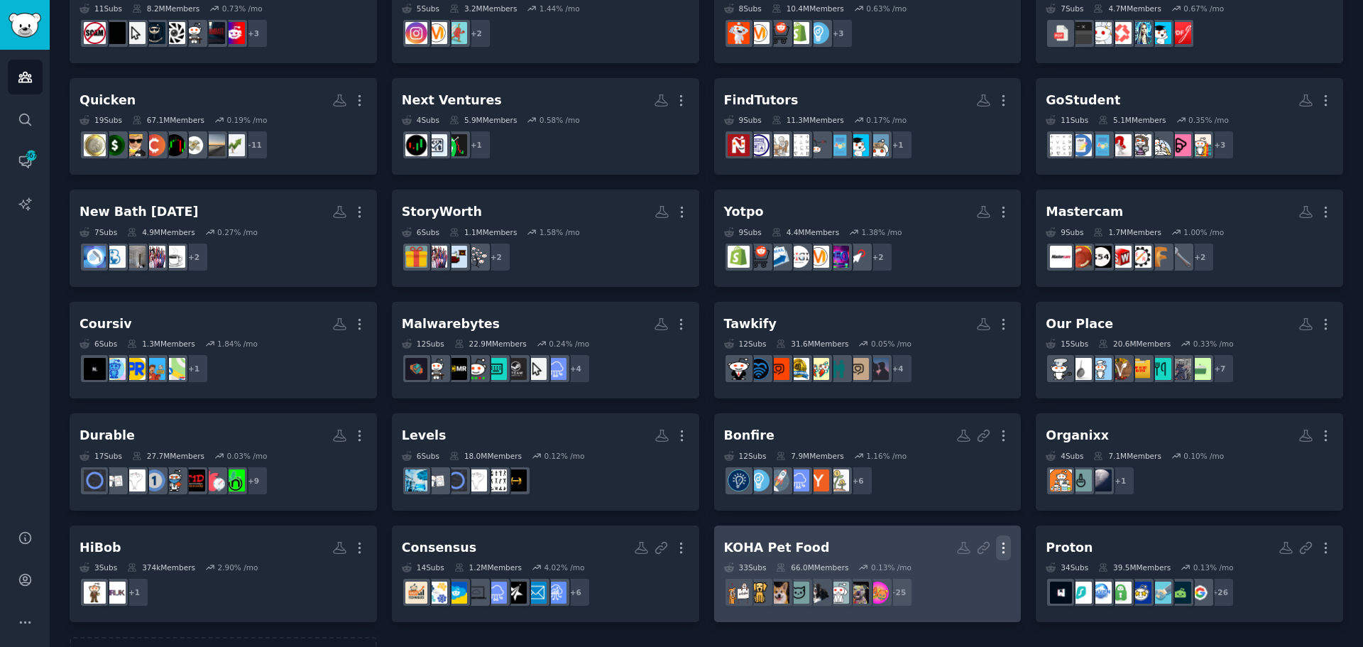
click at [1004, 550] on icon "button" at bounding box center [1003, 547] width 15 height 15
click at [962, 557] on p "View" at bounding box center [960, 552] width 23 height 15
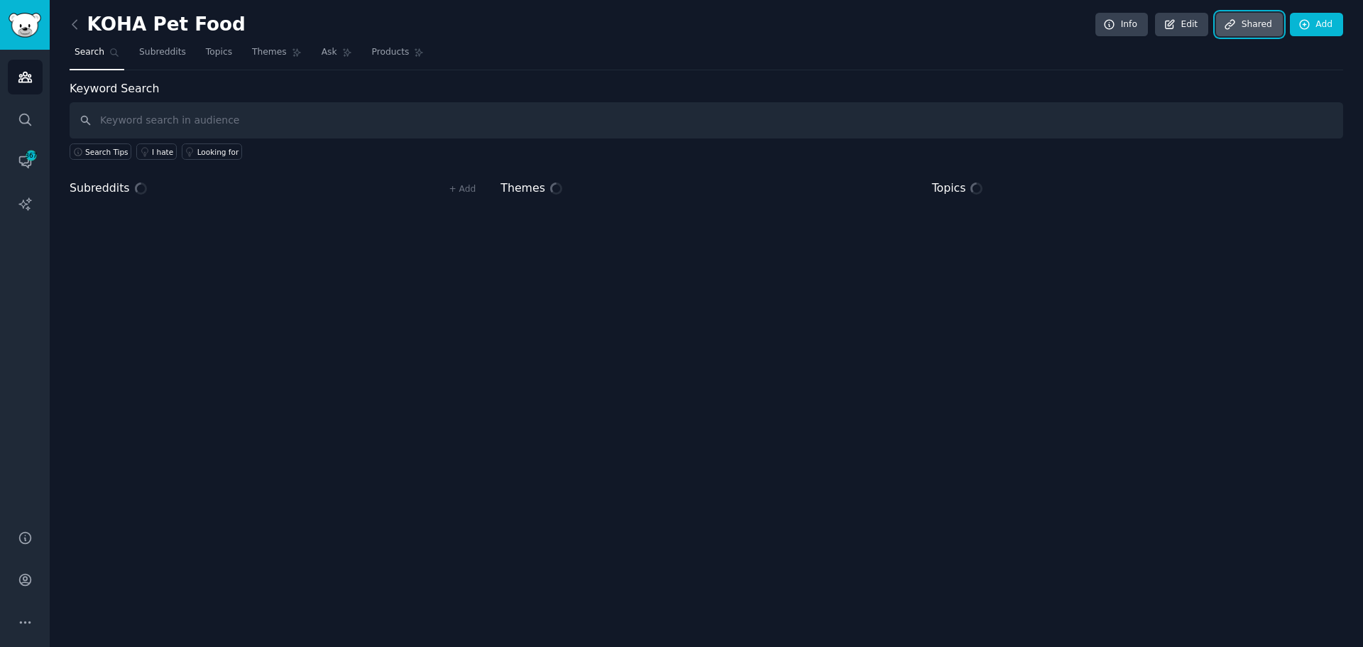
click at [1257, 30] on link "Share d" at bounding box center [1249, 25] width 67 height 24
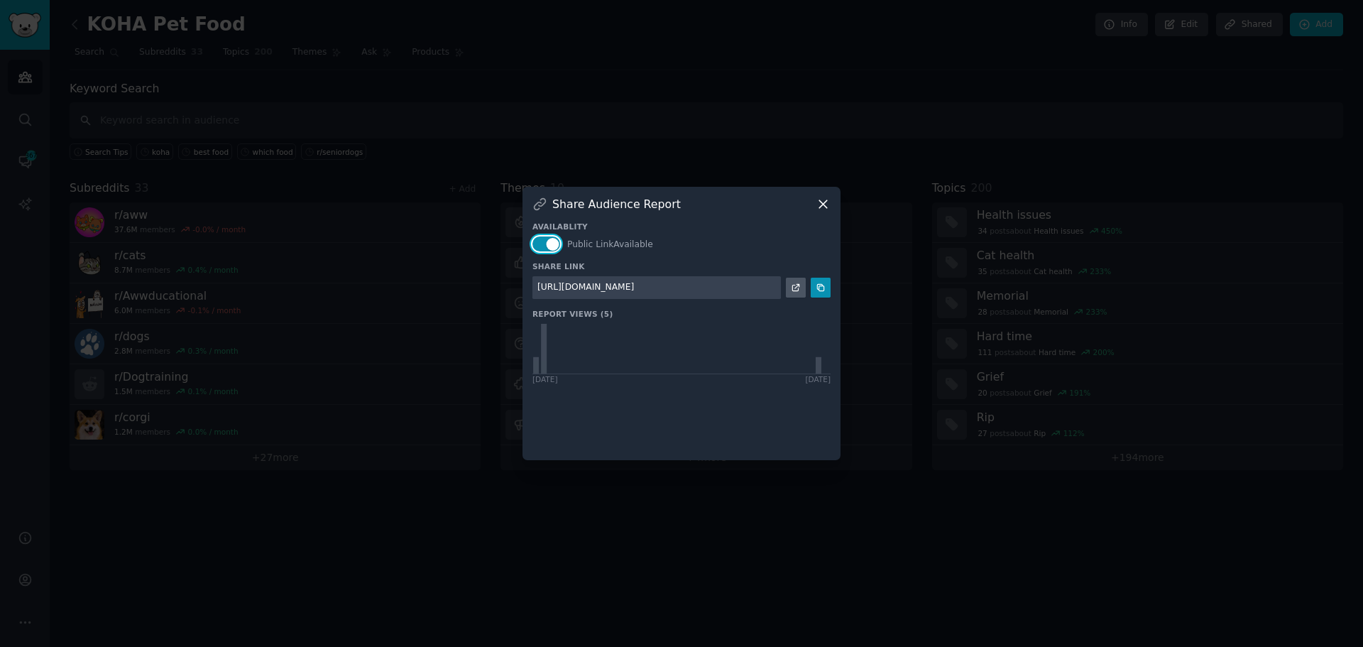
click at [542, 244] on button "button" at bounding box center [546, 243] width 28 height 15
click at [817, 207] on icon at bounding box center [823, 204] width 15 height 15
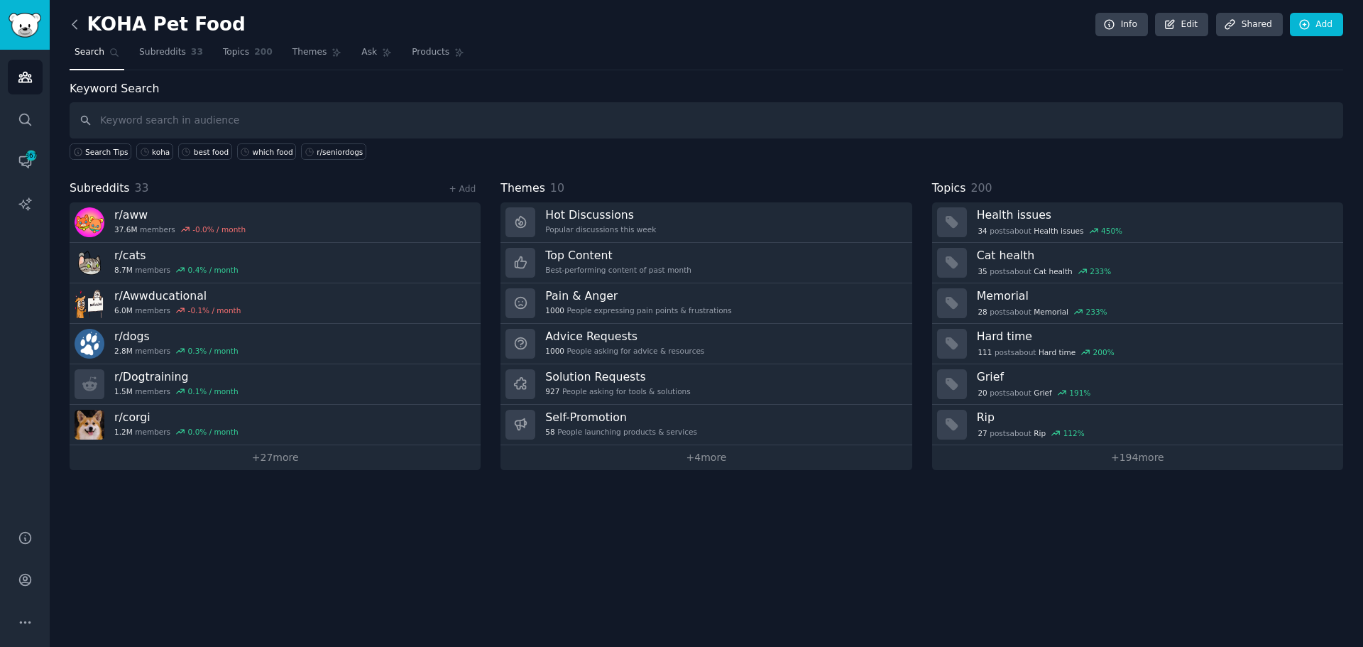
click at [78, 29] on icon at bounding box center [74, 24] width 15 height 15
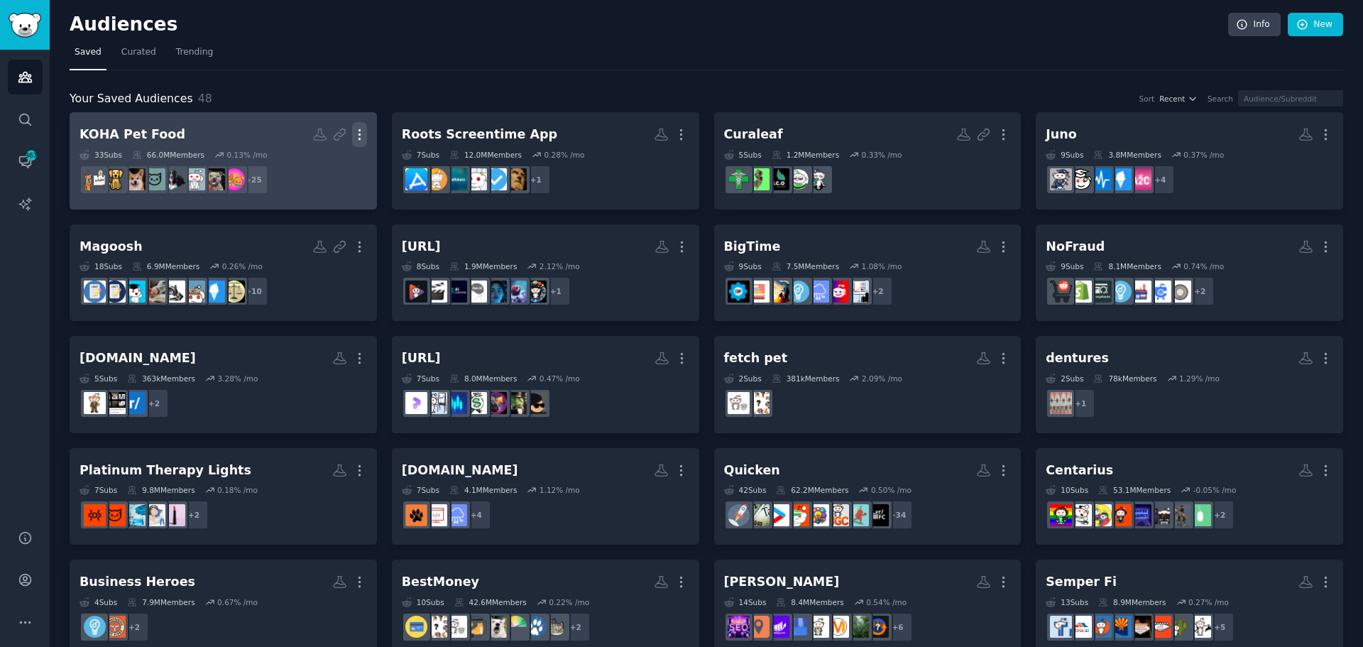
click at [357, 130] on icon "button" at bounding box center [359, 134] width 15 height 15
click at [313, 167] on p "Delete" at bounding box center [321, 164] width 33 height 15
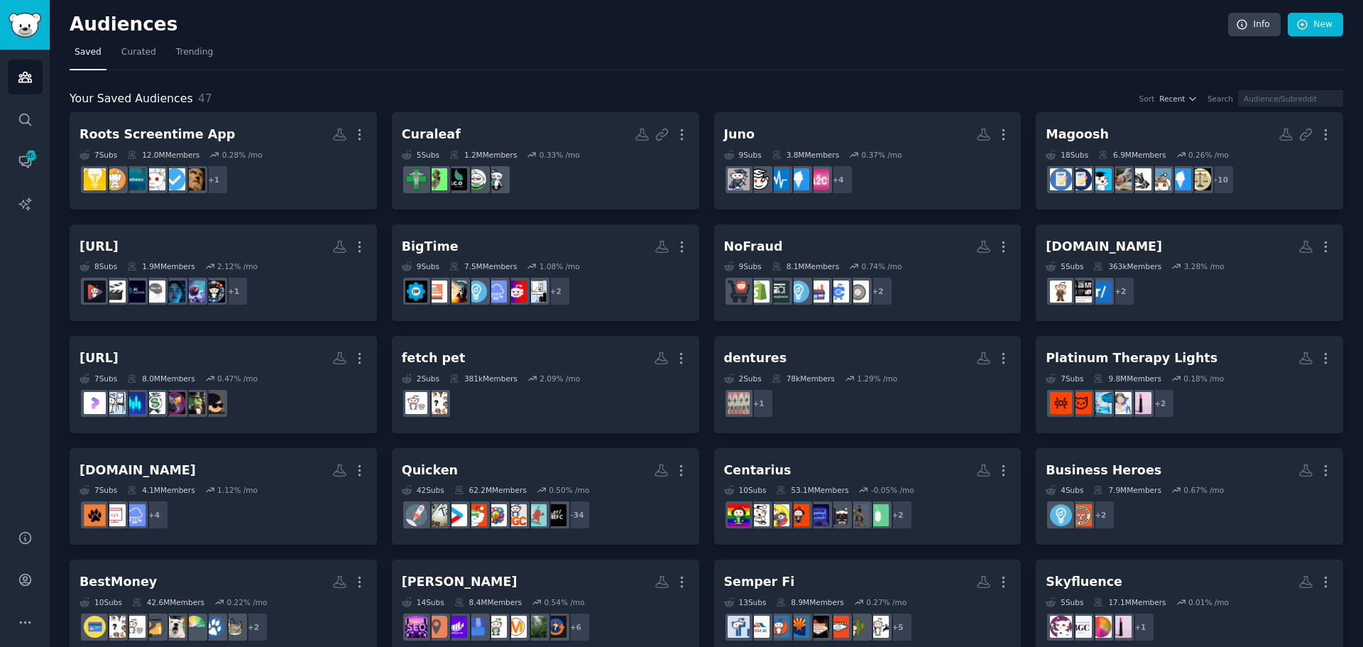
scroll to position [812, 0]
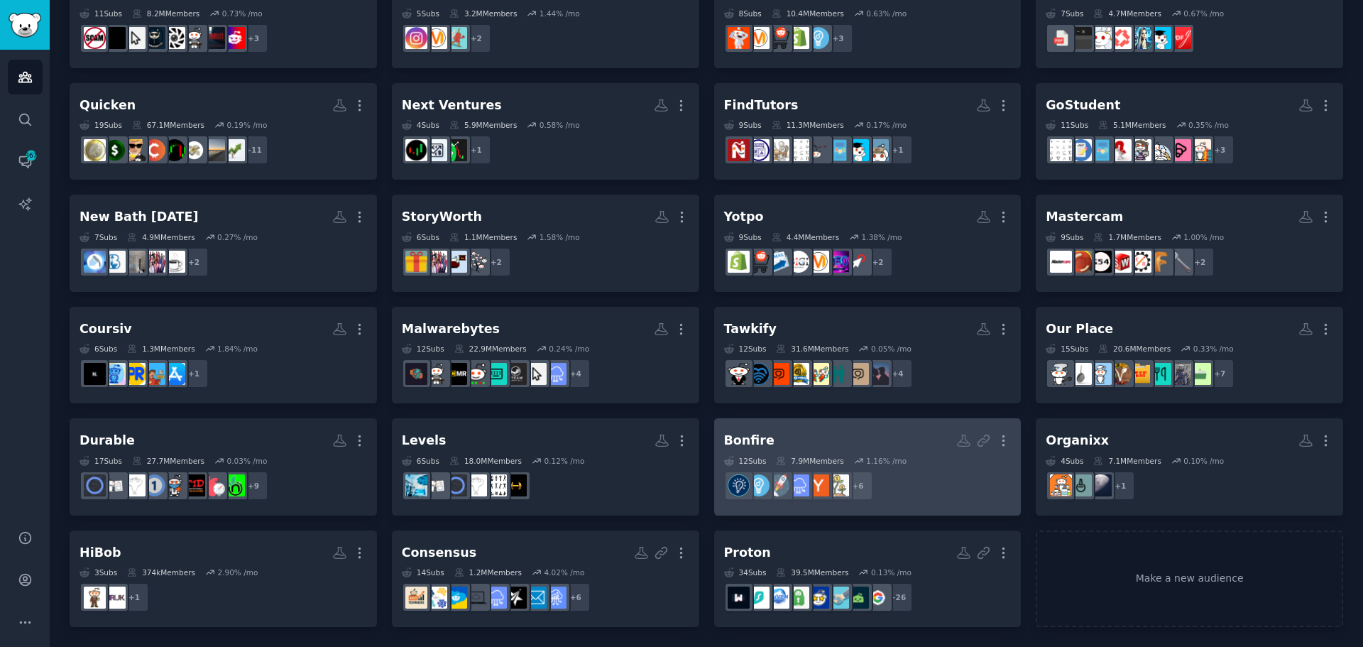
click at [867, 453] on div "Bonfire More 12 Sub s 7.9M Members 1.16 % /mo + 6" at bounding box center [868, 466] width 288 height 77
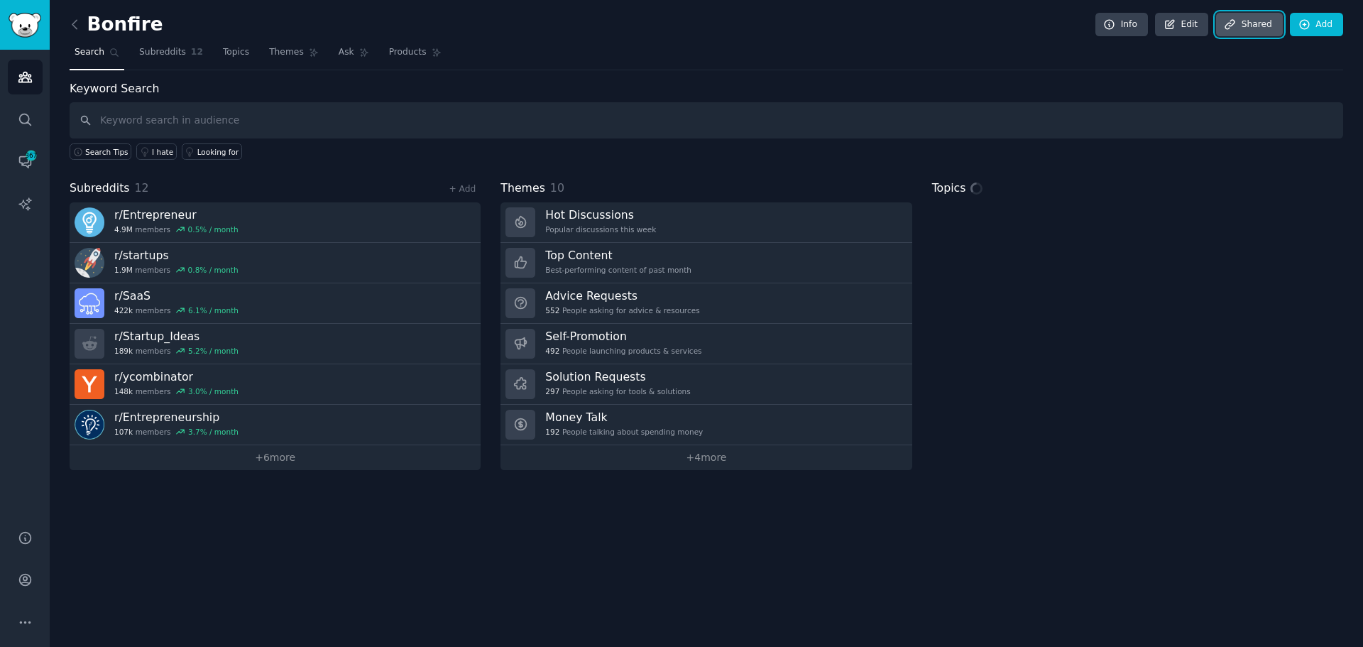
click at [1232, 32] on link "Share d" at bounding box center [1249, 25] width 67 height 24
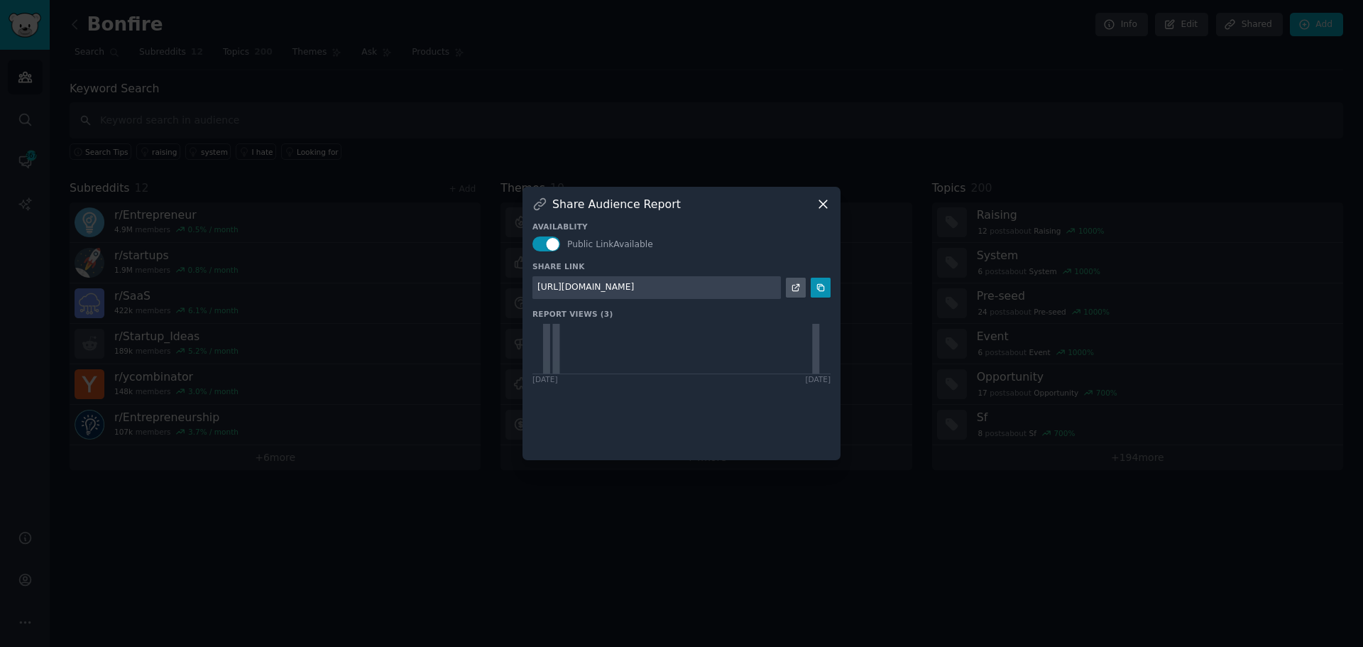
click at [540, 253] on div "Availablity Public Link Available Share Link https://share.gummysearch.com/repo…" at bounding box center [681, 331] width 298 height 239
click at [540, 245] on button "button" at bounding box center [546, 243] width 28 height 15
click at [827, 207] on icon at bounding box center [823, 204] width 15 height 15
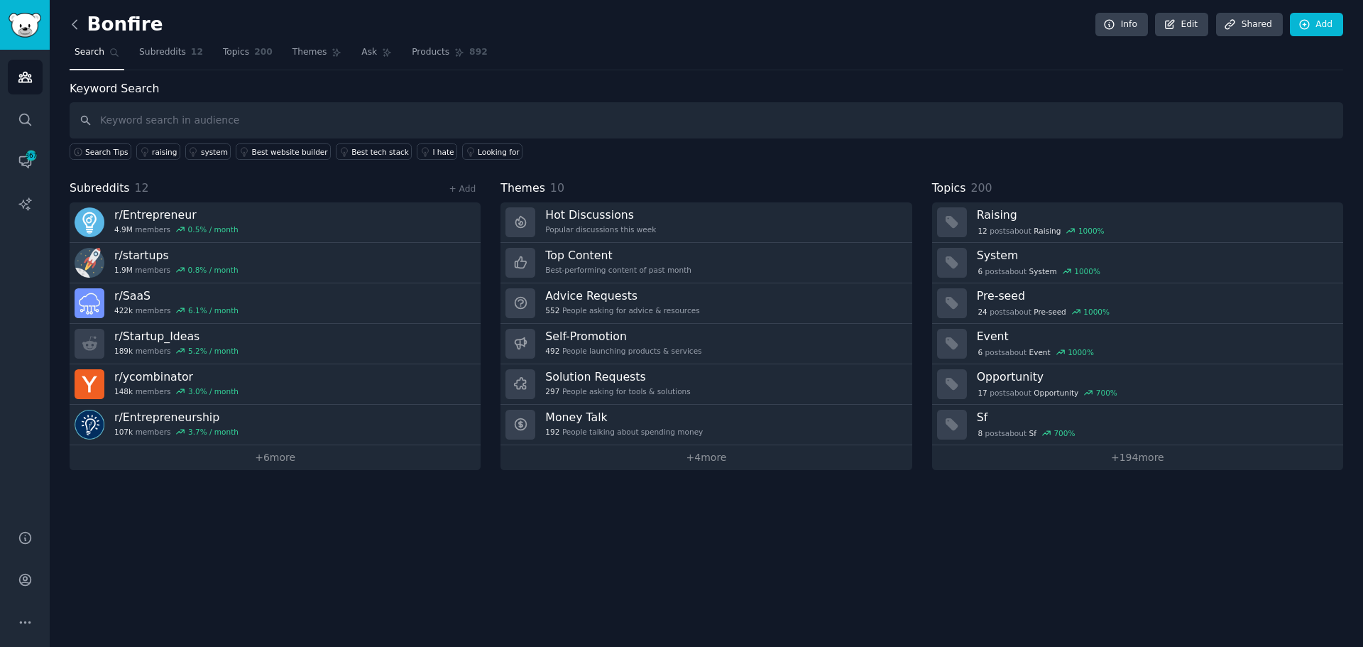
click at [71, 21] on icon at bounding box center [74, 24] width 15 height 15
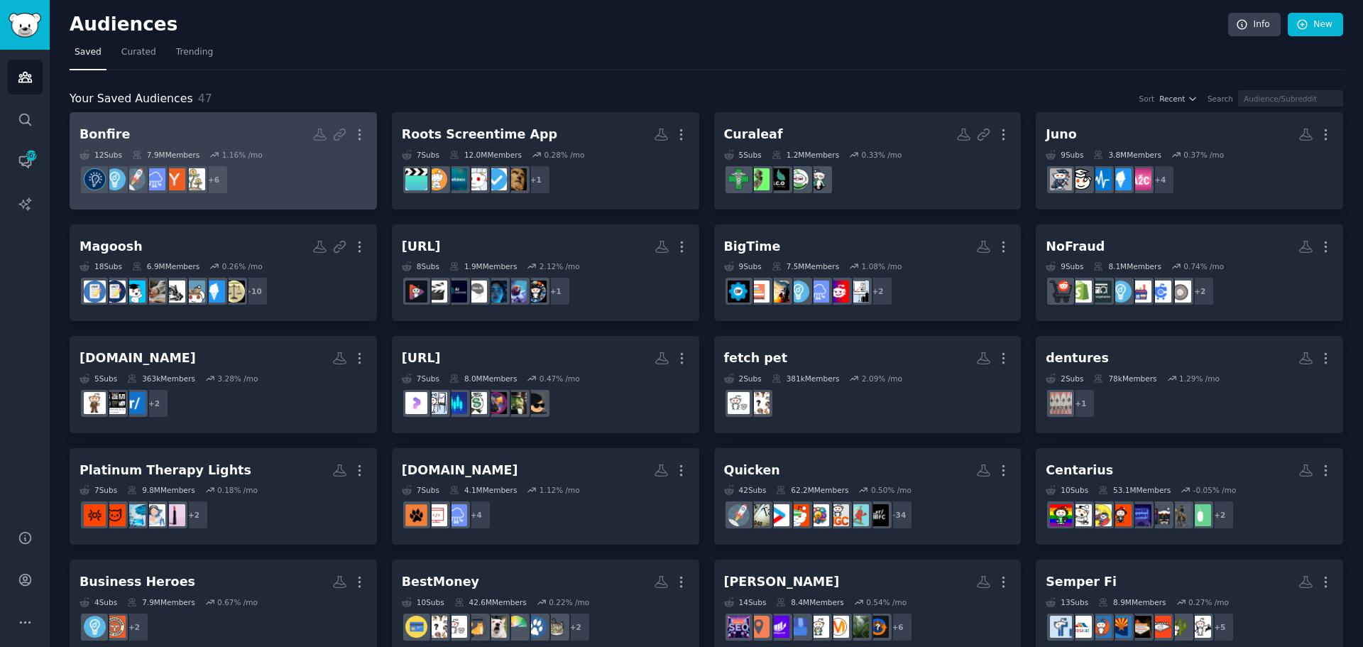
click at [348, 136] on div "More" at bounding box center [339, 134] width 55 height 25
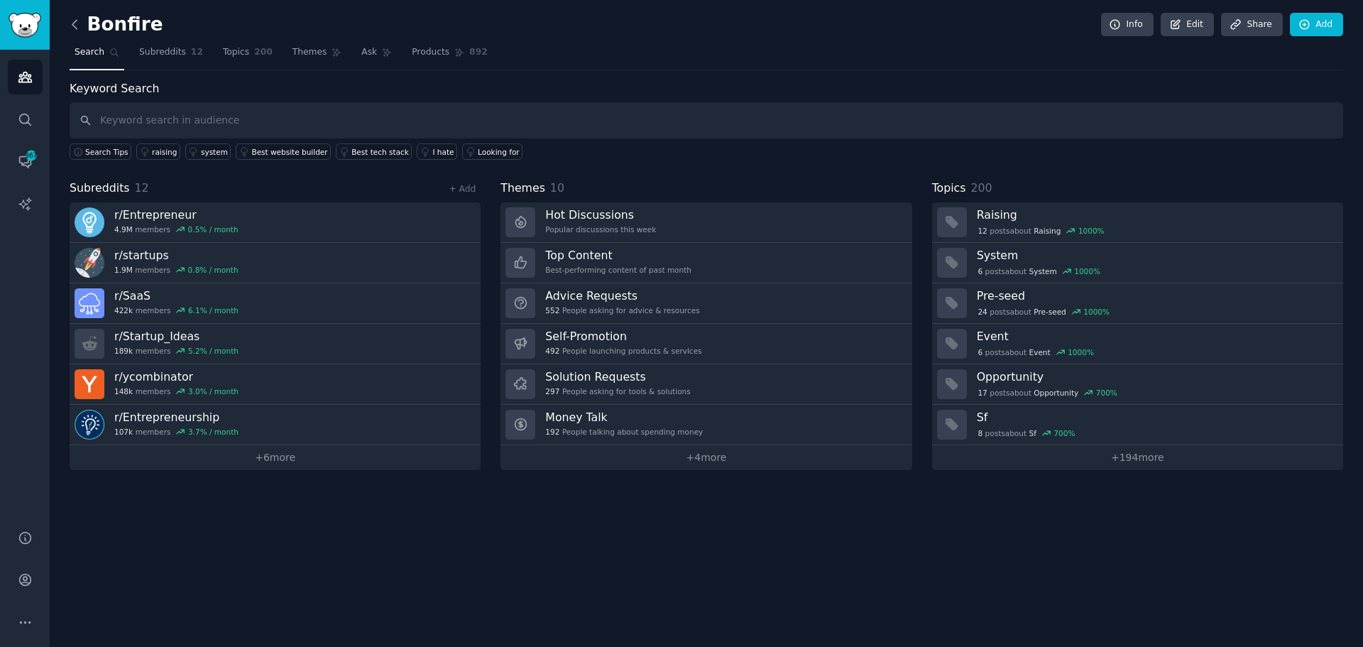
click at [77, 26] on icon at bounding box center [74, 24] width 15 height 15
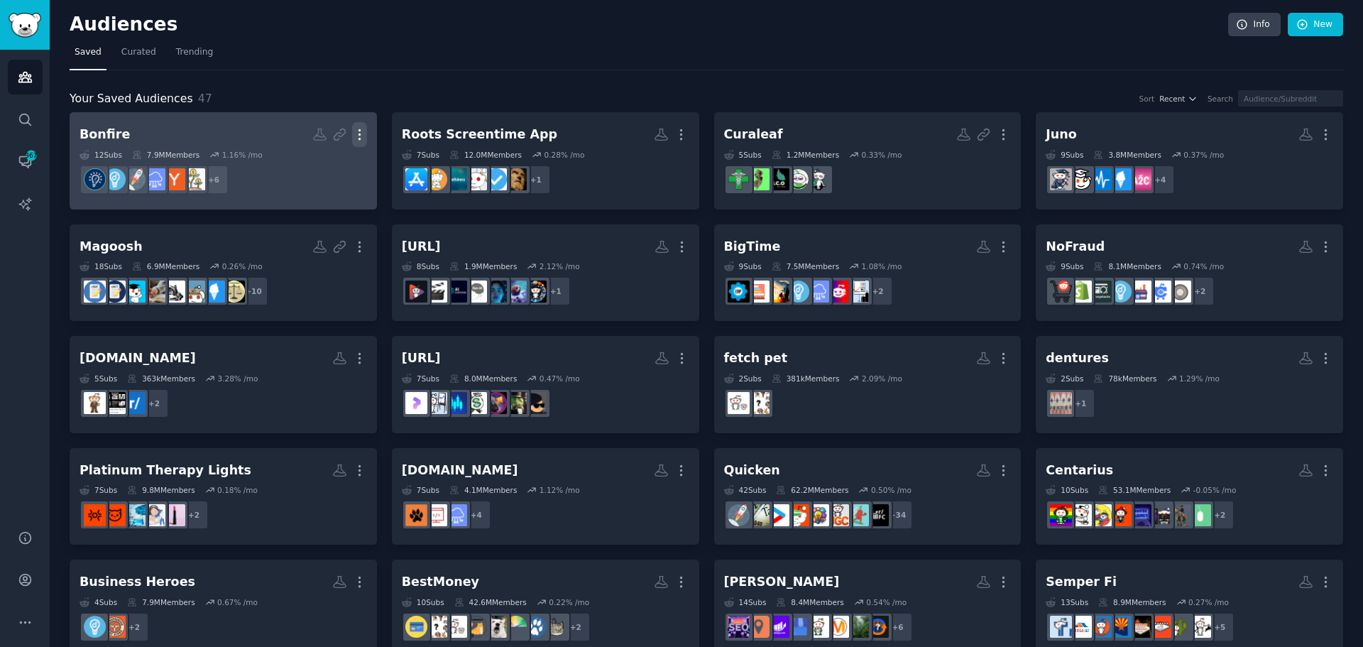
click at [354, 127] on icon "button" at bounding box center [359, 134] width 15 height 15
click at [333, 163] on p "Delete" at bounding box center [321, 164] width 33 height 15
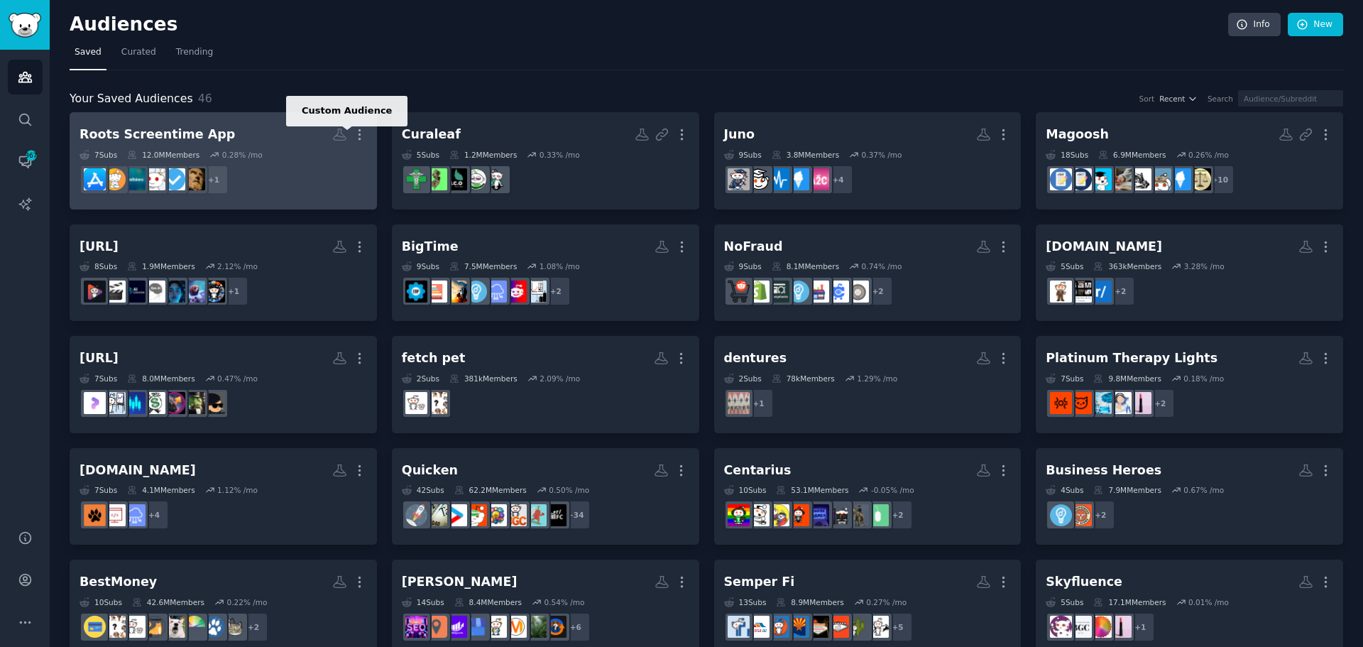
click at [341, 133] on icon at bounding box center [339, 134] width 15 height 15
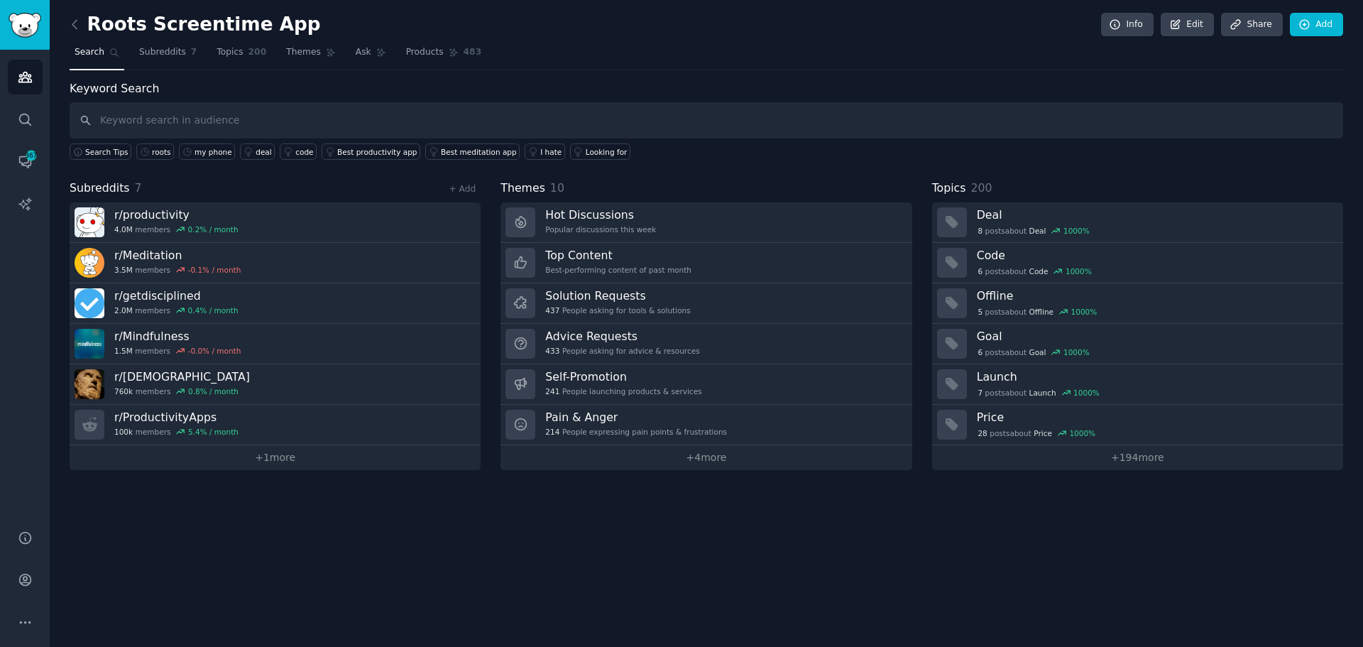
click at [65, 30] on div "Roots Screentime App Info Edit Share Add Search Subreddits 7 Topics 200 Themes …" at bounding box center [706, 323] width 1313 height 647
click at [78, 26] on icon at bounding box center [74, 24] width 15 height 15
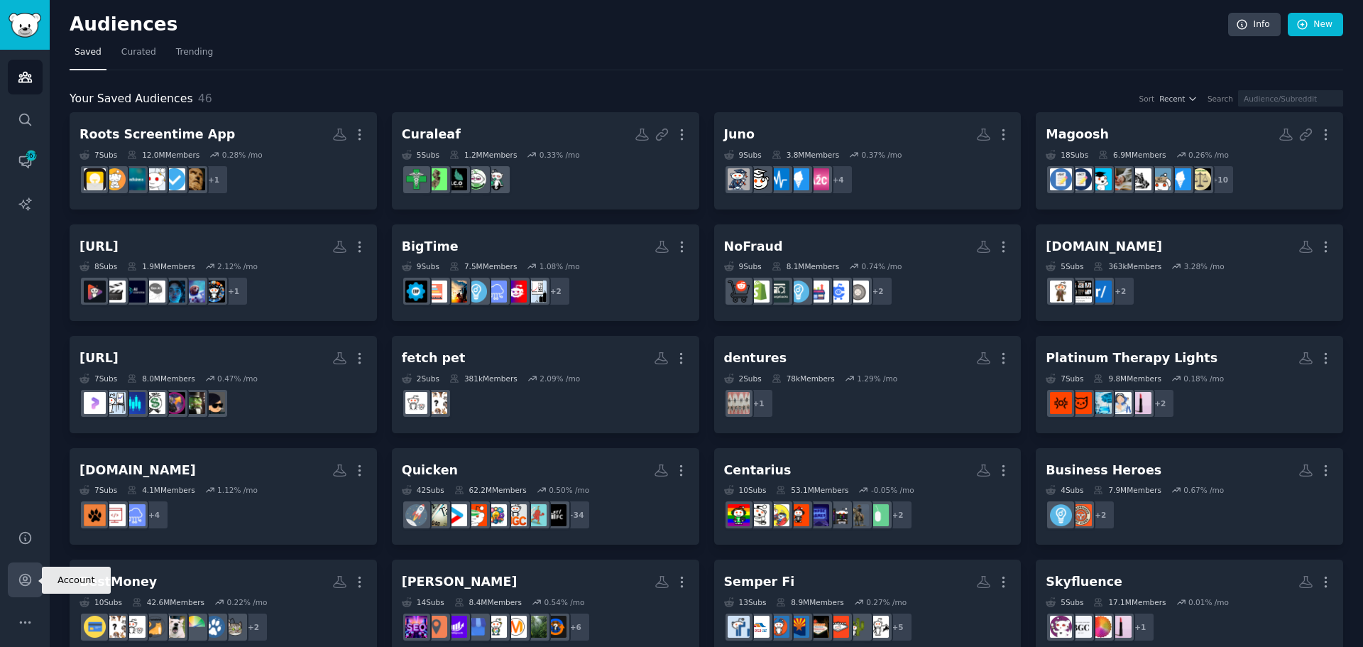
click at [16, 572] on link "Account" at bounding box center [25, 579] width 35 height 35
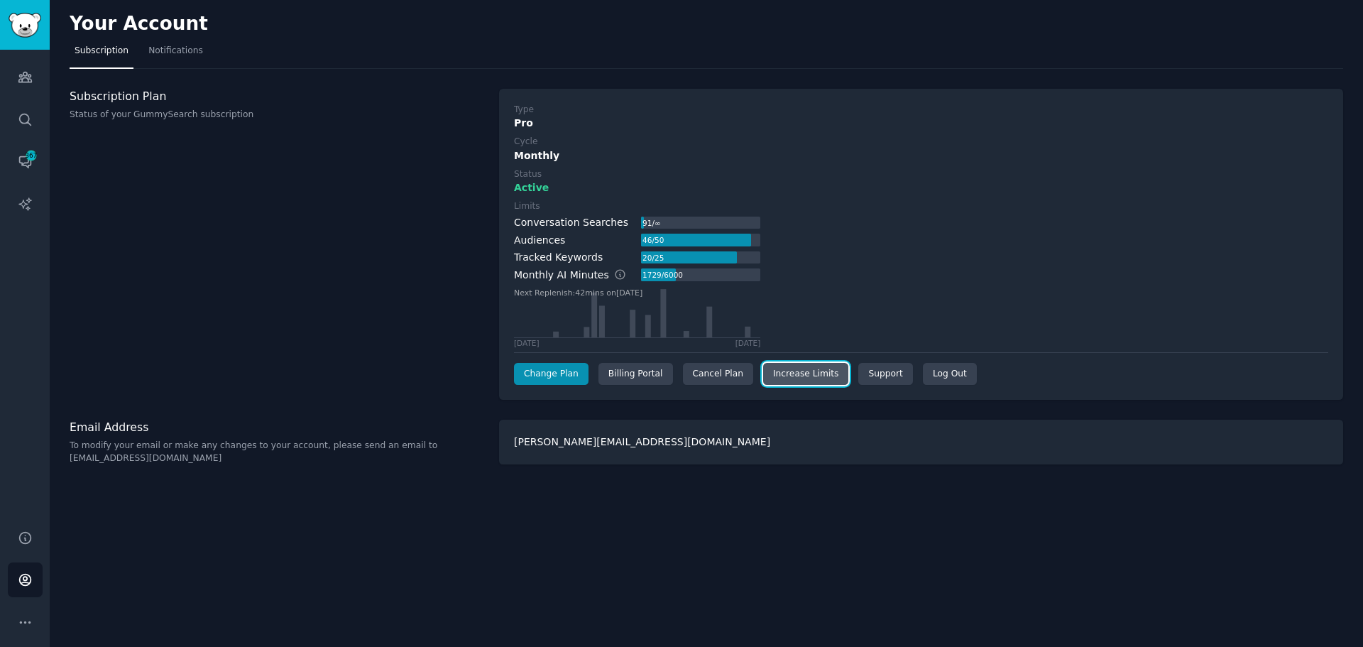
click at [776, 382] on link "Increase Limits" at bounding box center [806, 374] width 86 height 23
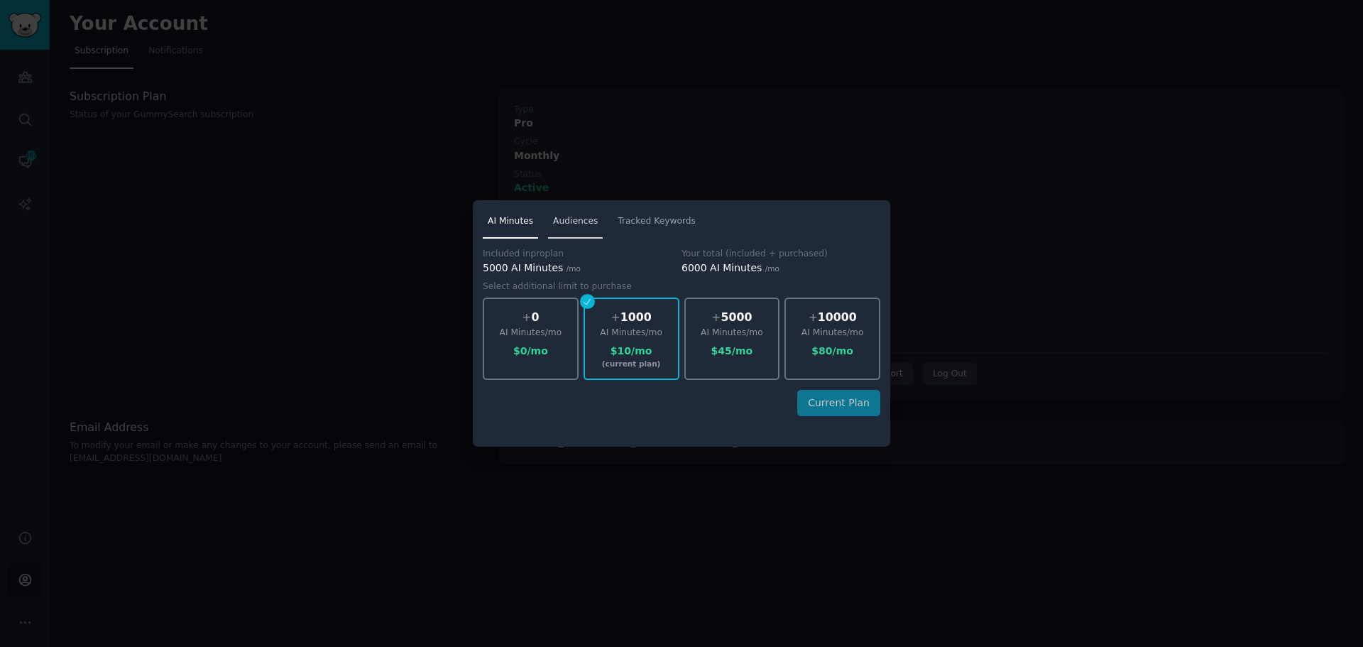
click at [548, 223] on link "Audiences" at bounding box center [575, 224] width 55 height 29
click at [728, 330] on div "Audiences" at bounding box center [732, 333] width 93 height 13
click at [824, 332] on div "Audiences" at bounding box center [832, 333] width 93 height 13
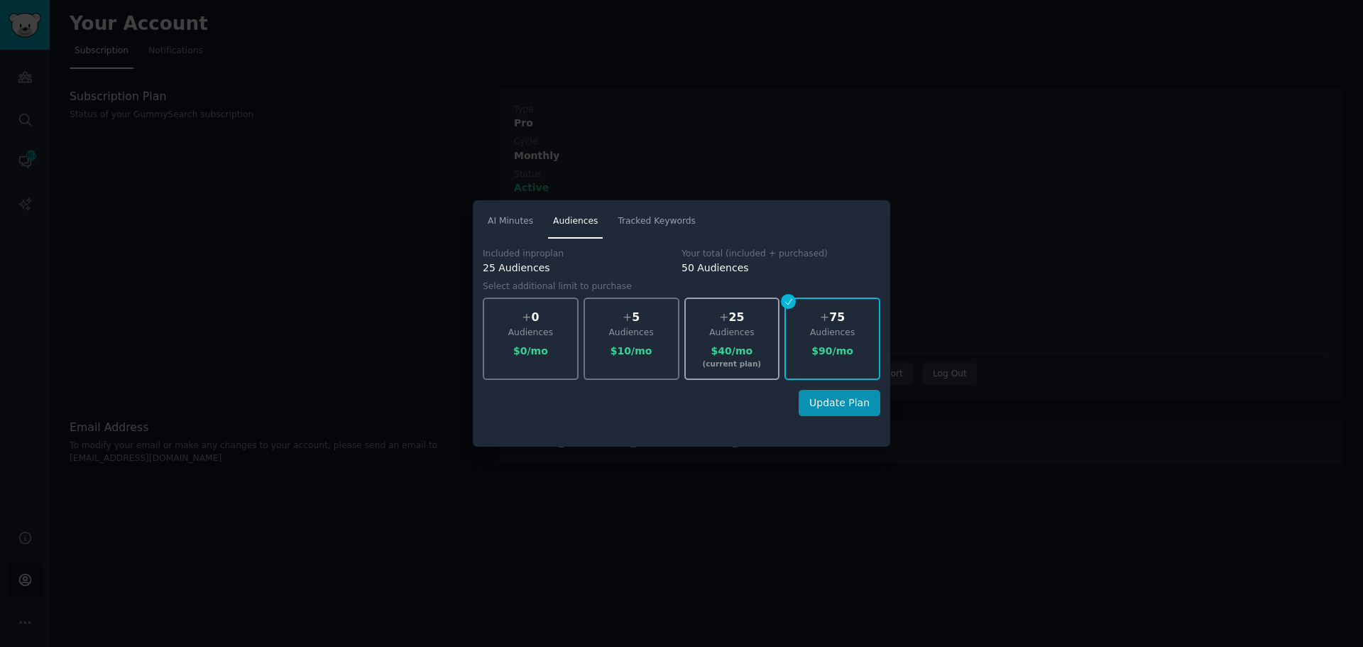
click at [724, 334] on div "Audiences" at bounding box center [732, 333] width 93 height 13
click at [872, 405] on div "Current Plan" at bounding box center [682, 403] width 398 height 26
click at [642, 345] on div "$ 10 /mo" at bounding box center [631, 351] width 93 height 15
click at [740, 353] on div "$ 40 /mo" at bounding box center [732, 351] width 93 height 15
click at [848, 366] on div "+ 75 Audiences $ 90 /mo" at bounding box center [833, 338] width 96 height 82
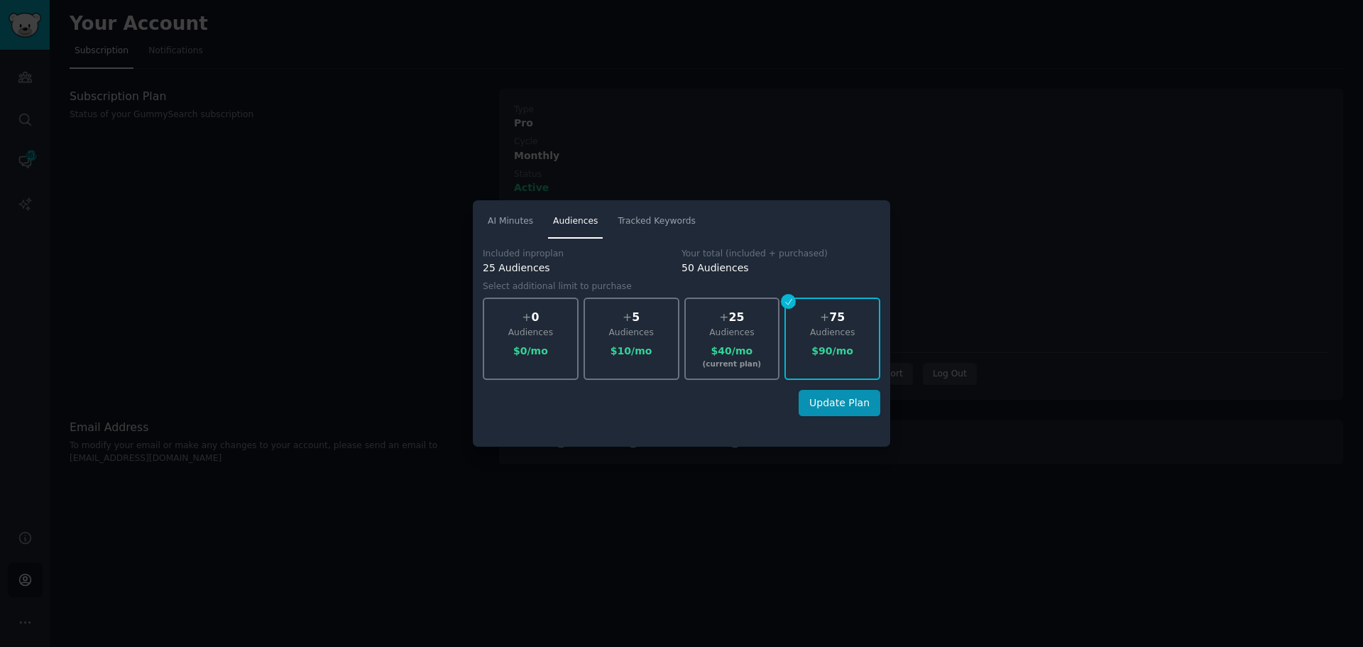
click at [1117, 312] on div at bounding box center [681, 323] width 1363 height 647
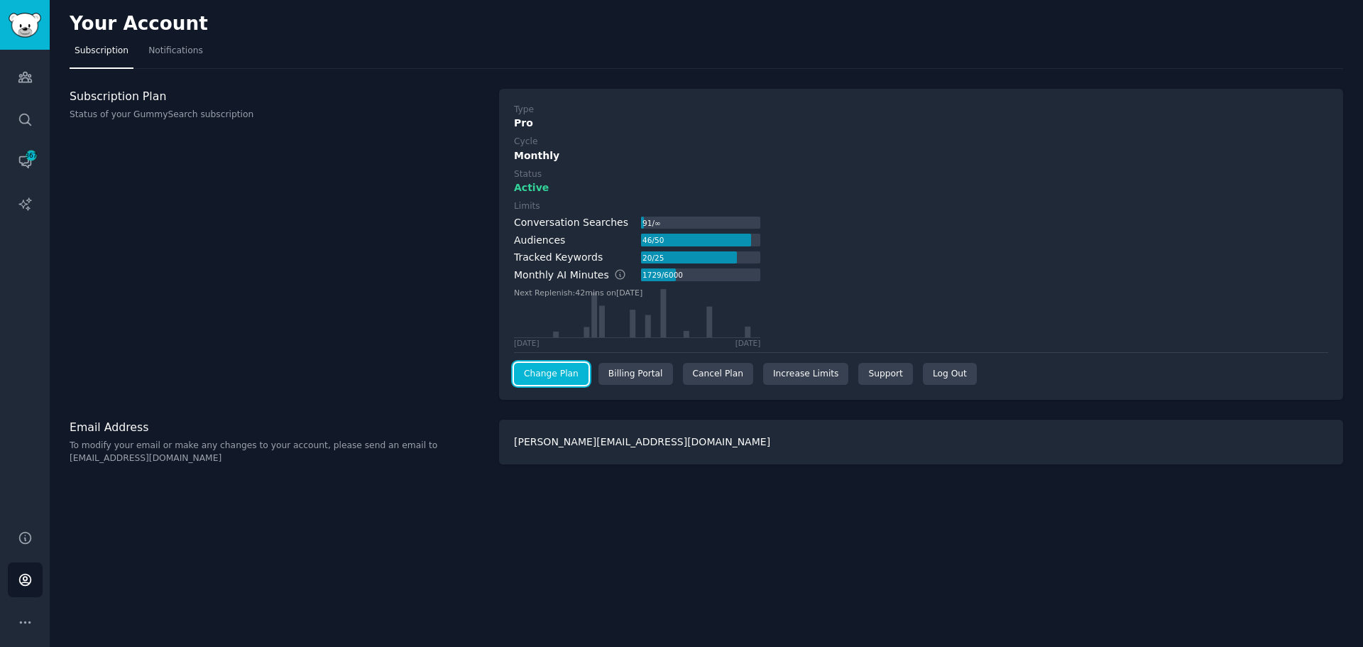
click at [544, 366] on link "Change Plan" at bounding box center [551, 374] width 75 height 23
click at [763, 377] on link "Increase Limits" at bounding box center [806, 374] width 86 height 23
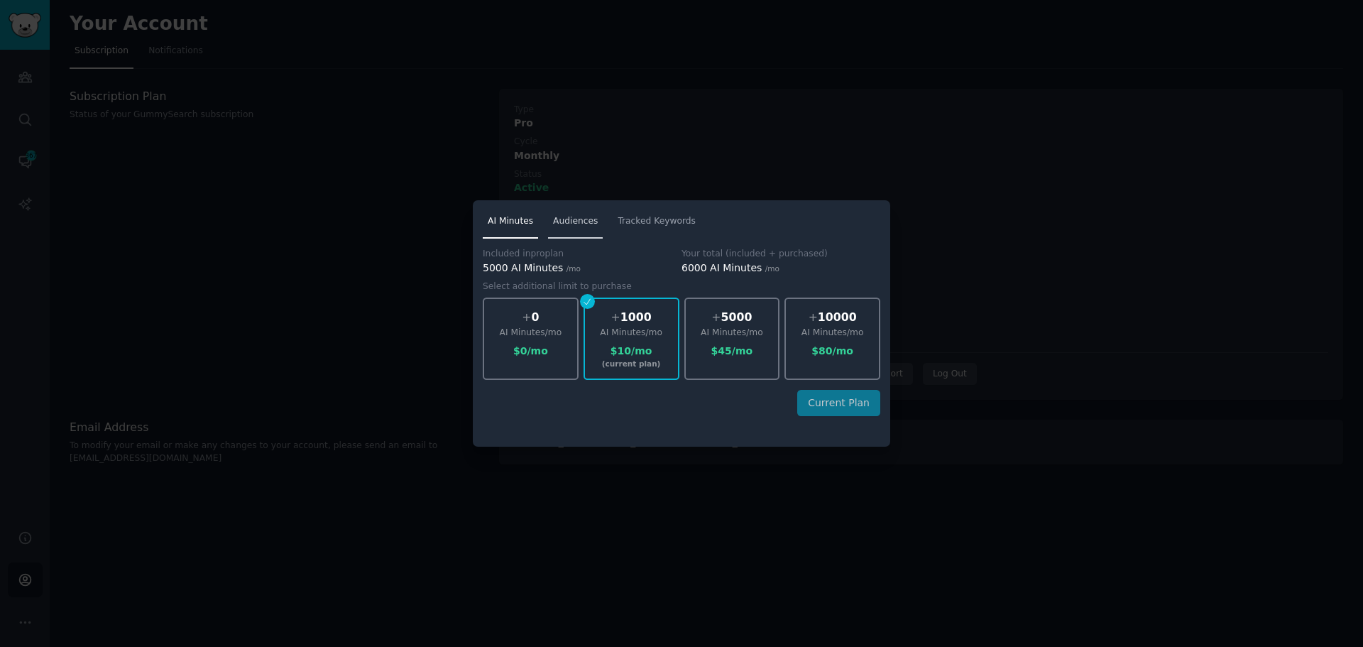
click at [587, 224] on span "Audiences" at bounding box center [575, 221] width 45 height 13
click at [818, 339] on div "+ 75 Audiences $ 90 /mo" at bounding box center [833, 338] width 96 height 82
click at [839, 400] on button "Update Plan" at bounding box center [840, 403] width 82 height 26
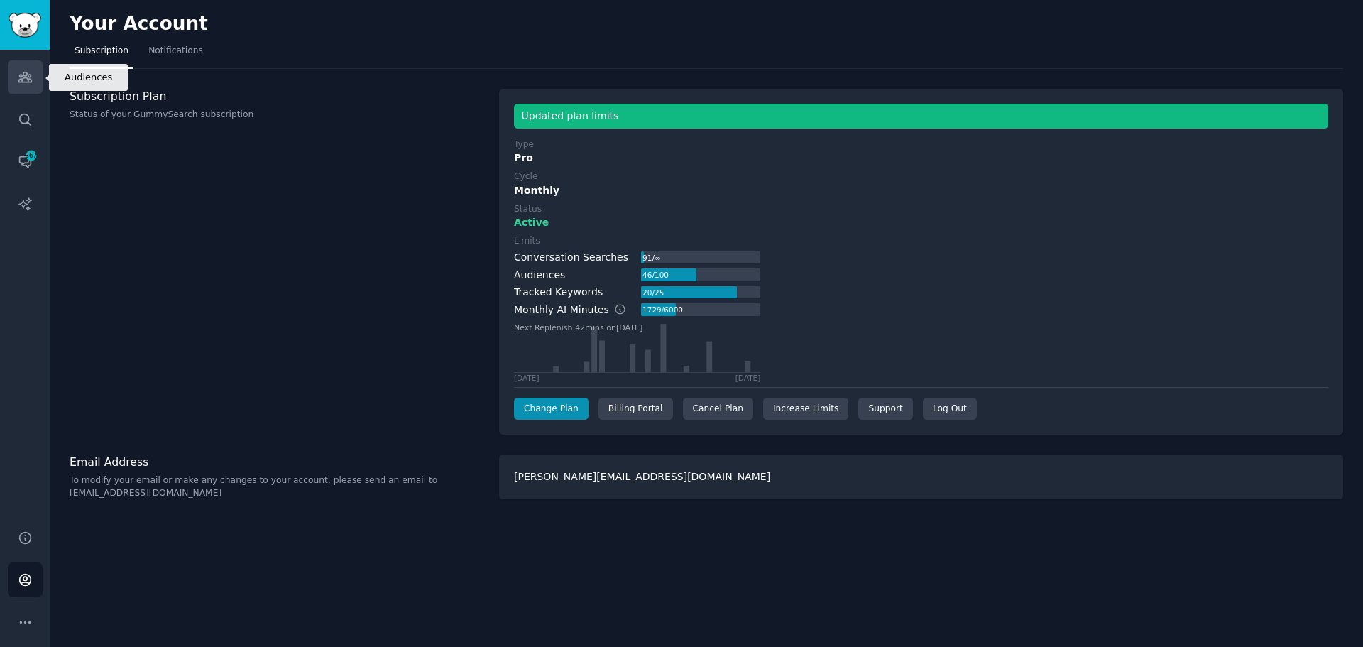
click at [26, 72] on icon "Sidebar" at bounding box center [24, 77] width 13 height 10
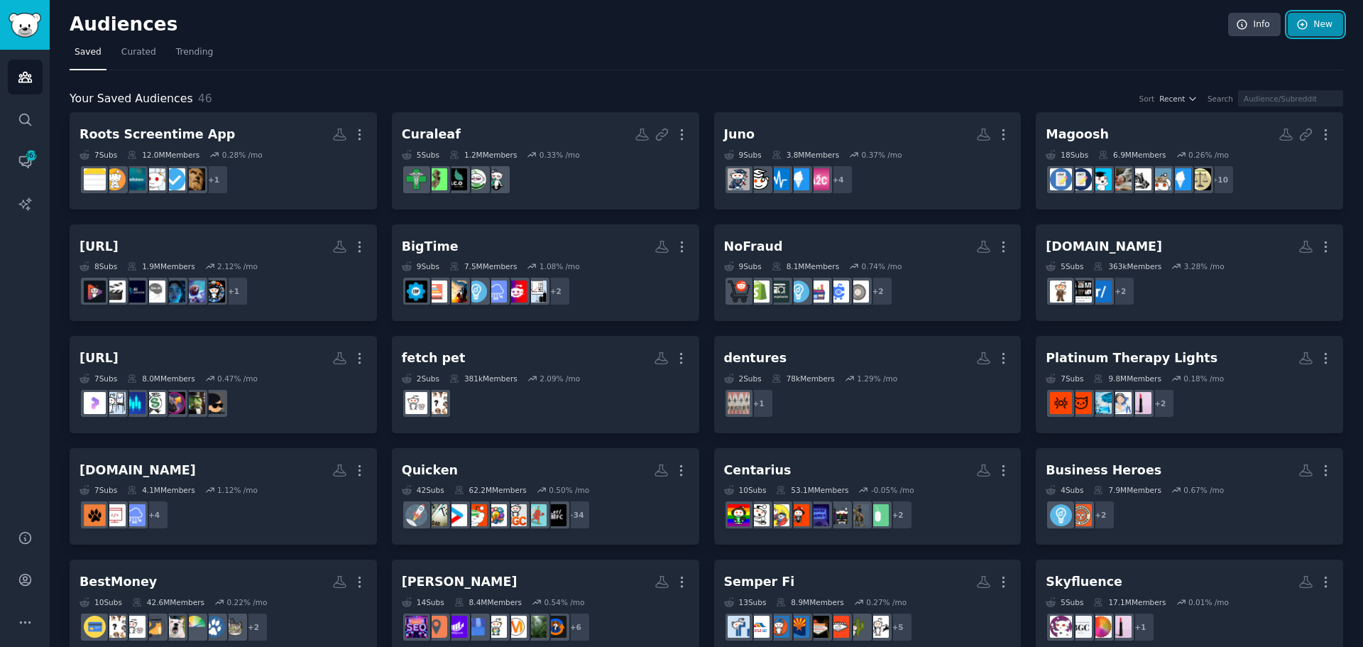
click at [1320, 26] on link "New" at bounding box center [1315, 25] width 55 height 24
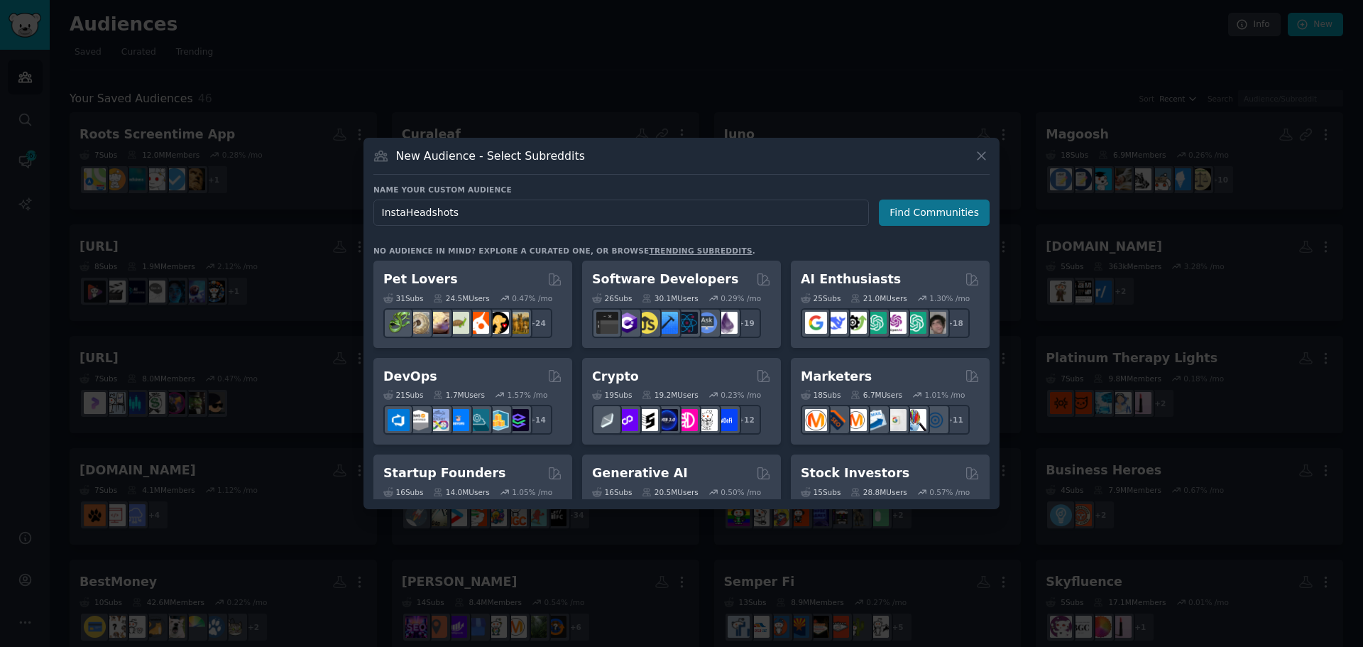
type input "InstaHeadshots"
click at [941, 211] on button "Find Communities" at bounding box center [934, 213] width 111 height 26
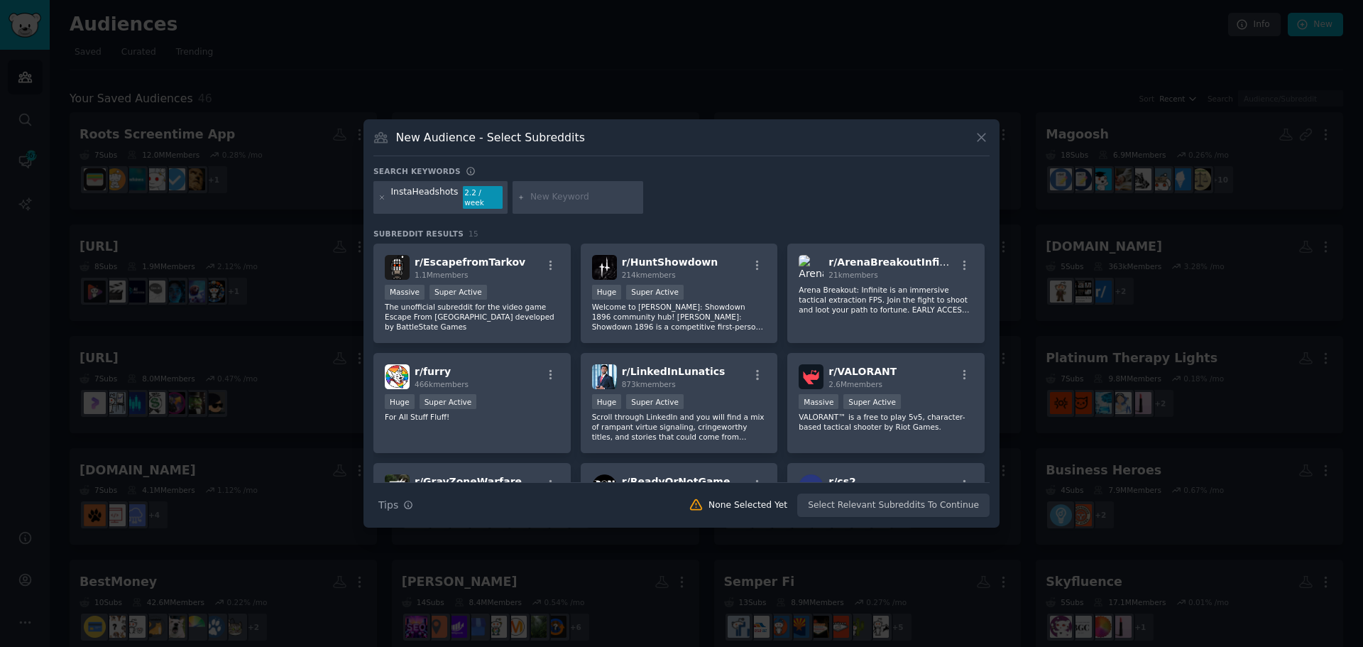
click at [382, 202] on div at bounding box center [382, 197] width 8 height 23
click at [376, 196] on div "InstaHeadshots 2.2 / week" at bounding box center [440, 197] width 134 height 33
click at [385, 198] on icon at bounding box center [382, 198] width 8 height 8
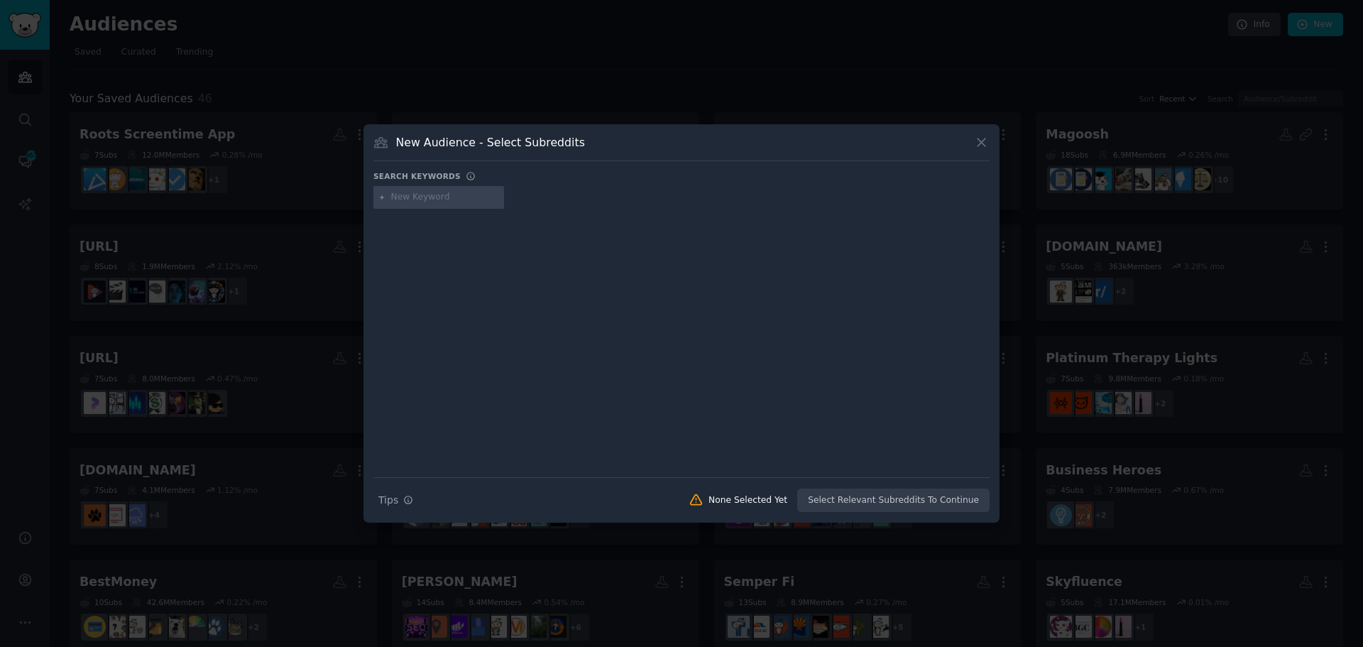
click at [395, 197] on input "text" at bounding box center [445, 197] width 108 height 13
type input "career"
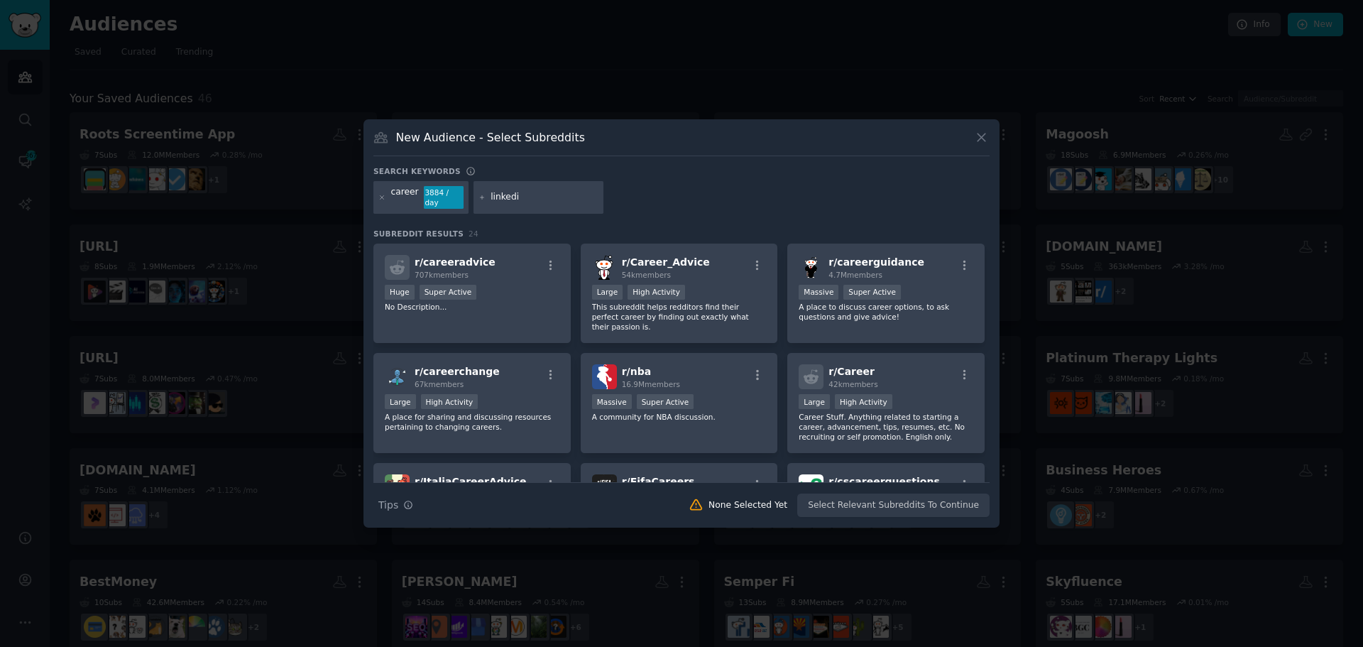
type input "linkedin"
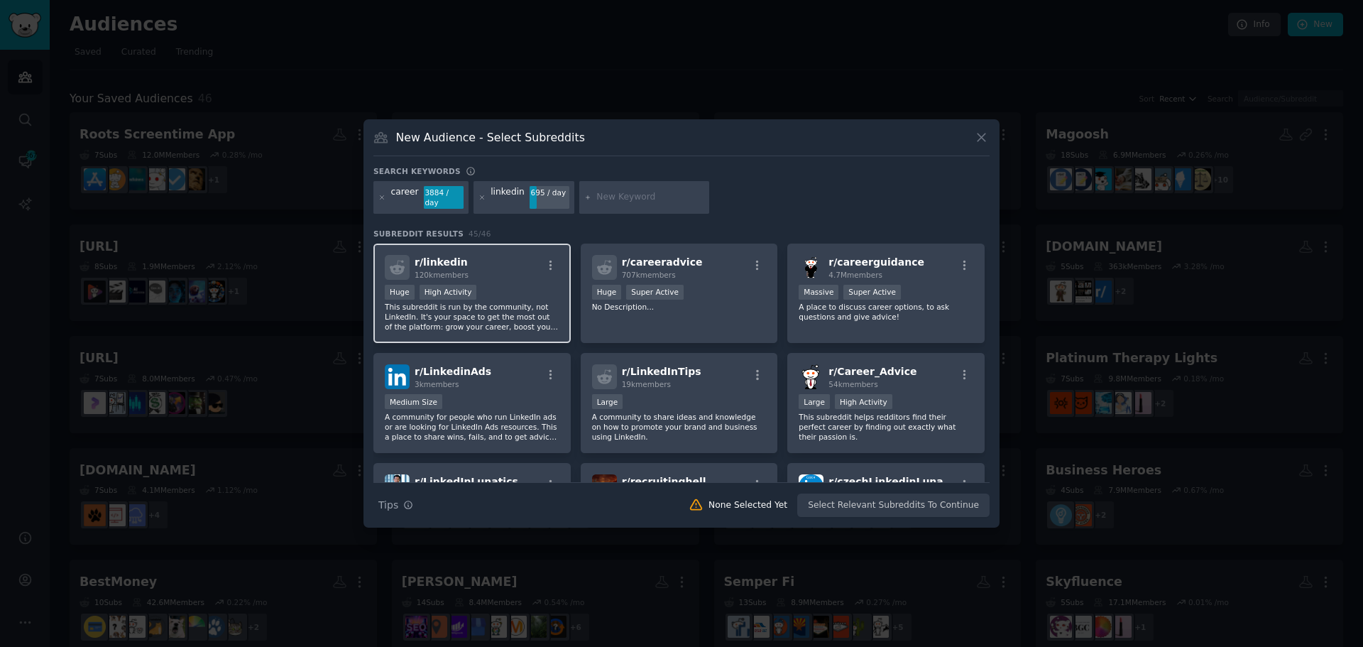
click at [506, 269] on div "r/ linkedin 120k members" at bounding box center [472, 267] width 175 height 25
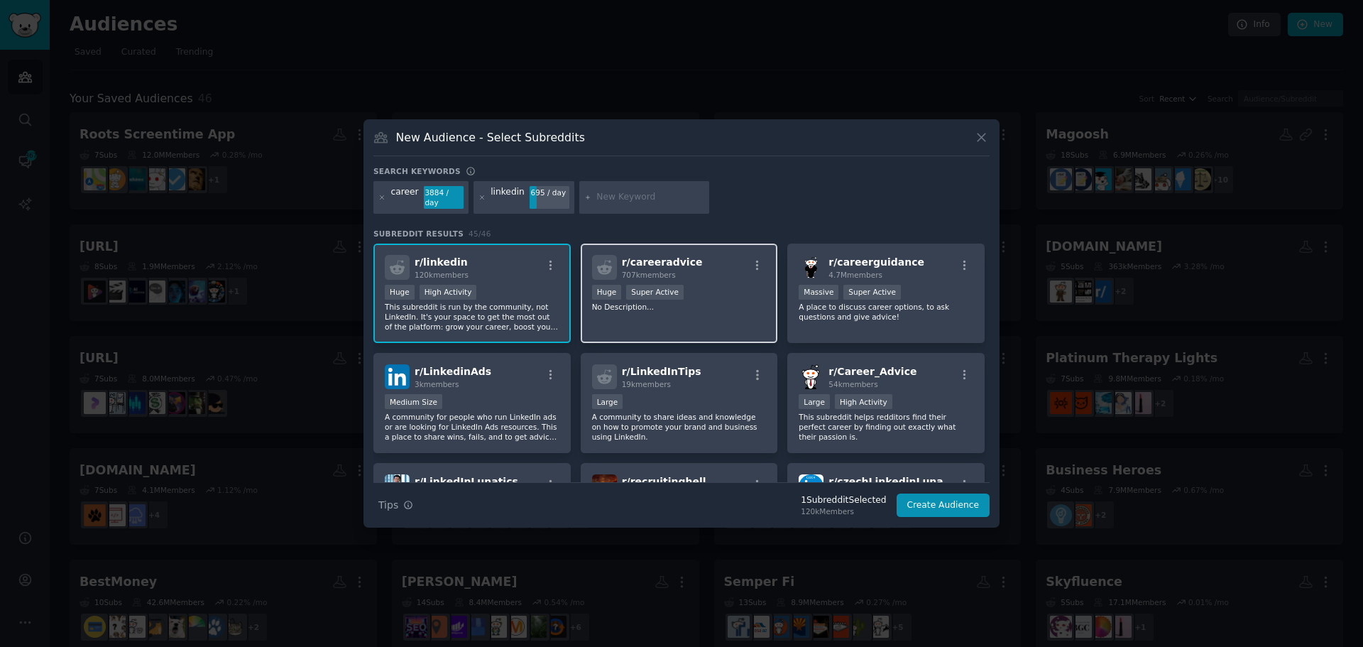
click at [692, 273] on div "r/ careeradvice 707k members" at bounding box center [679, 267] width 175 height 25
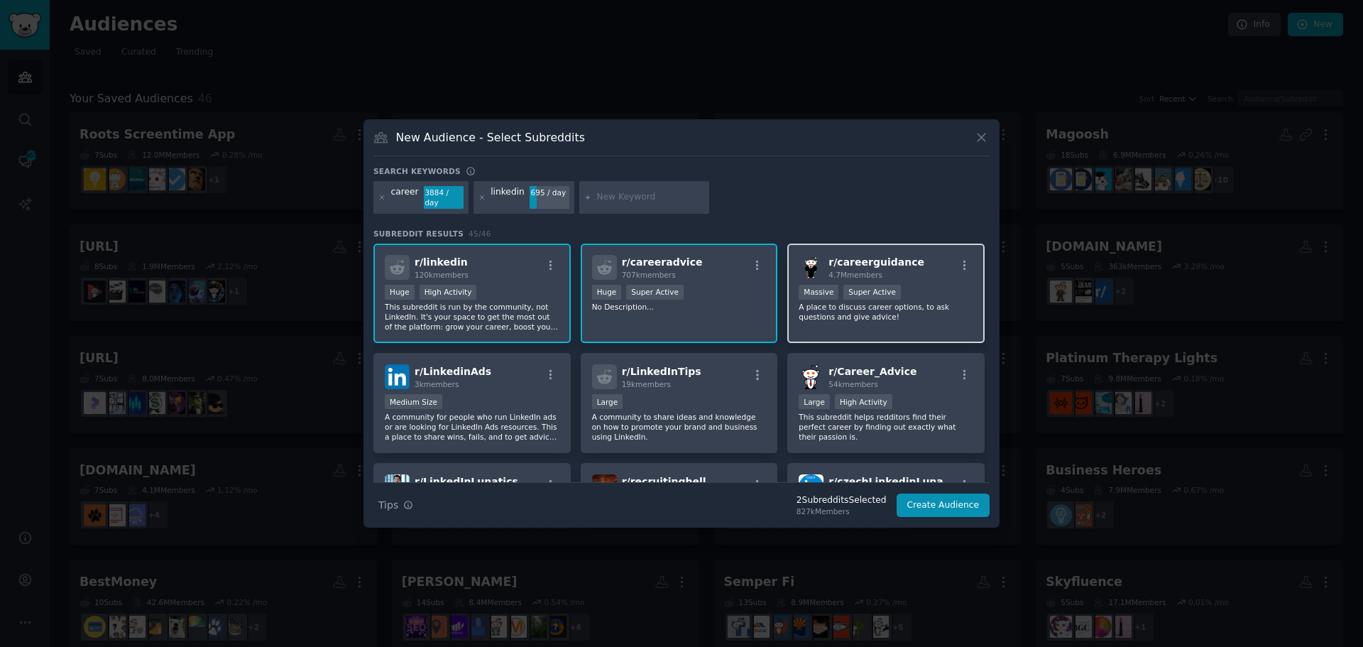
click at [934, 304] on p "A place to discuss career options, to ask questions and give advice!" at bounding box center [886, 312] width 175 height 20
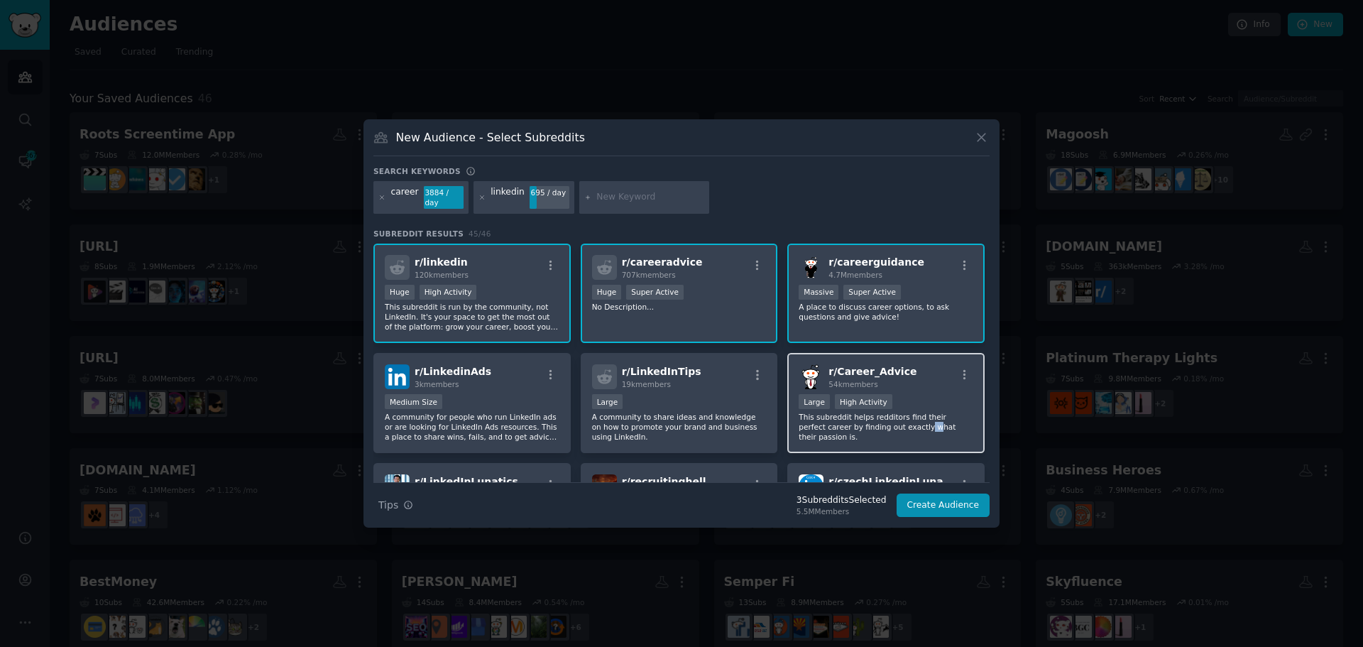
drag, startPoint x: 899, startPoint y: 421, endPoint x: 890, endPoint y: 422, distance: 9.3
click at [890, 422] on p "This subreddit helps redditors find their perfect career by finding out exactly…" at bounding box center [886, 427] width 175 height 30
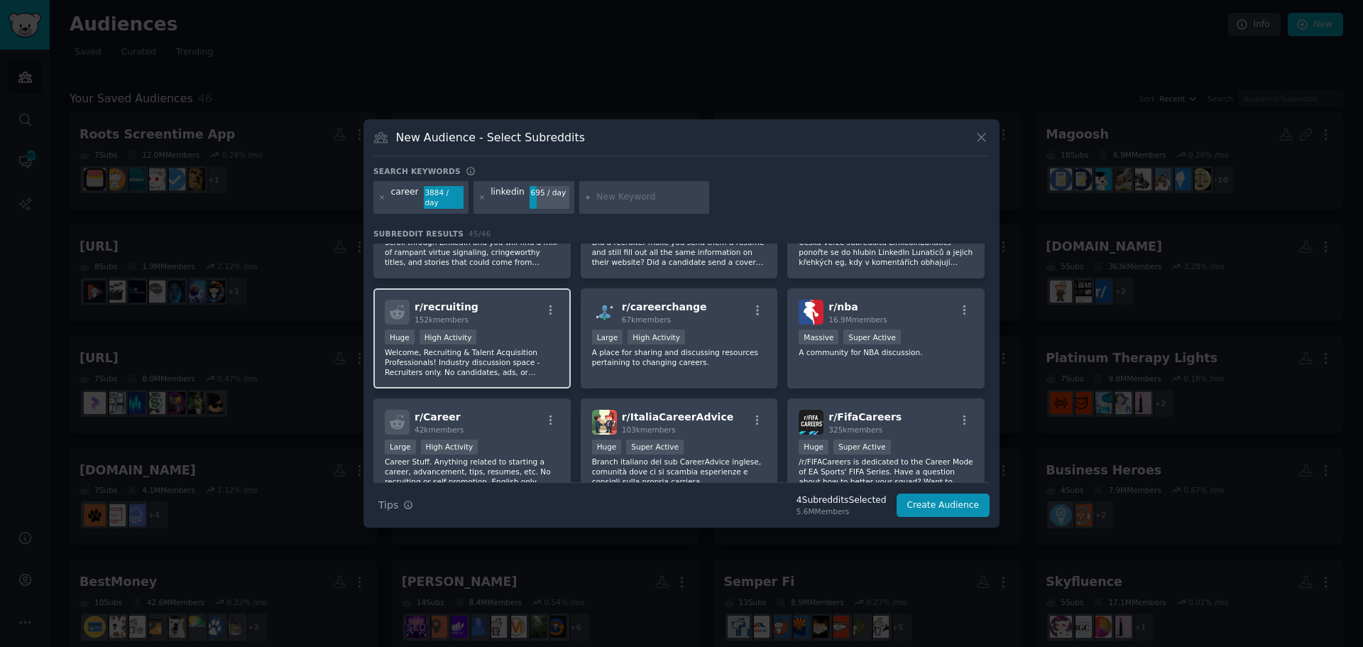
scroll to position [355, 0]
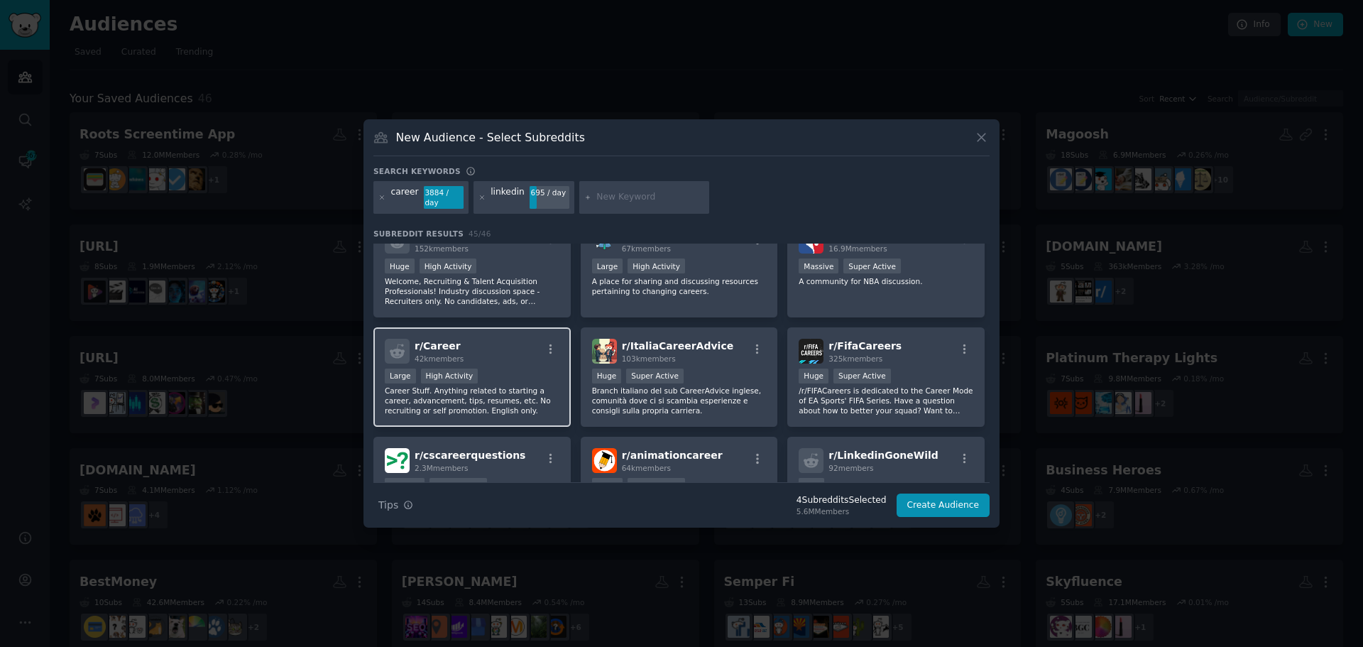
click at [513, 349] on div "r/ Career 42k members" at bounding box center [472, 351] width 175 height 25
click at [653, 199] on input "text" at bounding box center [650, 197] width 108 height 13
type input "residency"
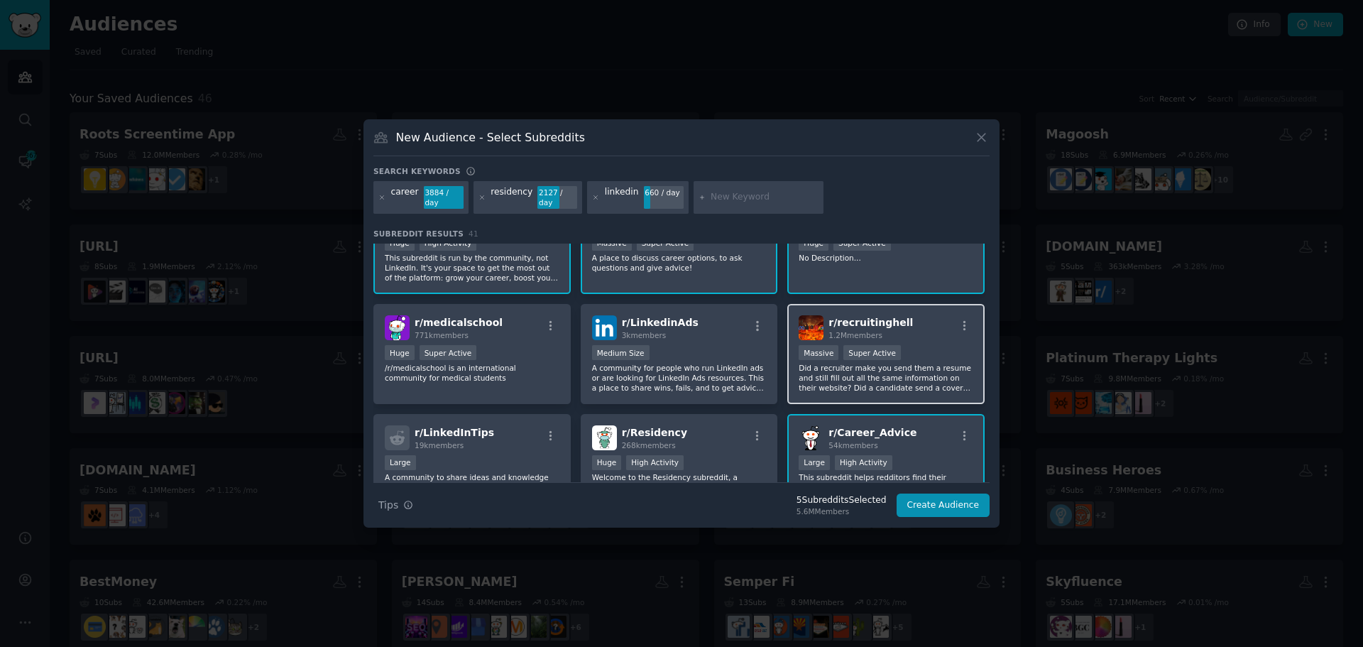
scroll to position [213, 0]
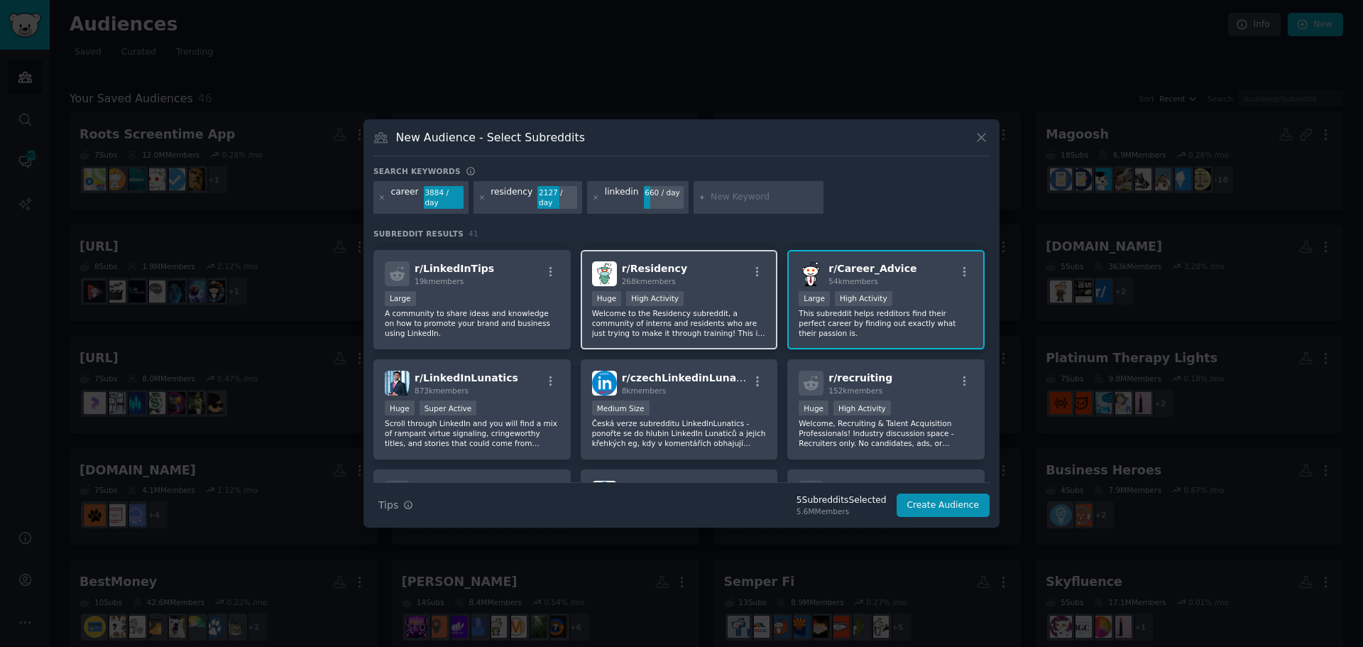
click at [692, 313] on p "Welcome to the Residency subreddit, a community of interns and residents who ar…" at bounding box center [679, 323] width 175 height 30
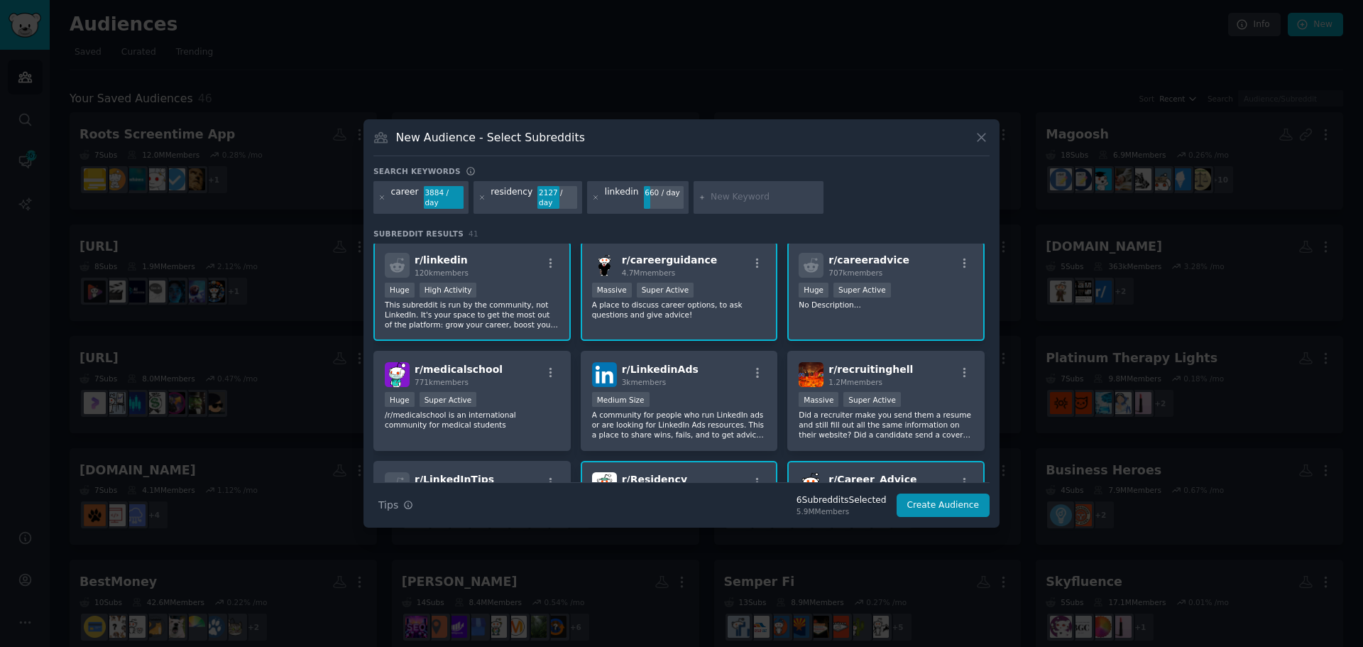
scroll to position [0, 0]
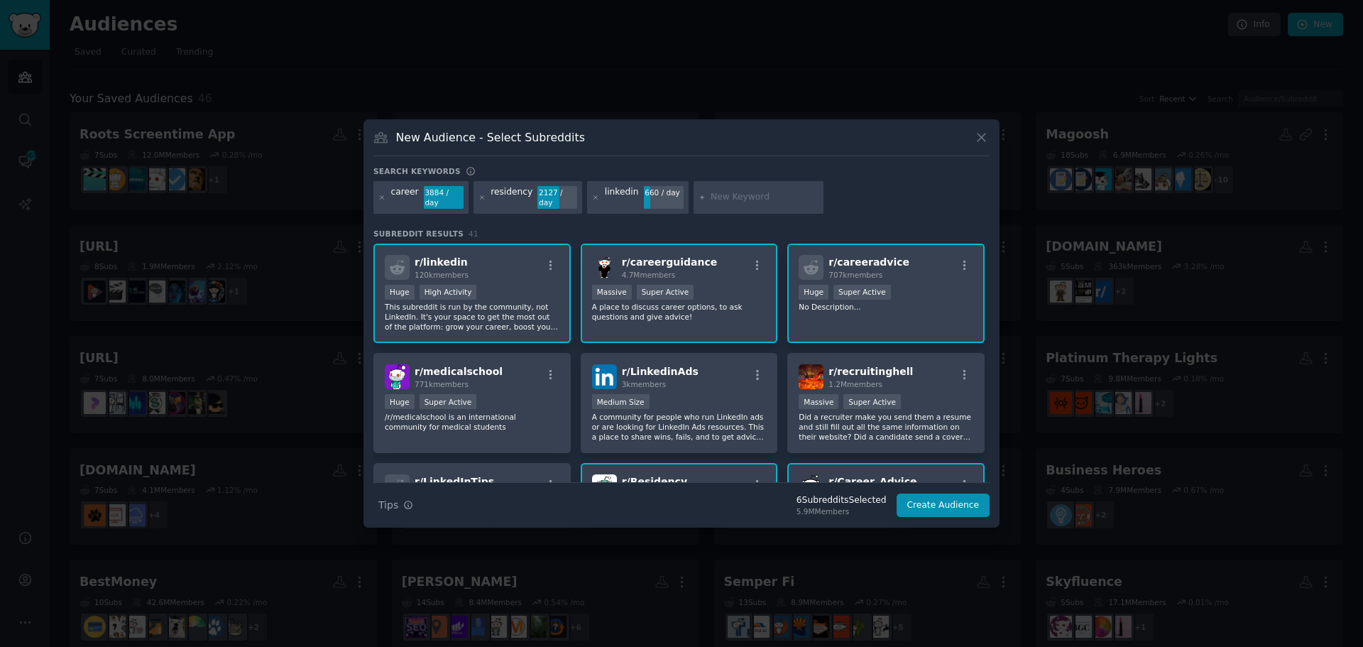
click at [735, 186] on div at bounding box center [759, 197] width 131 height 33
click at [741, 195] on input "text" at bounding box center [765, 197] width 108 height 13
type input "biglaw"
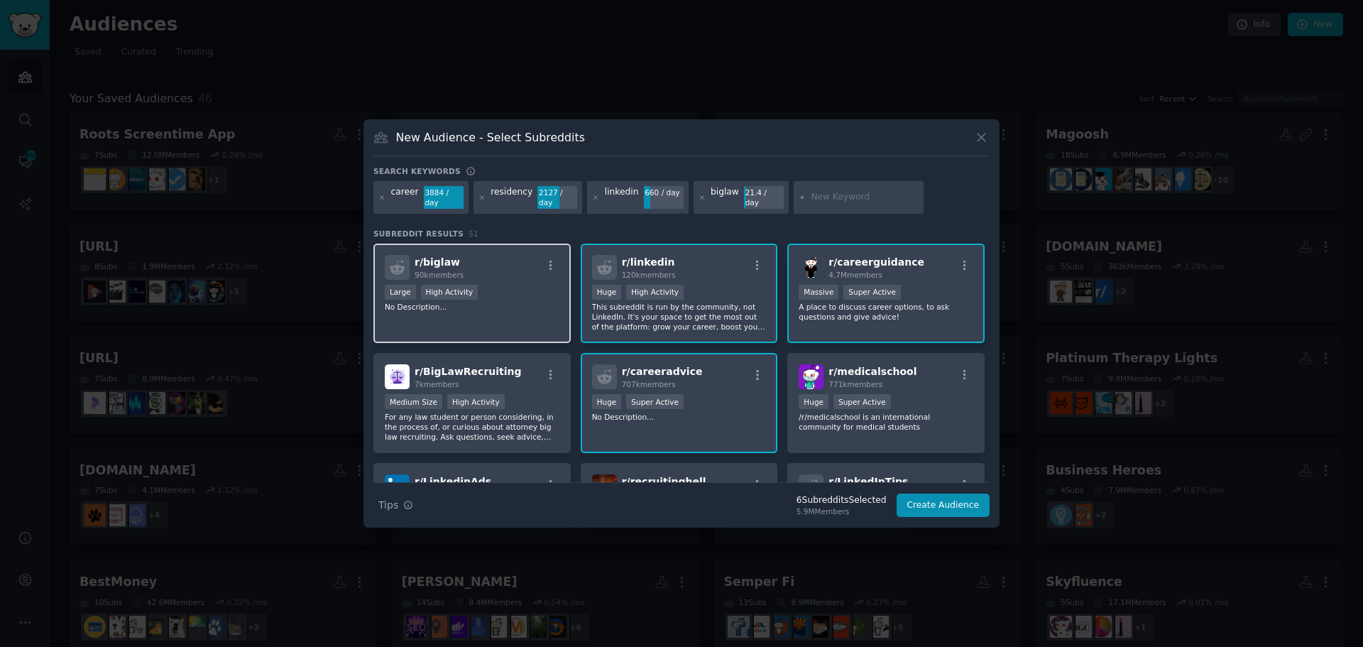
click at [529, 265] on div "r/ biglaw 90k members" at bounding box center [472, 267] width 175 height 25
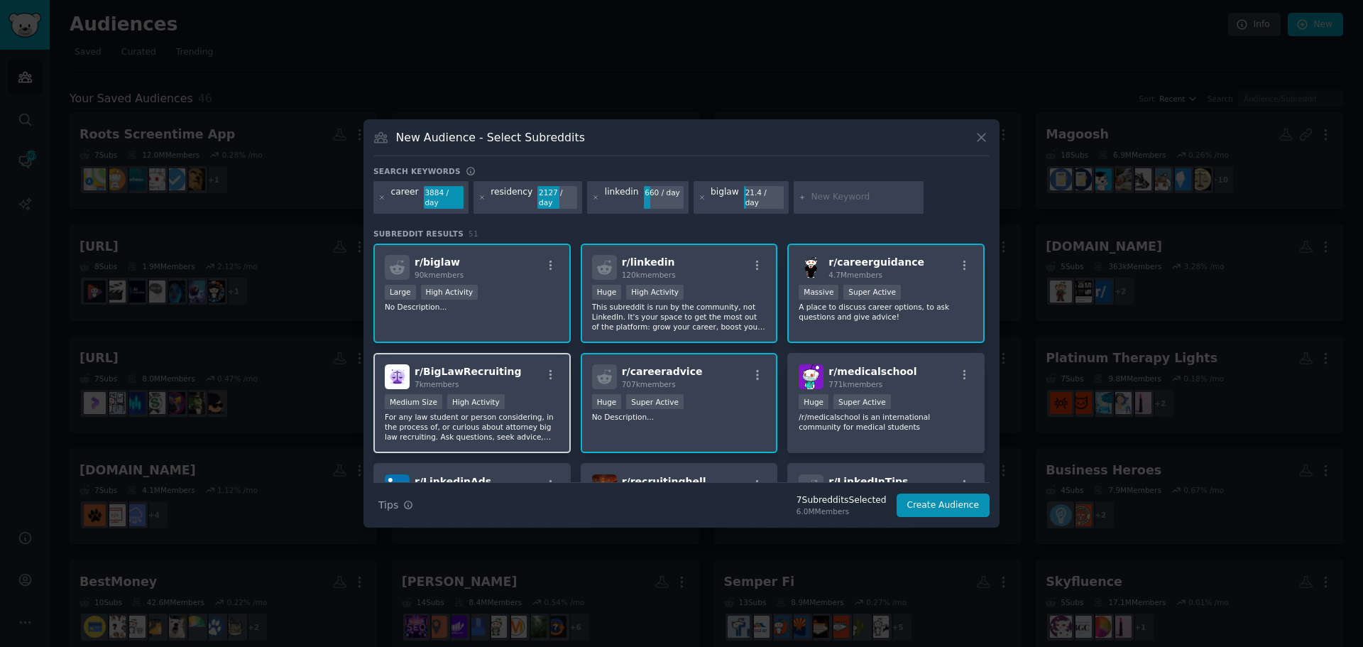
click at [504, 376] on div "r/ BigLawRecruiting 7k members" at bounding box center [472, 376] width 175 height 25
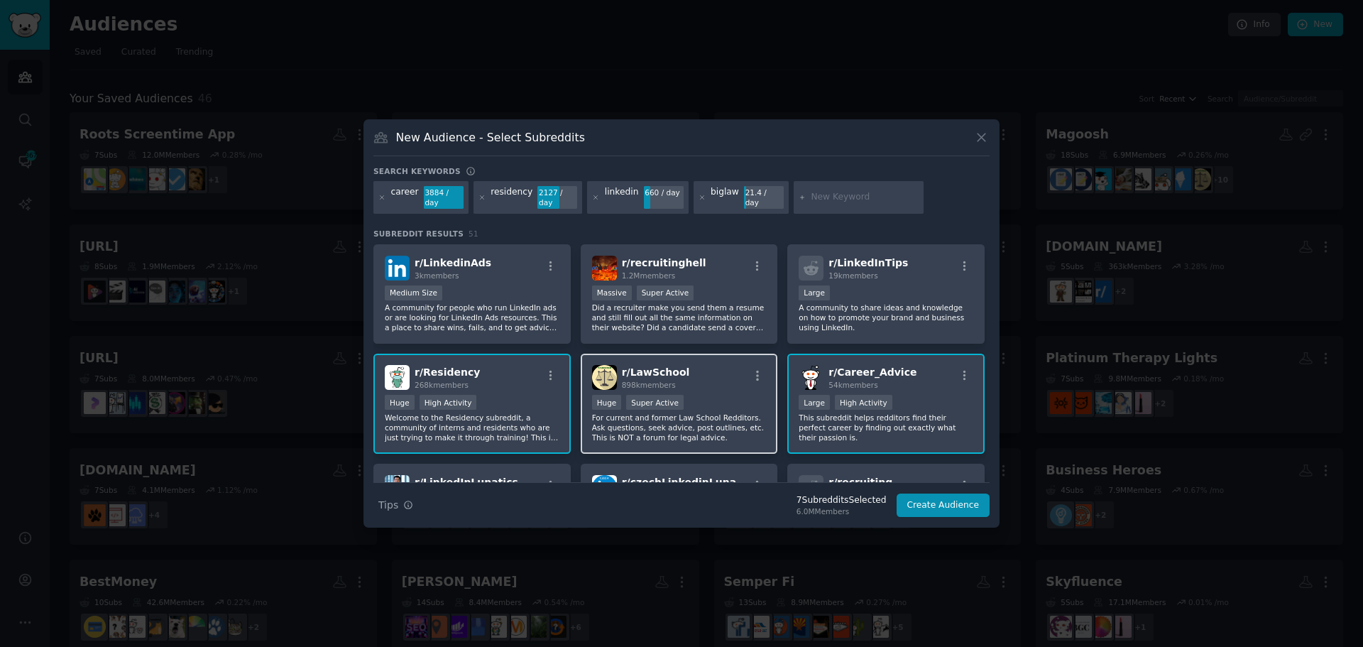
scroll to position [284, 0]
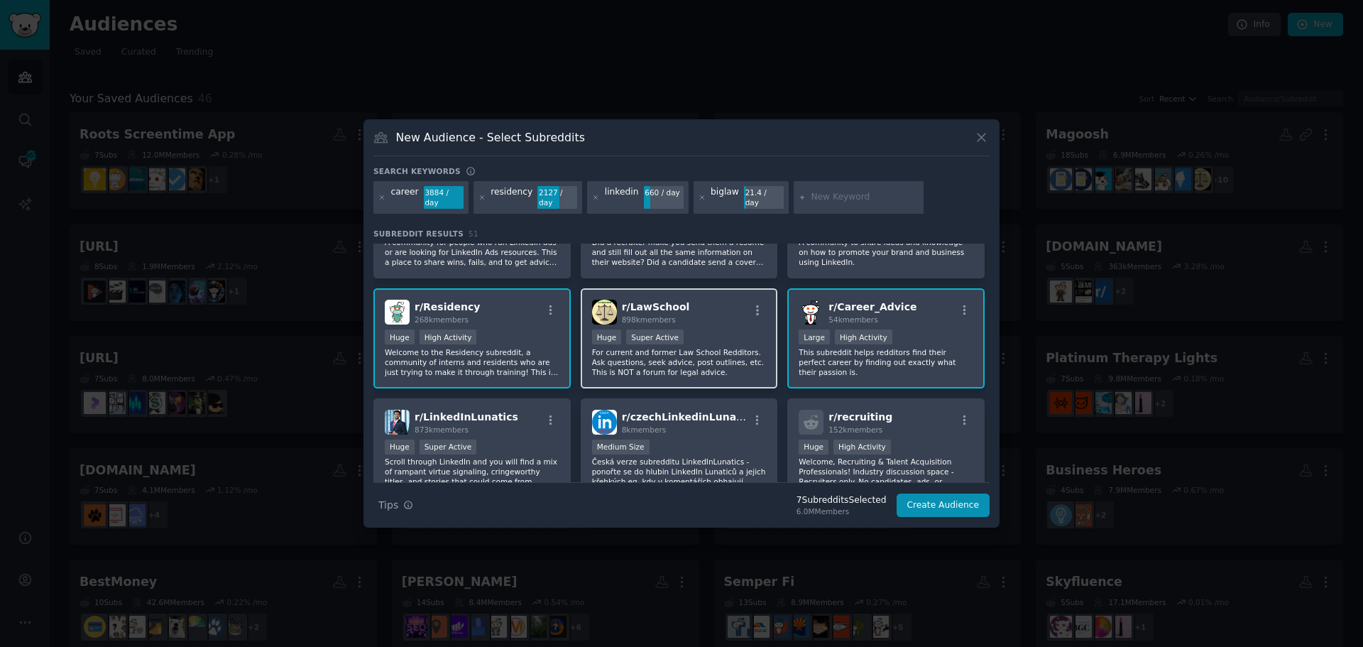
click at [726, 357] on p "For current and former Law School Redditors. Ask questions, seek advice, post o…" at bounding box center [679, 362] width 175 height 30
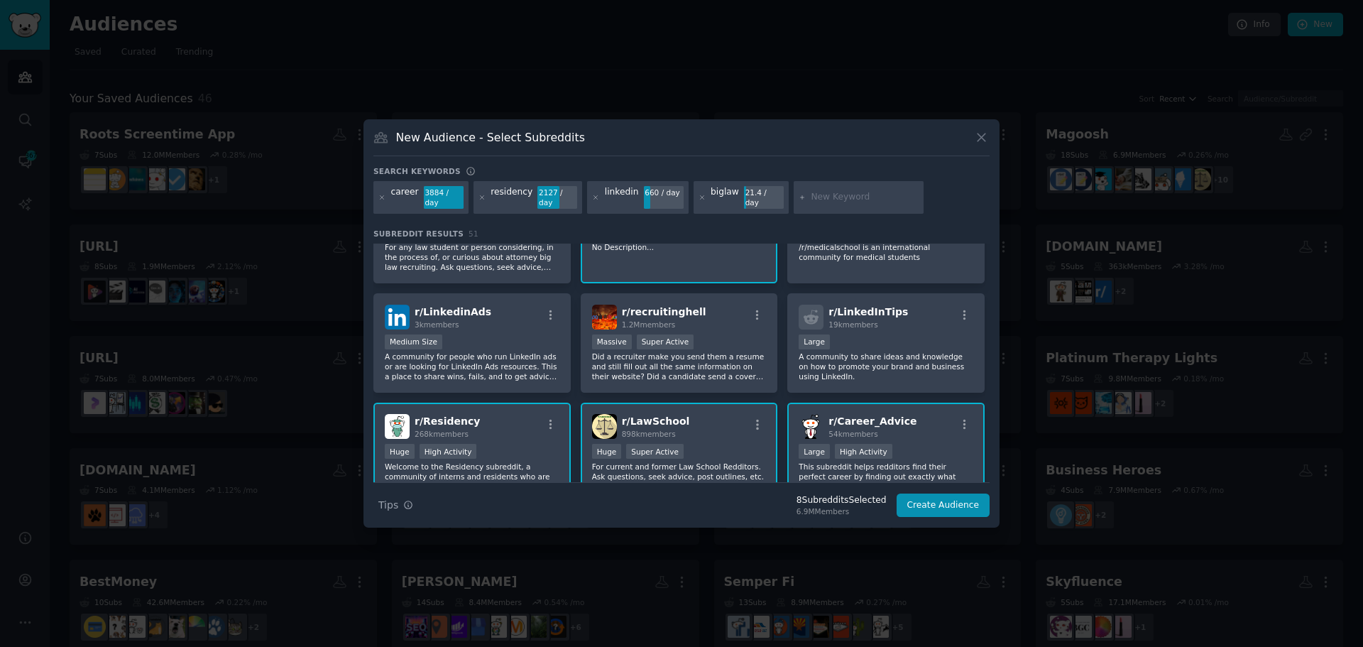
scroll to position [0, 0]
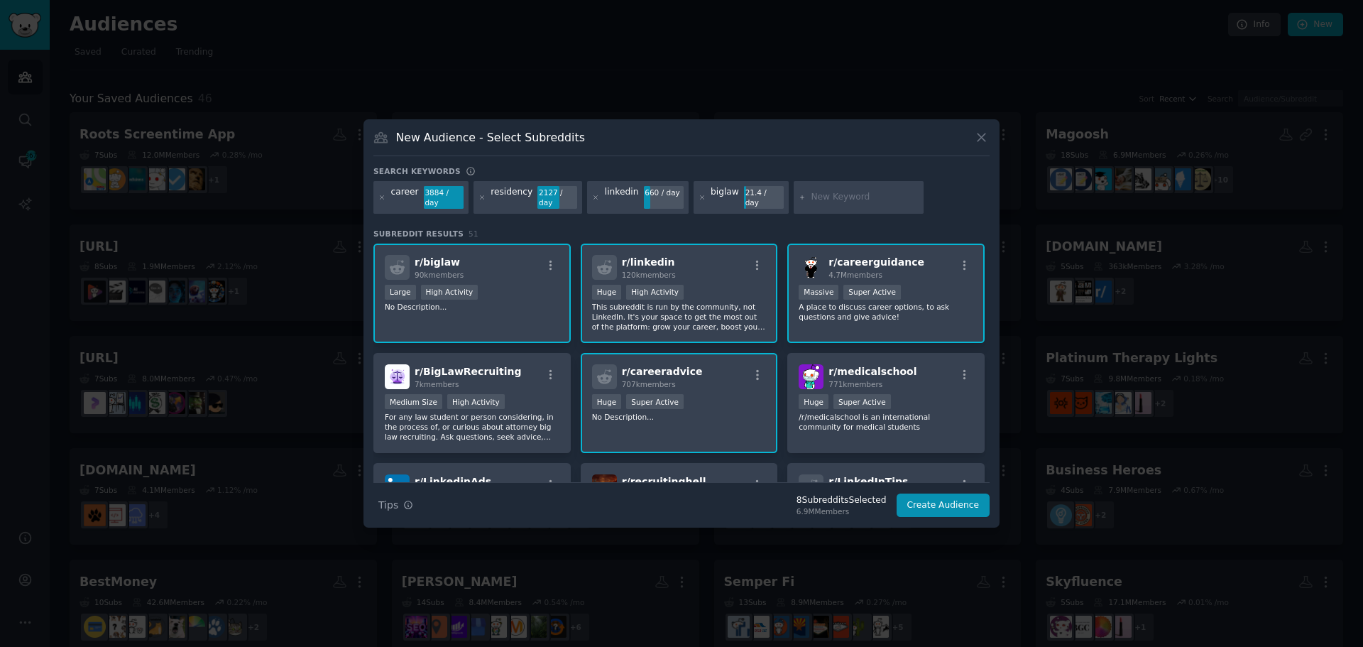
drag, startPoint x: 718, startPoint y: 373, endPoint x: 593, endPoint y: 219, distance: 198.4
click at [593, 219] on div "Search keywords career 3884 / day residency 2127 / day linkedin 660 / day bigla…" at bounding box center [681, 341] width 616 height 351
click at [939, 496] on button "Create Audience" at bounding box center [944, 505] width 94 height 24
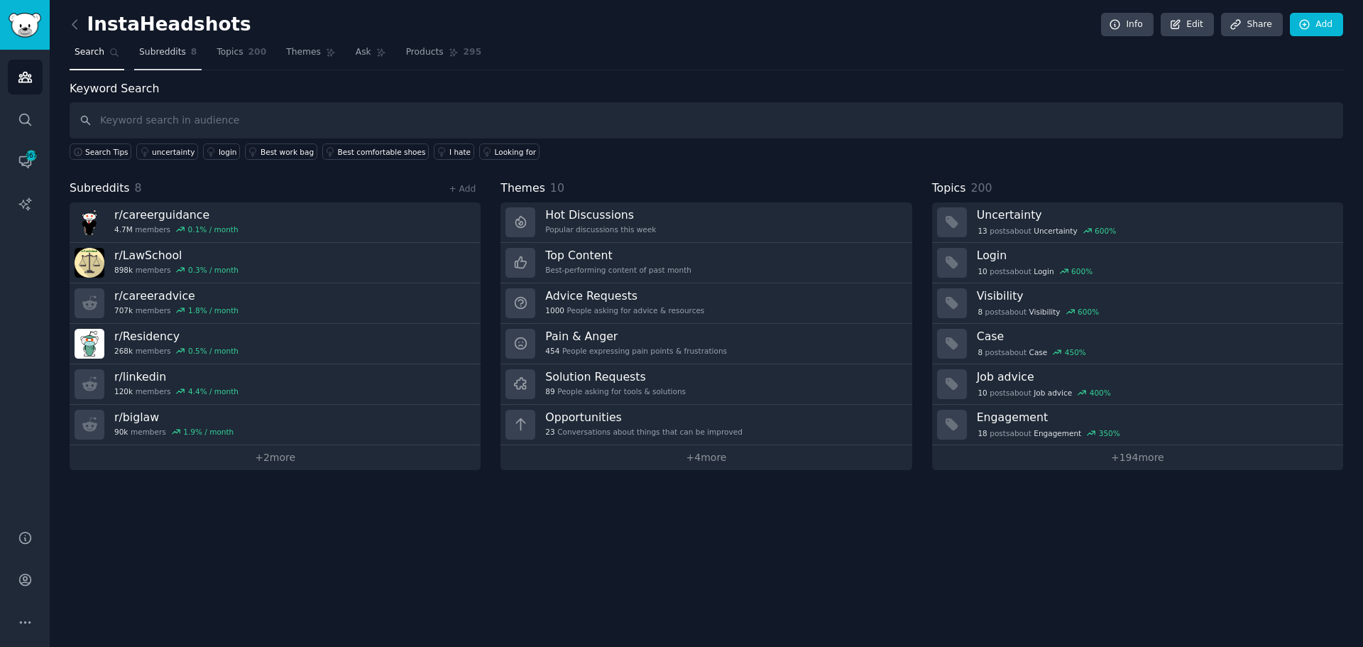
click at [165, 47] on span "Subreddits" at bounding box center [162, 52] width 47 height 13
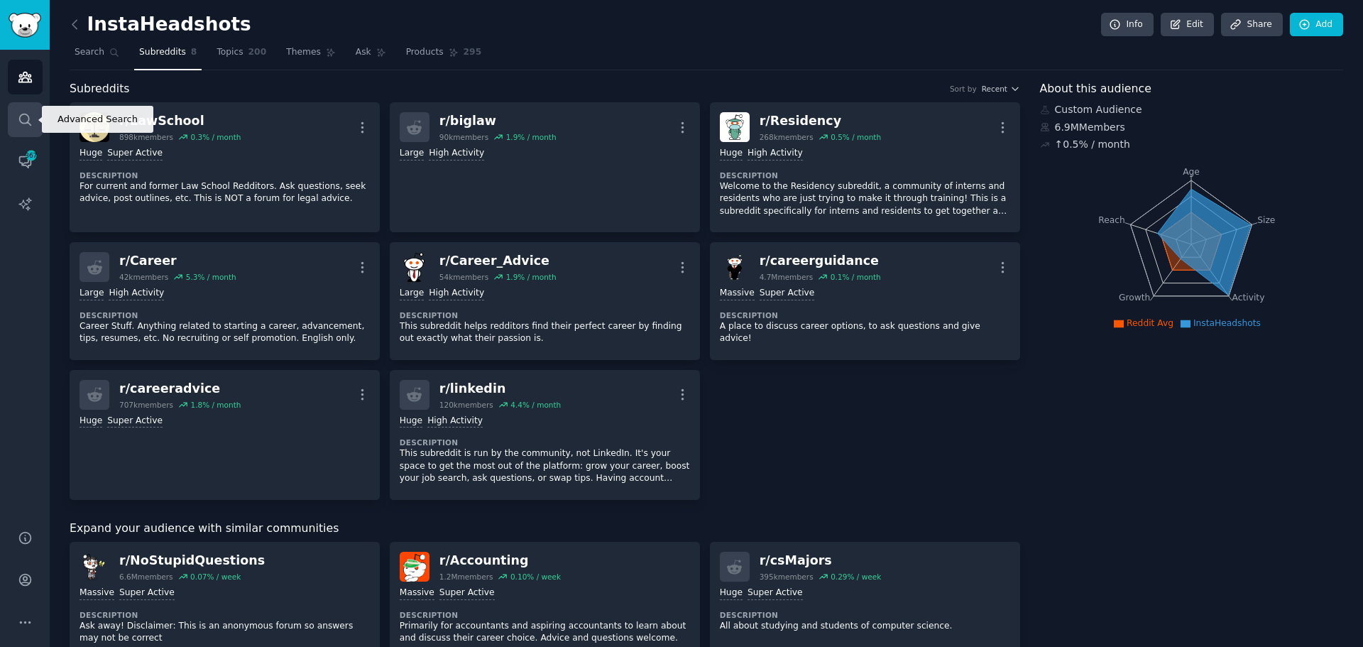
click at [32, 114] on icon "Sidebar" at bounding box center [25, 119] width 15 height 15
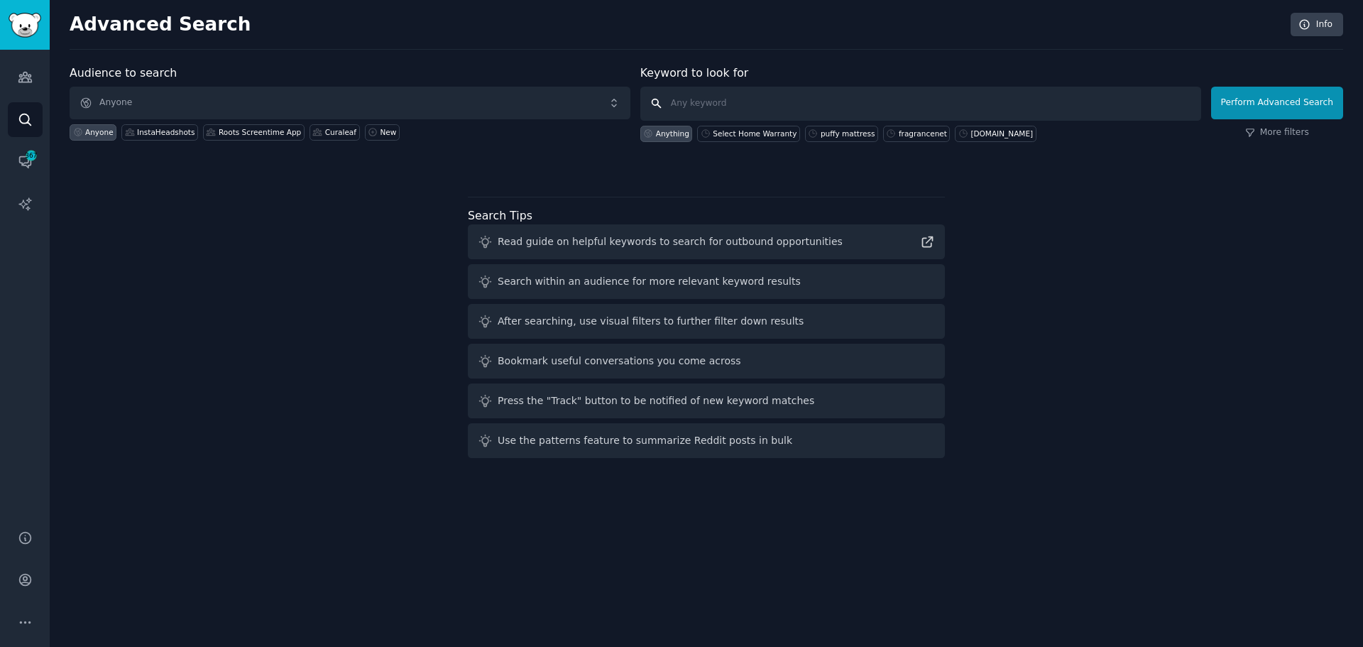
click at [711, 106] on input "text" at bounding box center [920, 104] width 561 height 34
type input "instaheadshots"
click button "Perform Advanced Search" at bounding box center [1277, 103] width 132 height 33
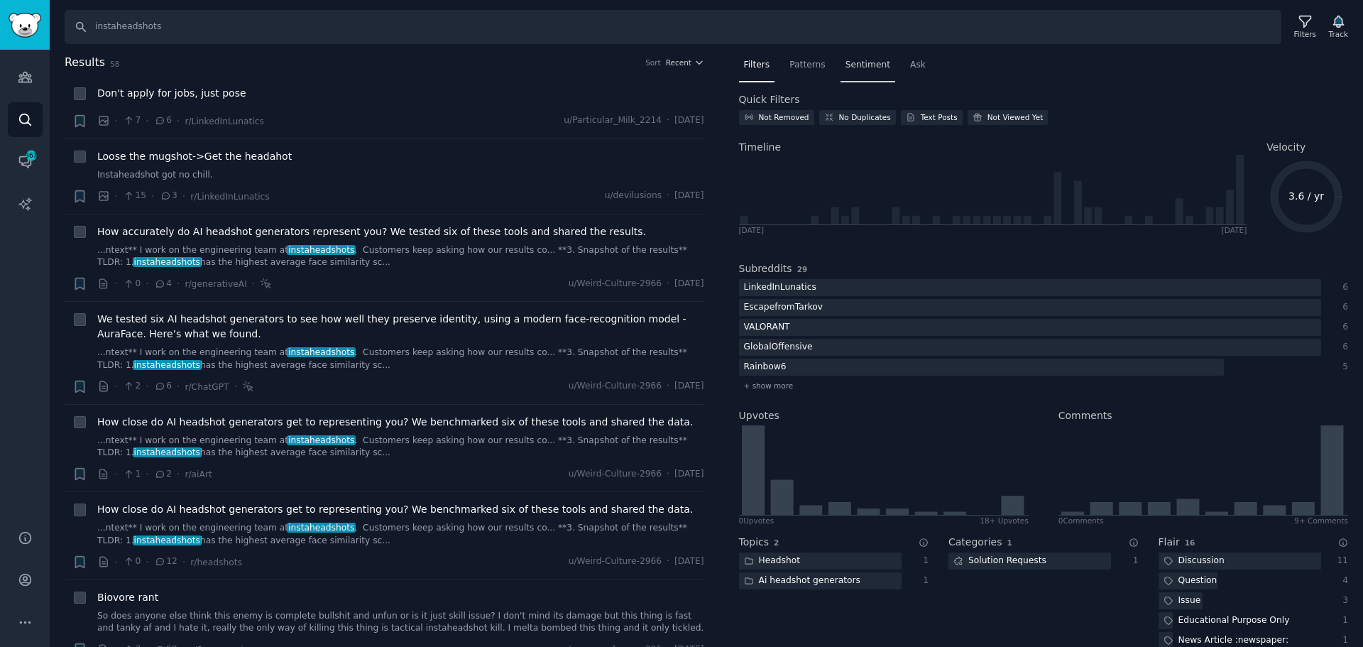
click at [863, 67] on span "Sentiment" at bounding box center [868, 65] width 45 height 13
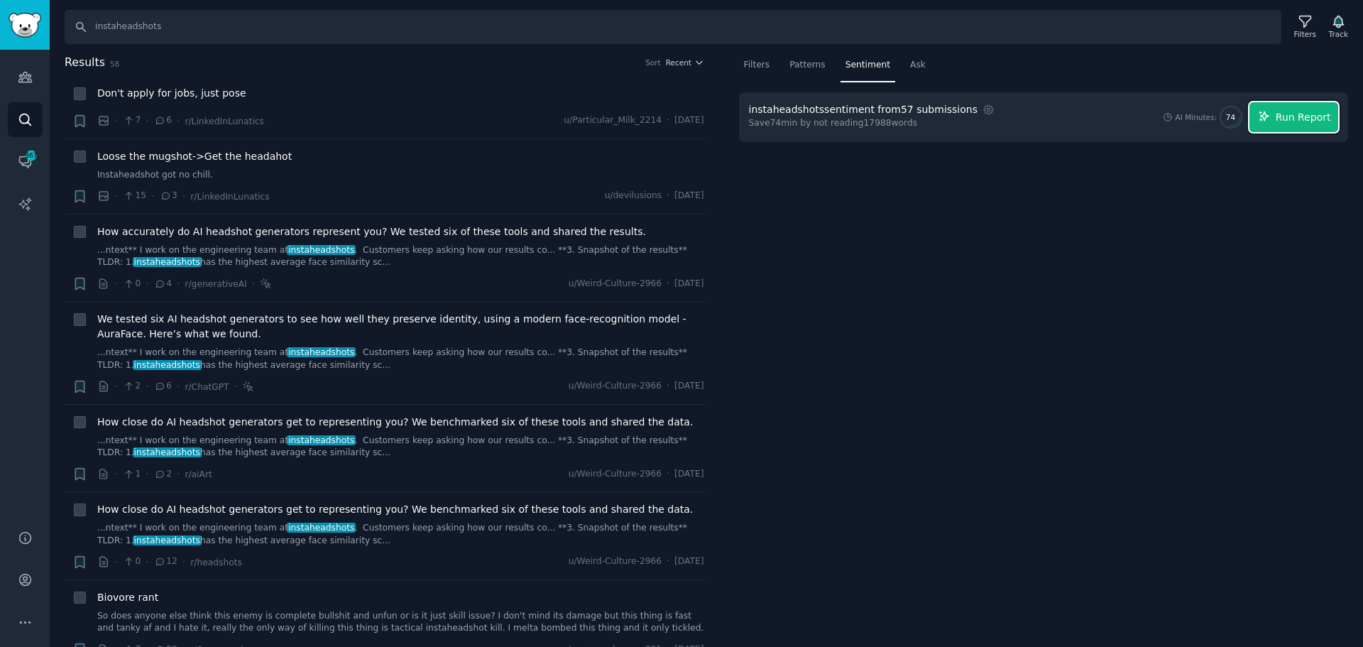
click at [1300, 115] on span "Run Report" at bounding box center [1303, 117] width 55 height 15
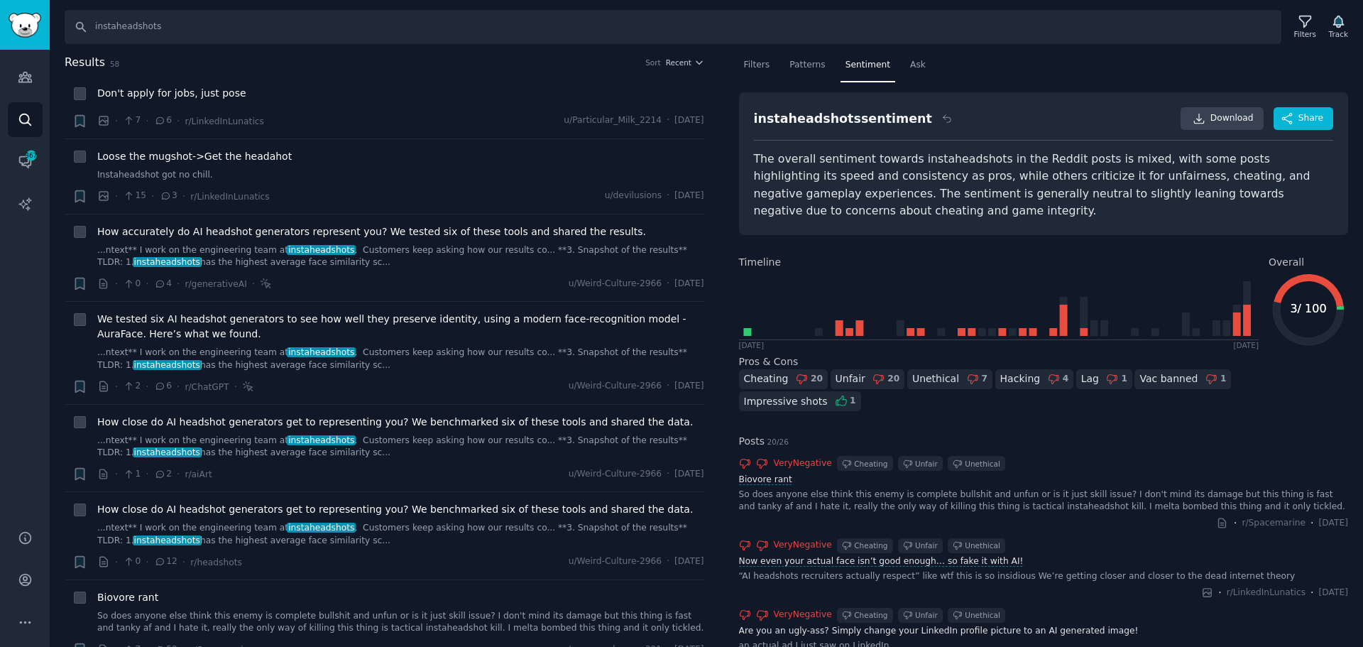
click at [1154, 488] on div "So does anyone else think this enemy is complete bullshit and unfun or is it ju…" at bounding box center [1044, 500] width 610 height 25
click at [1246, 121] on span "Download" at bounding box center [1232, 118] width 43 height 13
click at [765, 121] on div "instaheadshots sentiment" at bounding box center [843, 119] width 178 height 18
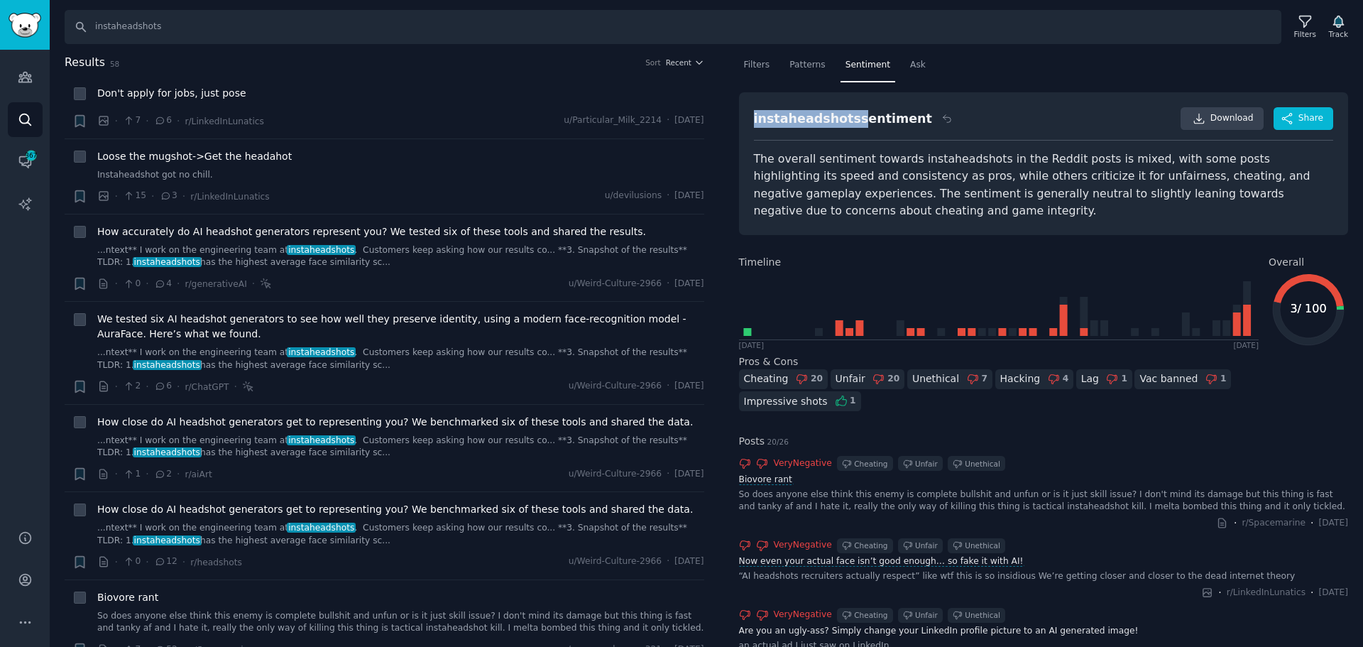
click at [765, 121] on div "instaheadshots sentiment" at bounding box center [843, 119] width 178 height 18
click at [866, 135] on div "instaheadshots sentiment Download Share" at bounding box center [1044, 123] width 580 height 33
drag, startPoint x: 1292, startPoint y: 305, endPoint x: 1334, endPoint y: 303, distance: 41.9
click at [1334, 303] on icon "3 / 100 3 / 100" at bounding box center [1309, 310] width 80 height 80
click at [1320, 368] on h2 "Pros & Cons" at bounding box center [1044, 361] width 610 height 15
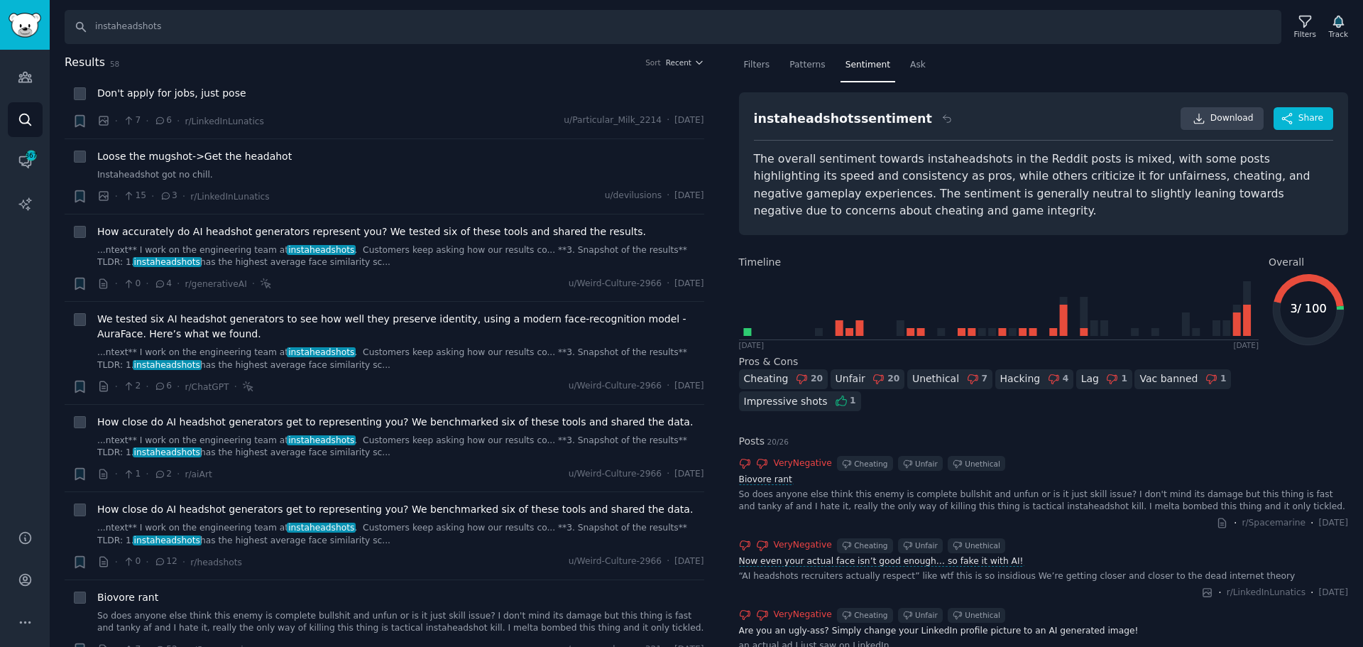
click at [754, 119] on div "instaheadshots sentiment" at bounding box center [843, 119] width 178 height 18
drag, startPoint x: 1228, startPoint y: 465, endPoint x: 1136, endPoint y: 302, distance: 187.6
click at [859, 434] on h2 "Posts 20 / 26" at bounding box center [1044, 441] width 610 height 15
